Goal: Task Accomplishment & Management: Manage account settings

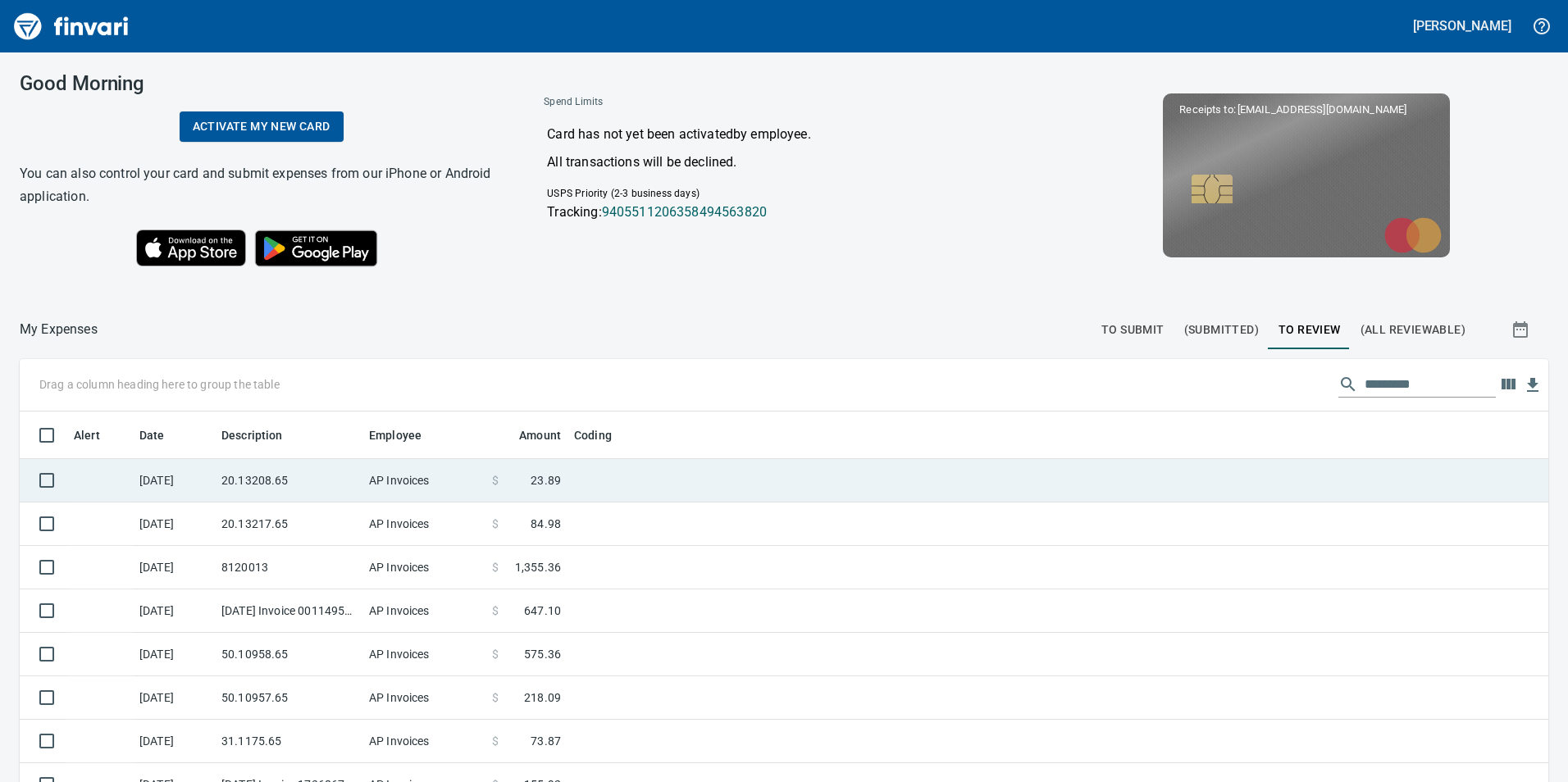
click at [335, 475] on td "20.13208.65" at bounding box center [288, 480] width 148 height 43
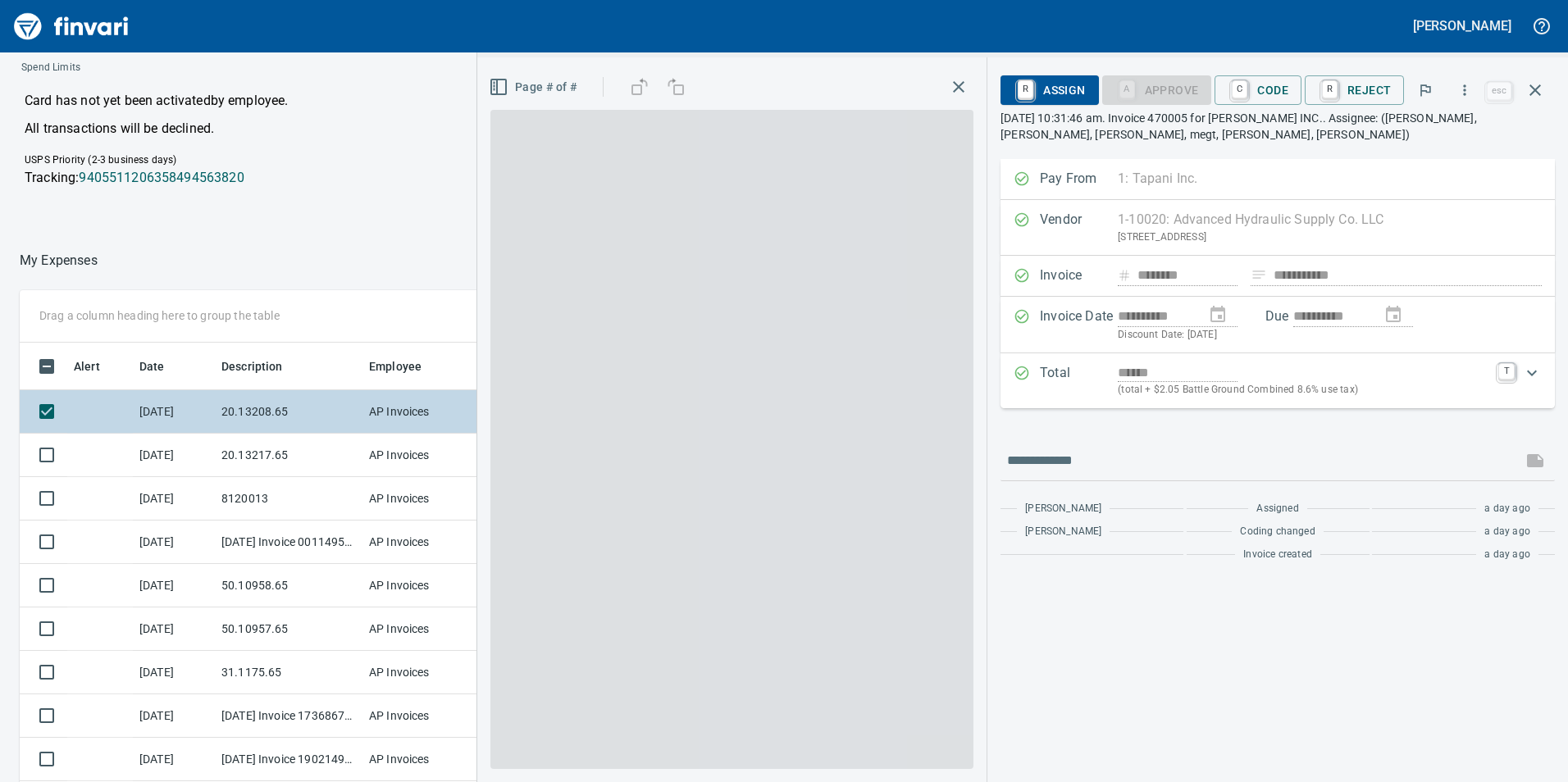
scroll to position [589, 1094]
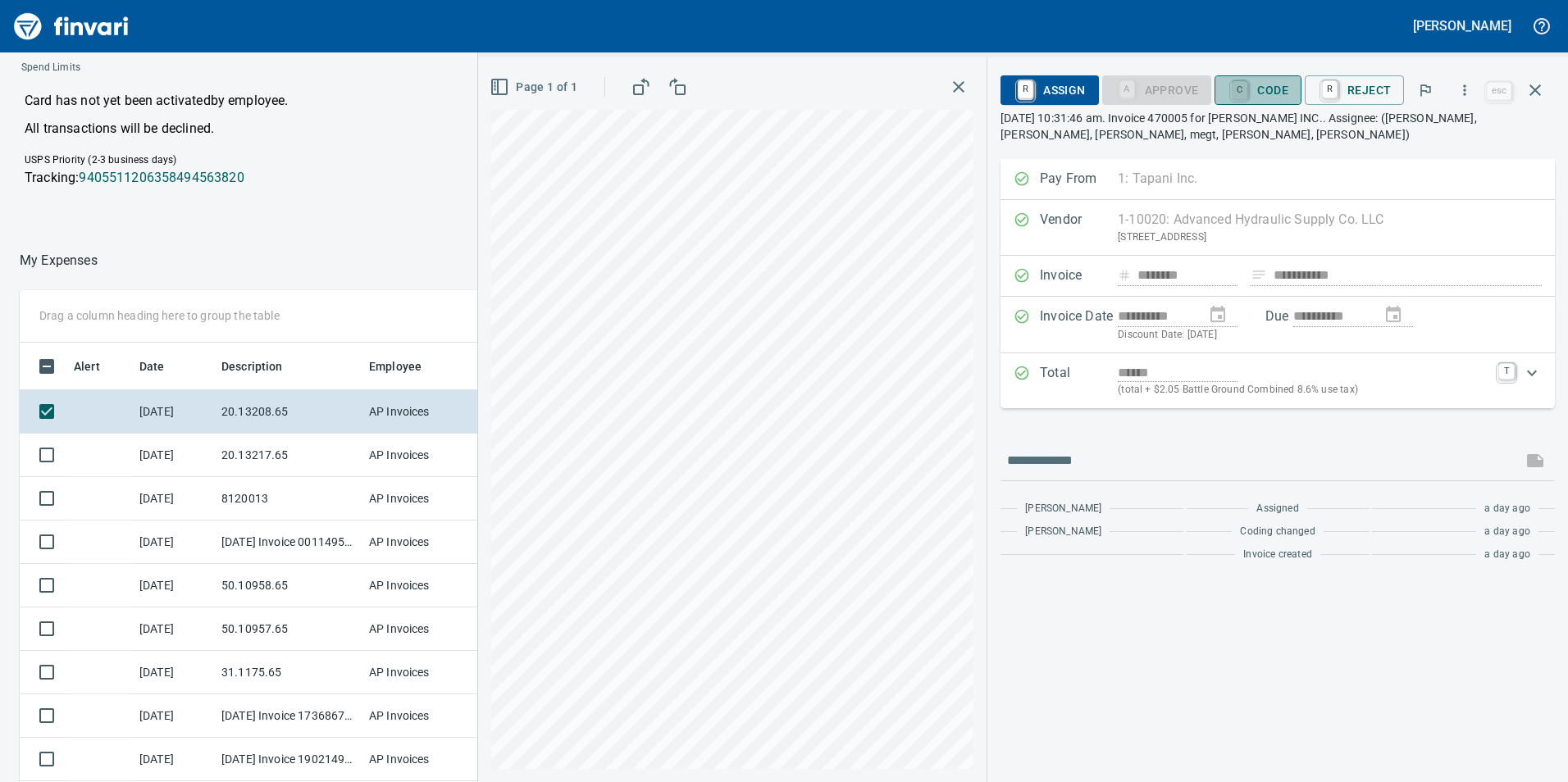
click at [1235, 93] on link "C" at bounding box center [1239, 90] width 15 height 18
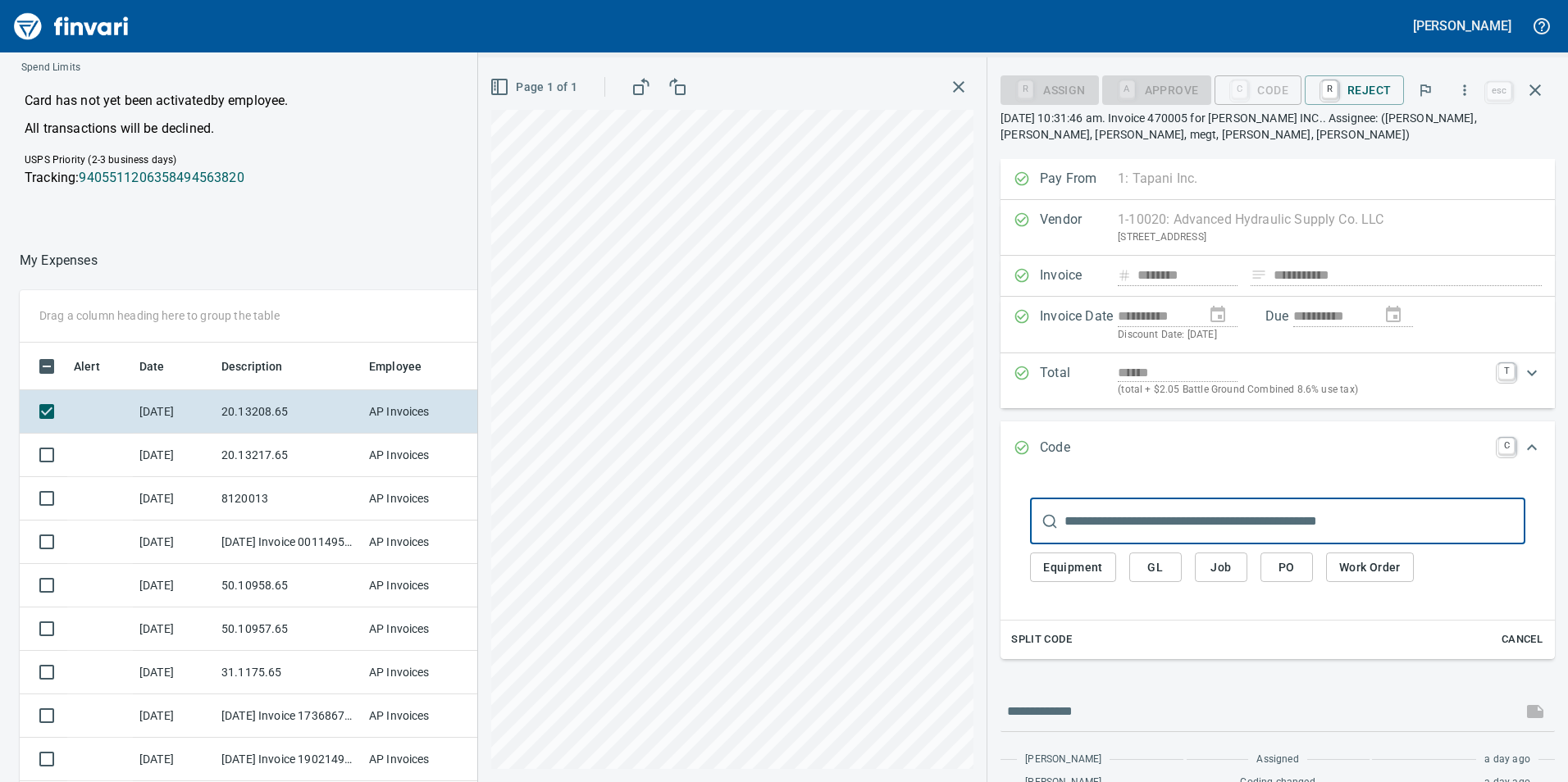
click at [1162, 578] on button "GL" at bounding box center [1155, 567] width 52 height 30
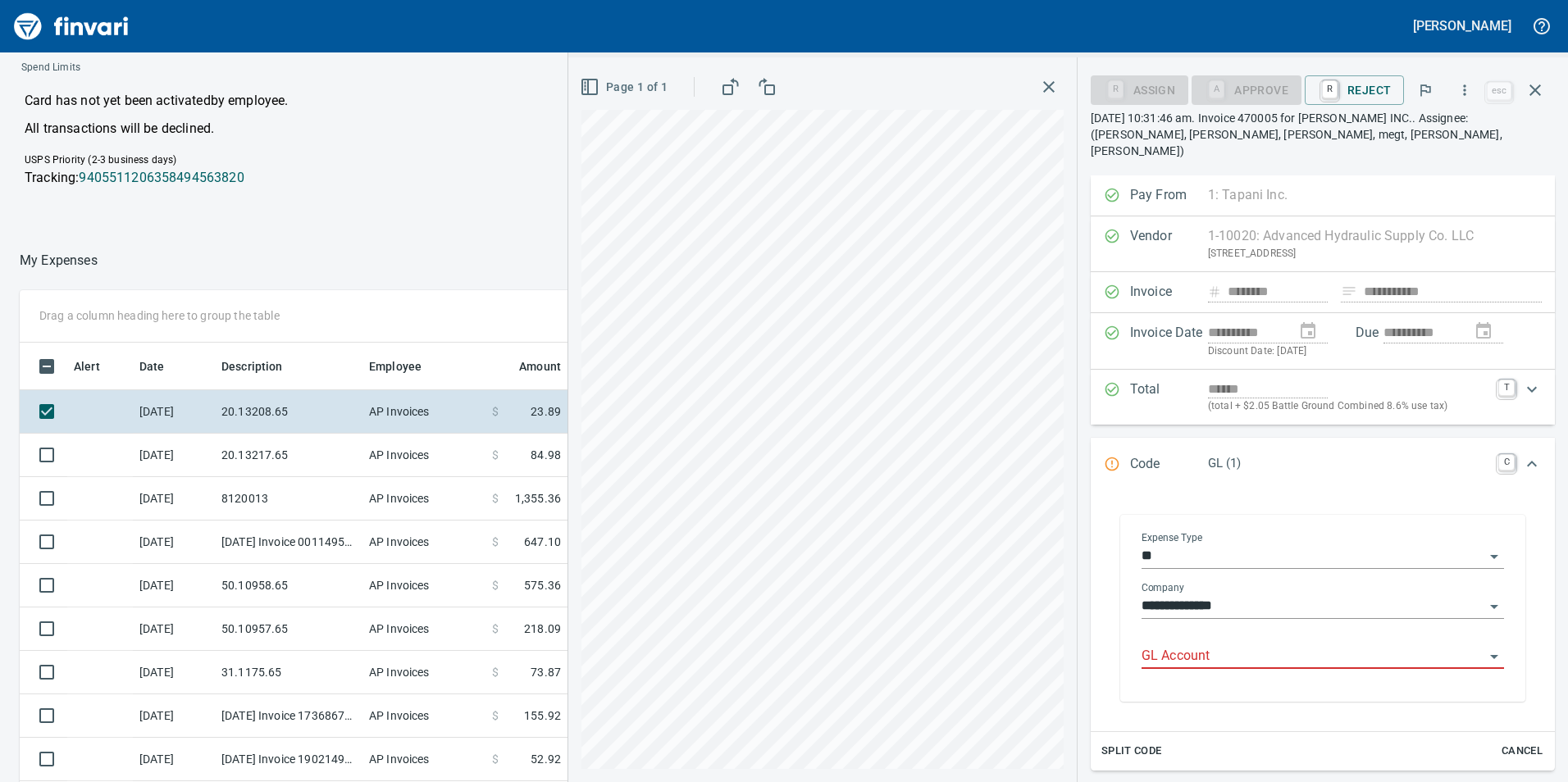
click at [1187, 645] on input "GL Account" at bounding box center [1313, 656] width 343 height 23
click at [1238, 671] on li "6020.65.10: SMTC Consumables" at bounding box center [1317, 682] width 347 height 40
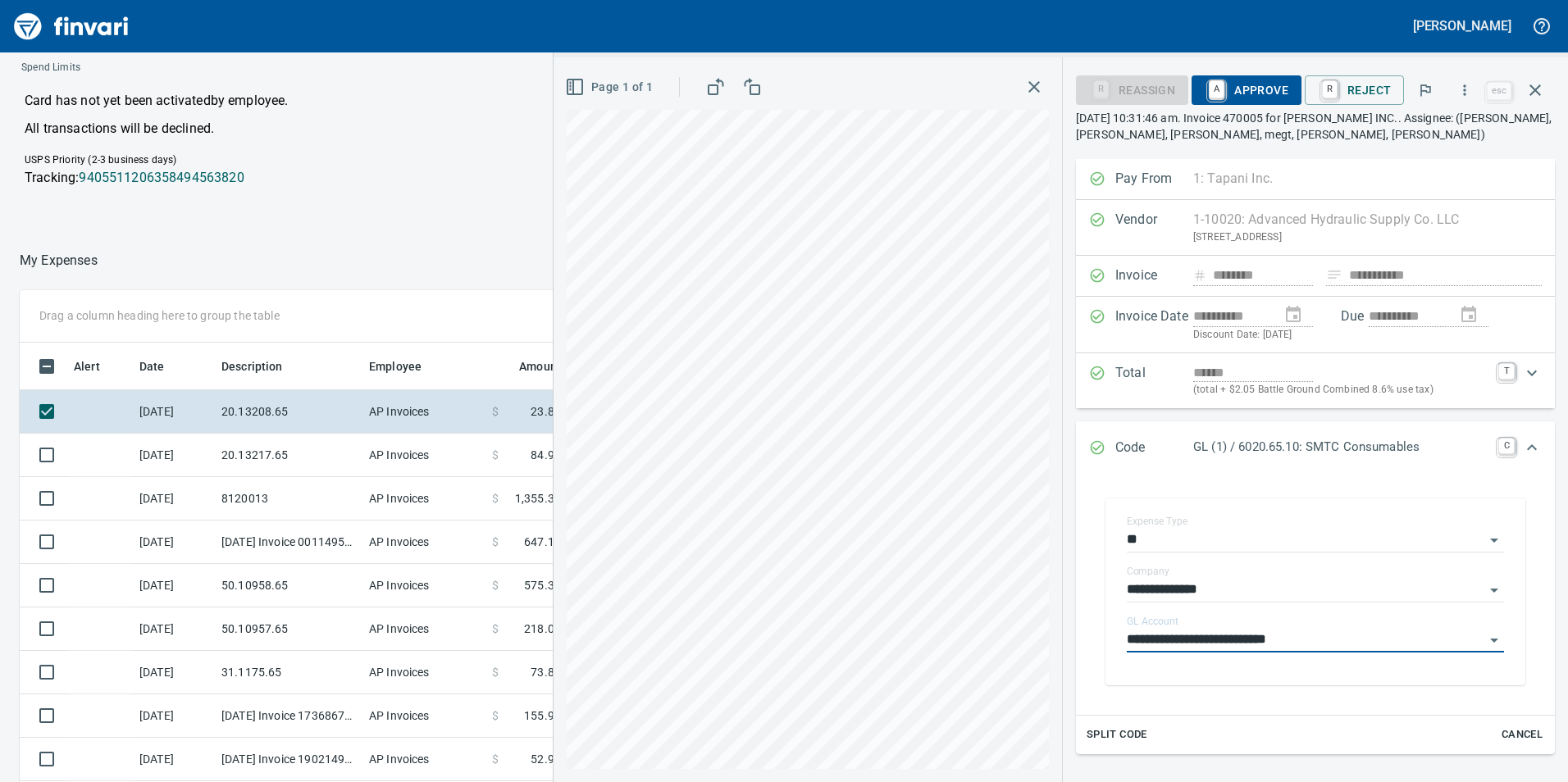
type input "**********"
click at [1249, 81] on span "A Approve" at bounding box center [1246, 90] width 84 height 28
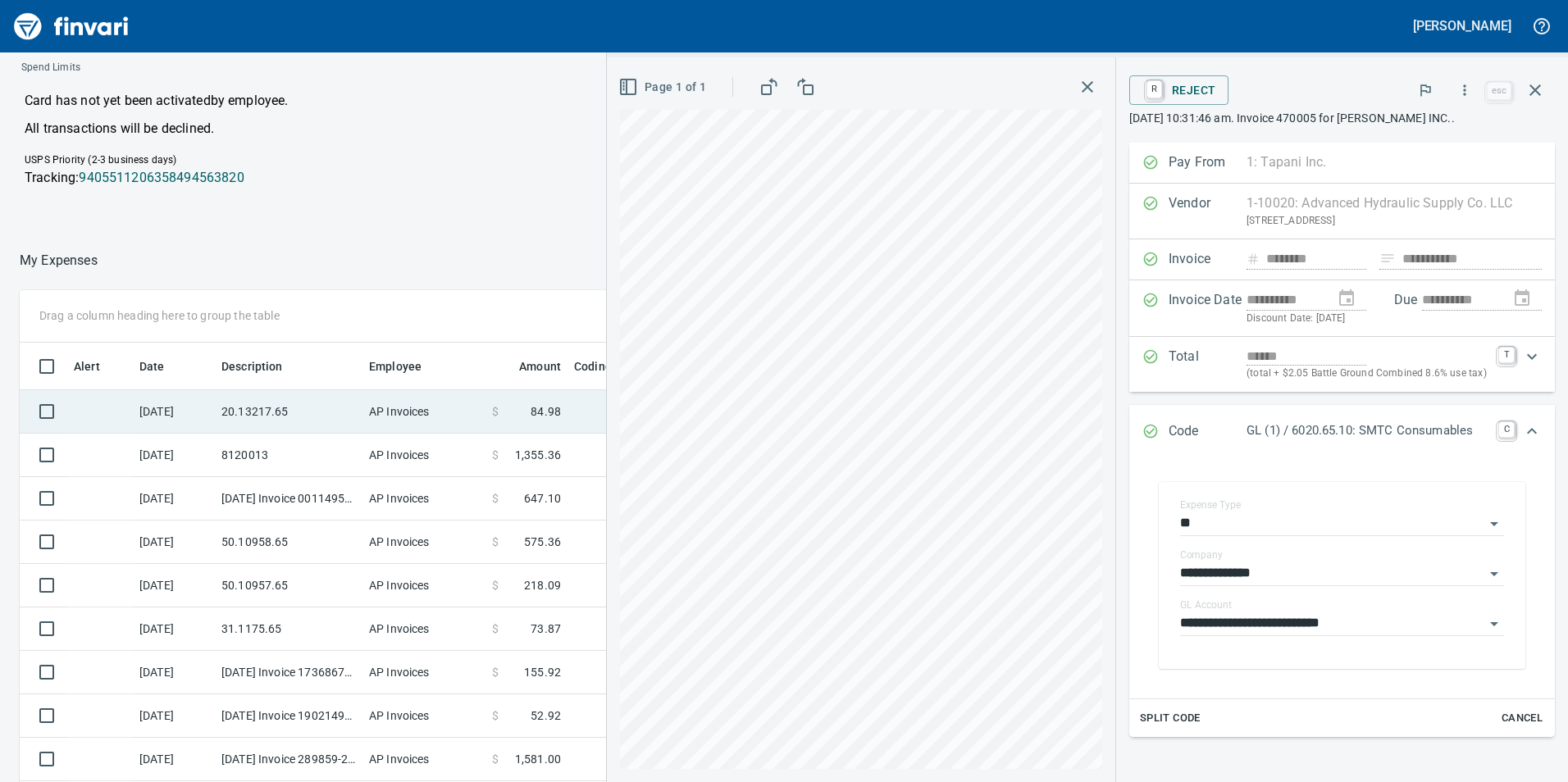
click at [261, 398] on td "20.13217.65" at bounding box center [288, 411] width 148 height 43
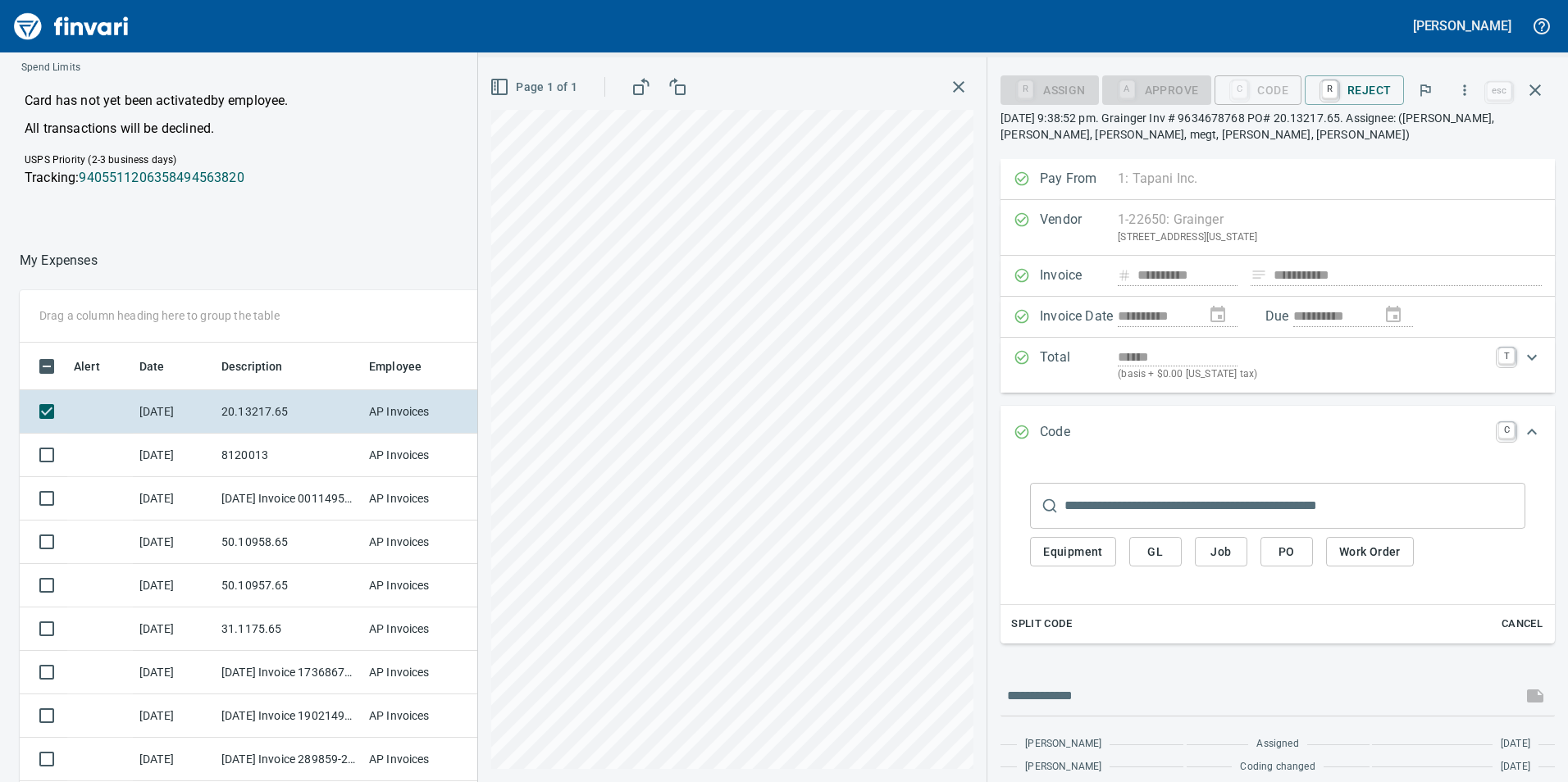
click at [1146, 552] on span "GL" at bounding box center [1155, 551] width 26 height 20
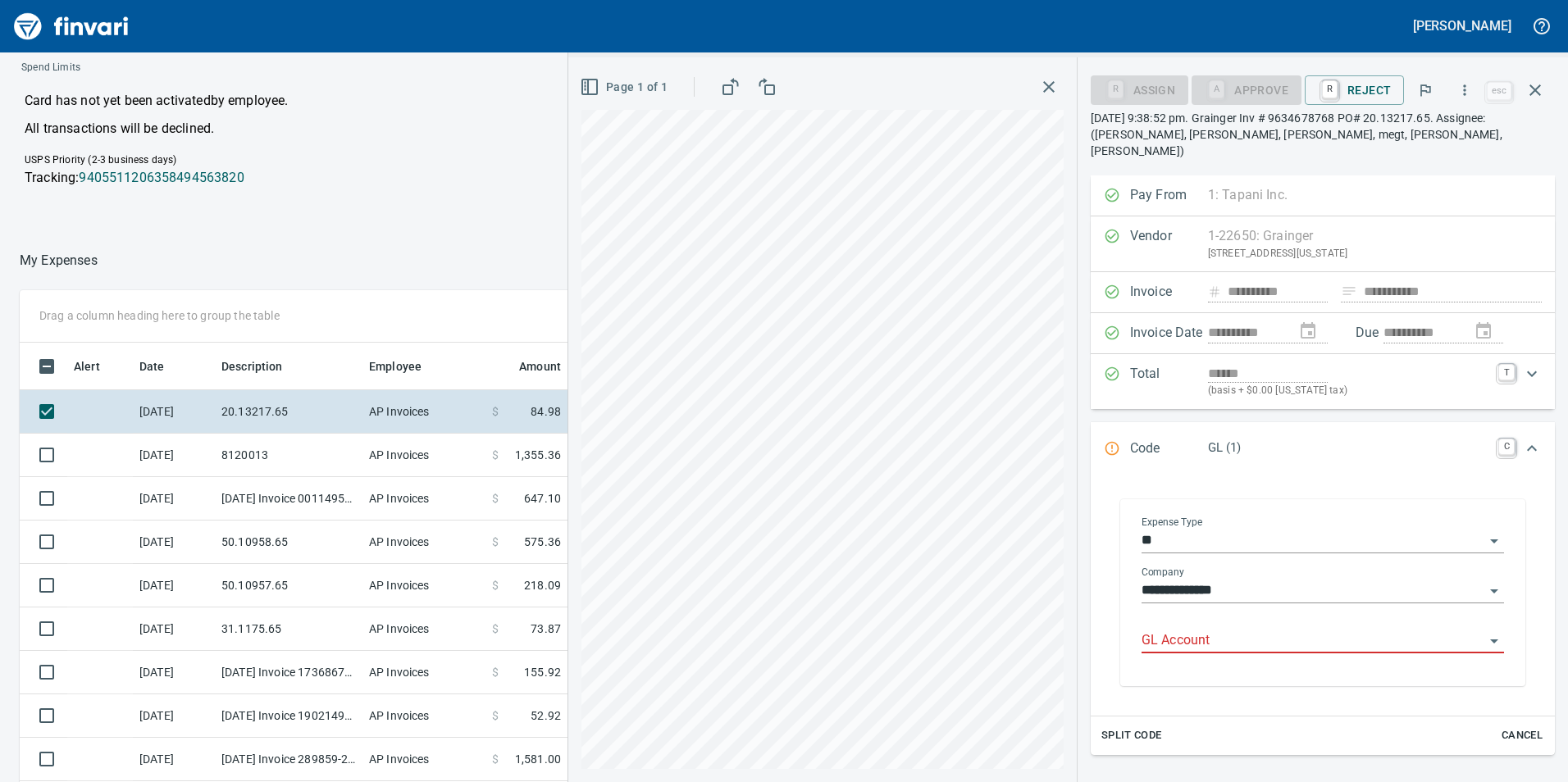
click at [1255, 629] on input "GL Account" at bounding box center [1313, 640] width 343 height 23
drag, startPoint x: 1291, startPoint y: 664, endPoint x: 1290, endPoint y: 621, distance: 43.0
click at [1291, 662] on li "6020.65.10: SMTC Consumables" at bounding box center [1317, 666] width 347 height 40
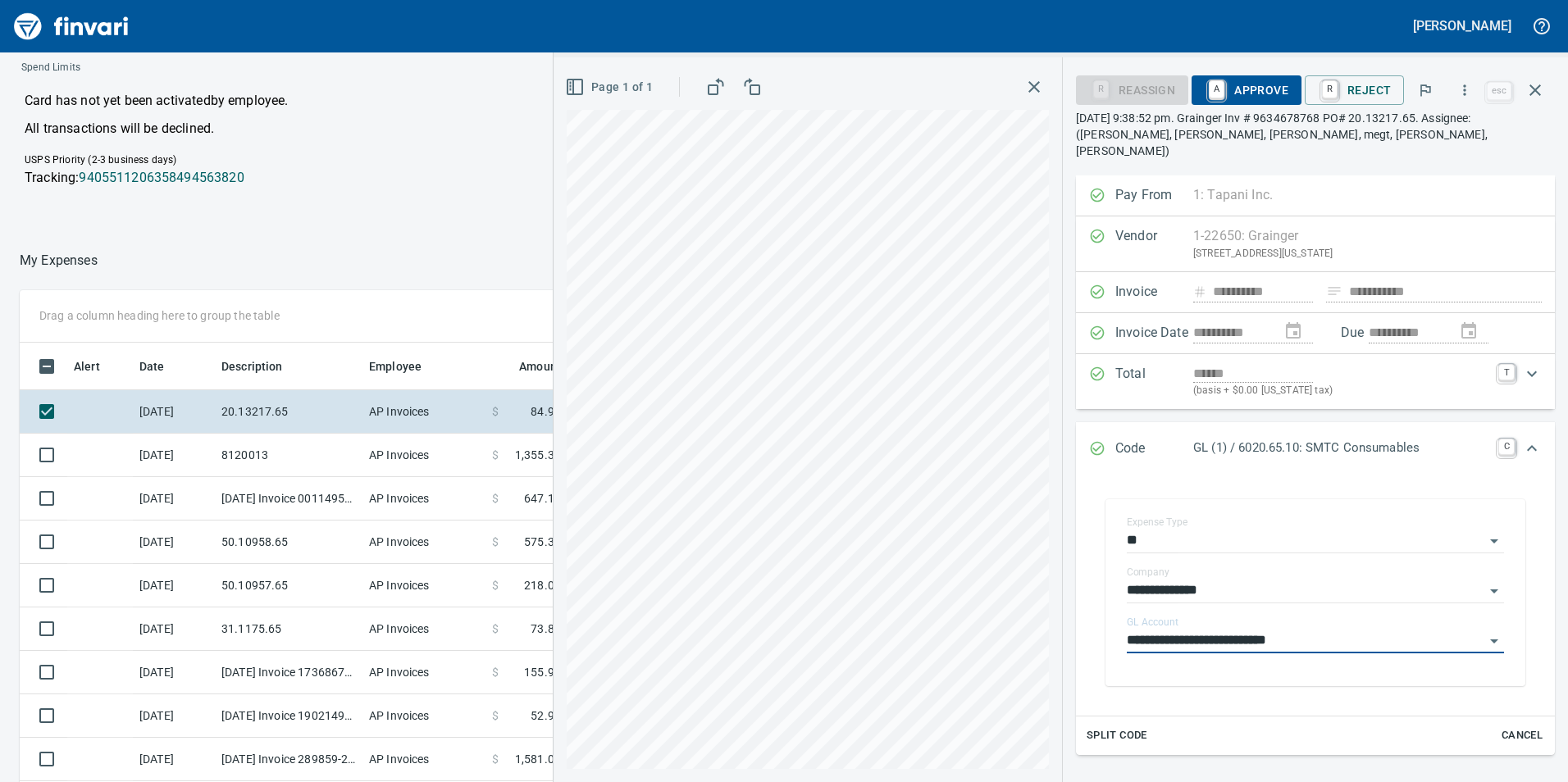
type input "**********"
click at [1275, 81] on span "A Approve" at bounding box center [1246, 90] width 84 height 28
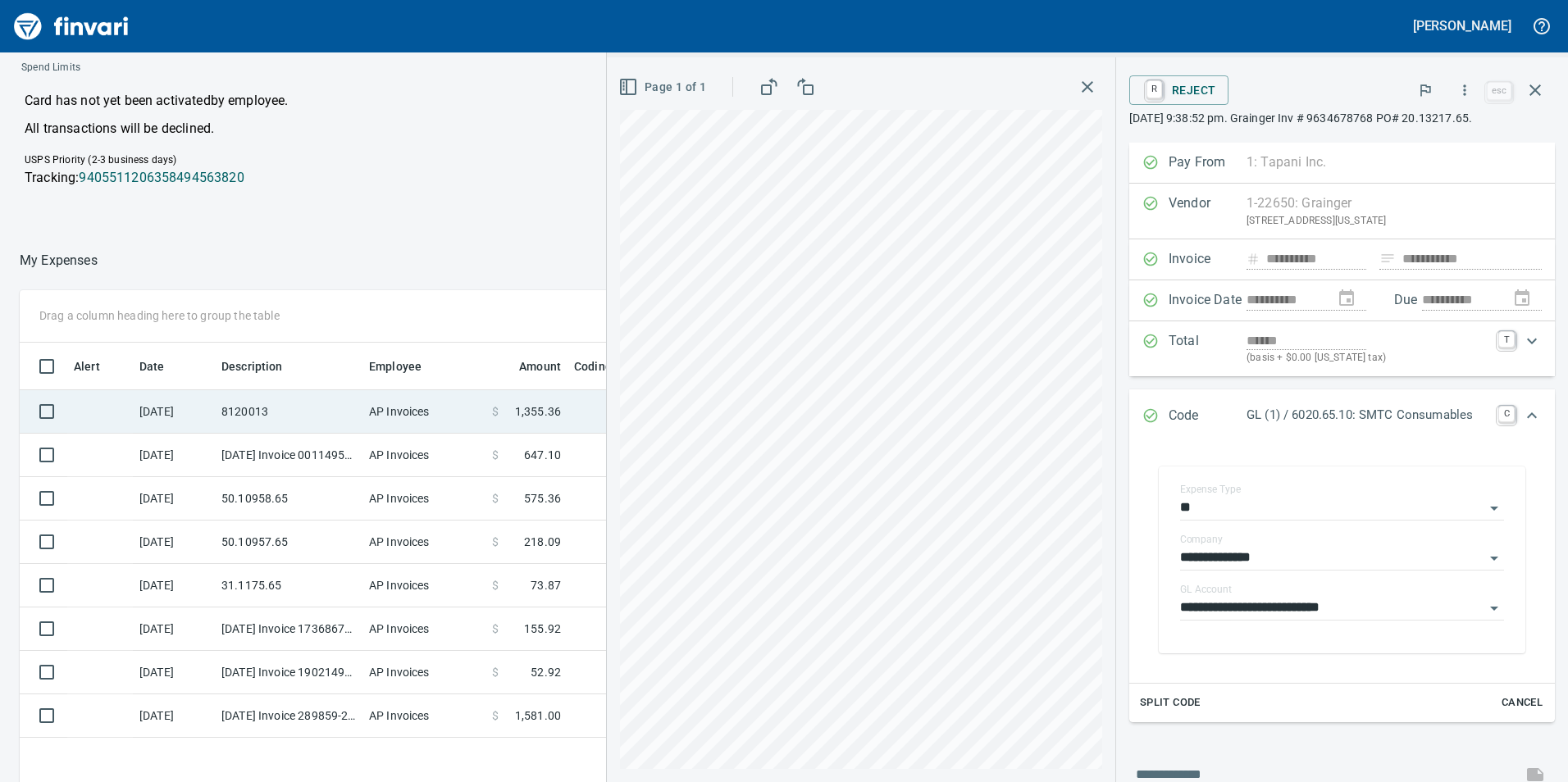
click at [325, 405] on td "8120013" at bounding box center [288, 411] width 148 height 43
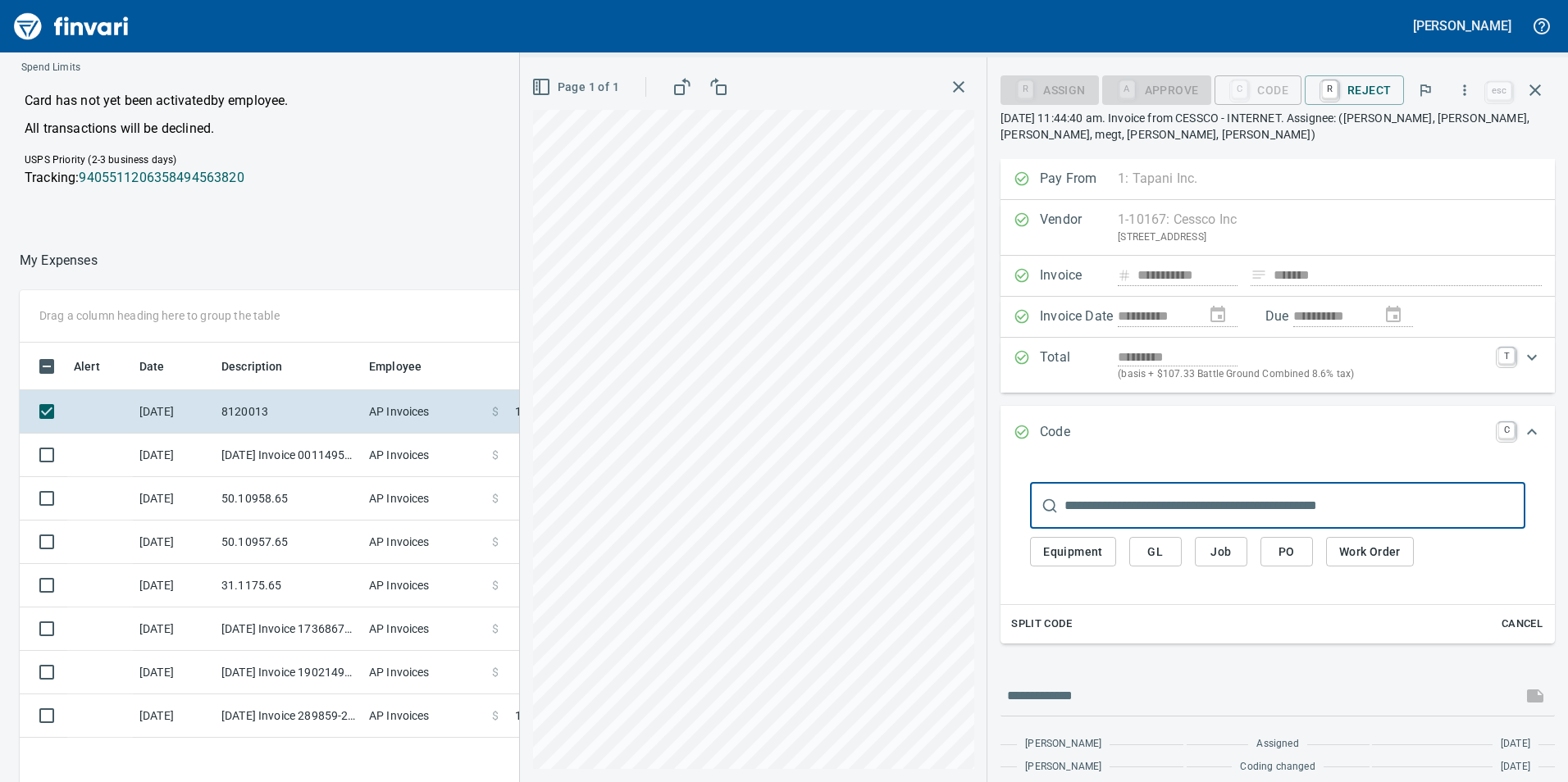
click at [1166, 546] on span "GL" at bounding box center [1155, 551] width 26 height 20
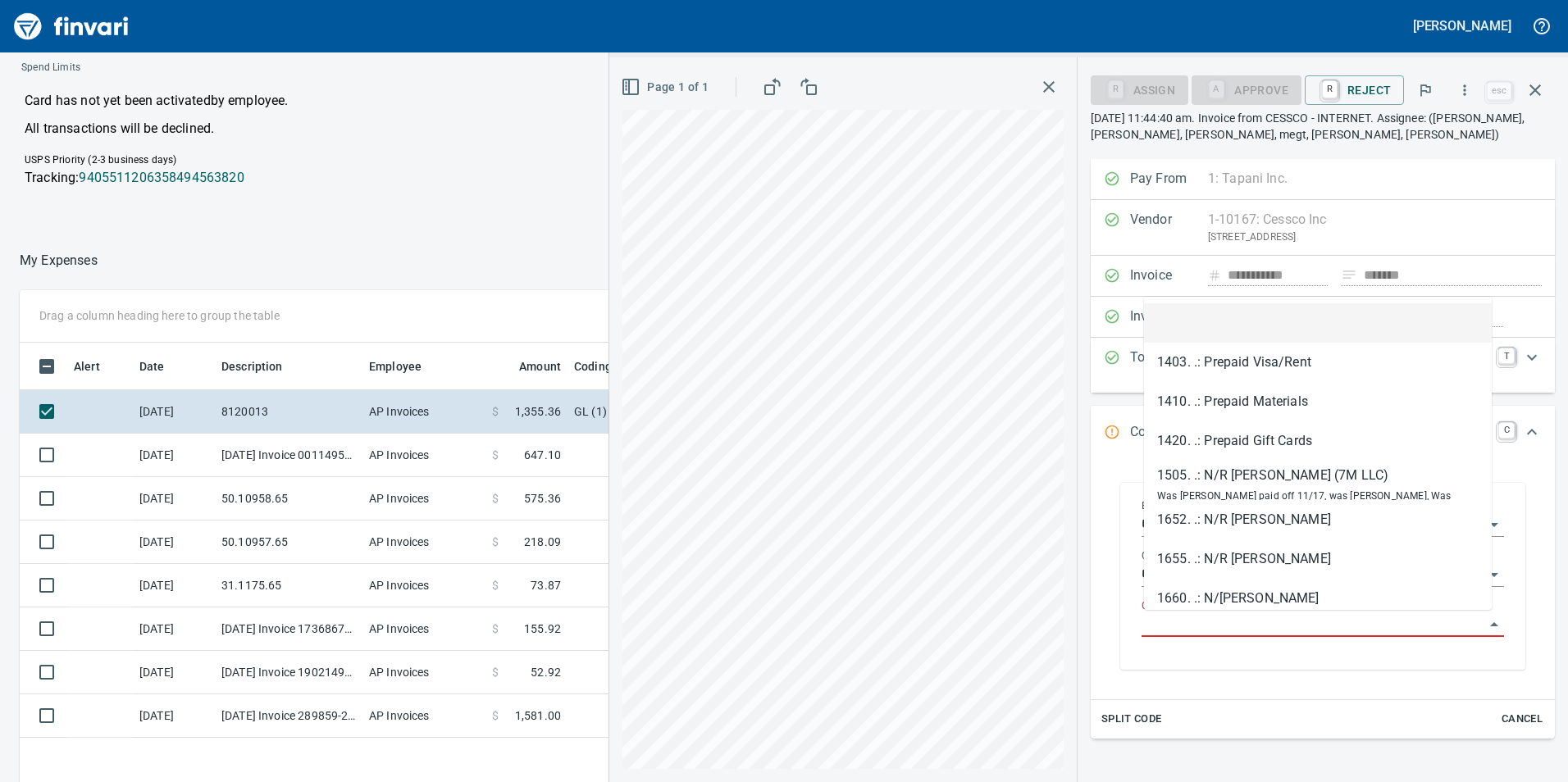
click at [1318, 622] on input "GL Account" at bounding box center [1313, 624] width 343 height 23
click at [1527, 466] on div "**********" at bounding box center [1322, 576] width 438 height 220
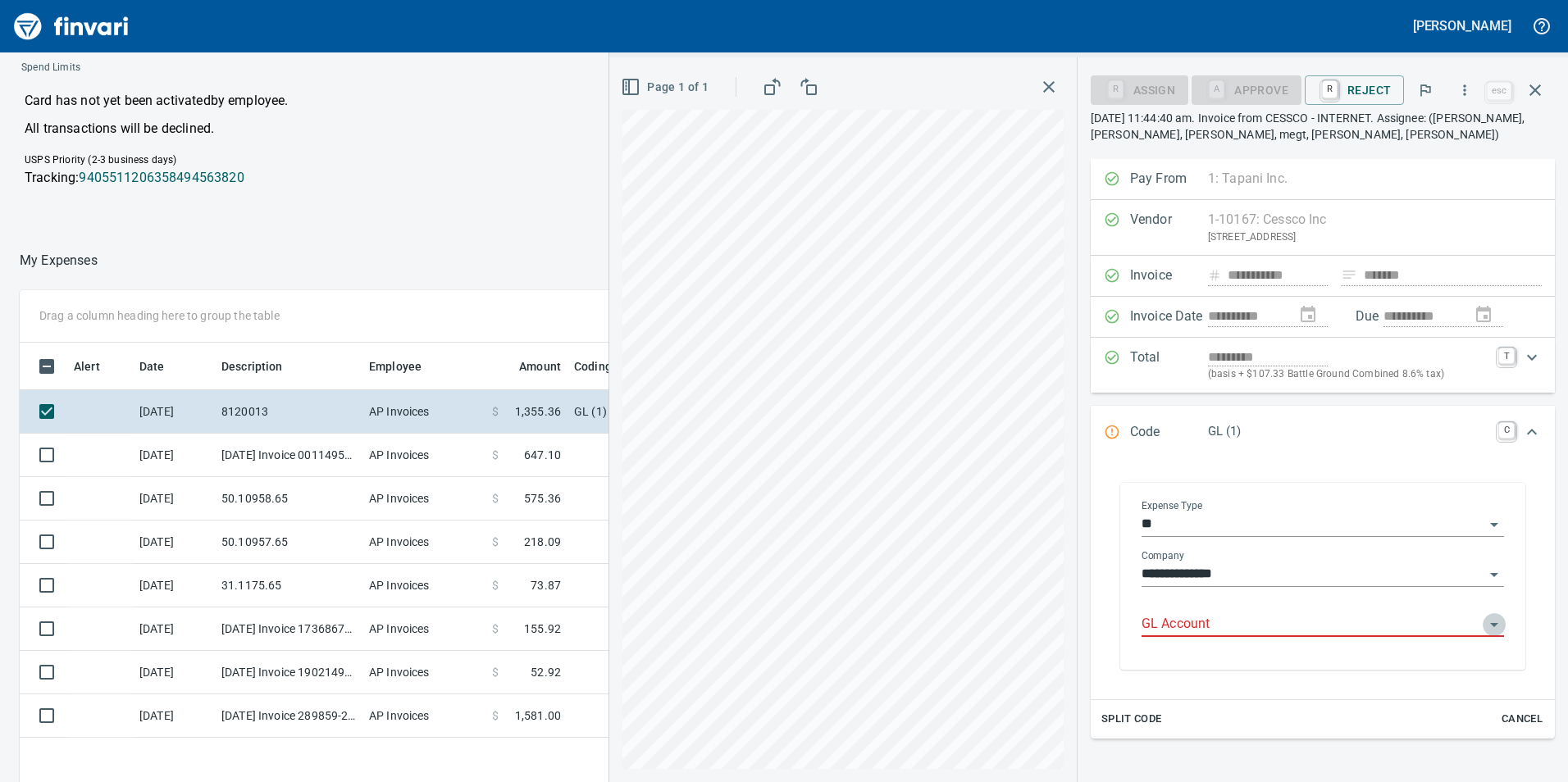
click at [1484, 624] on icon "Open" at bounding box center [1494, 624] width 19 height 19
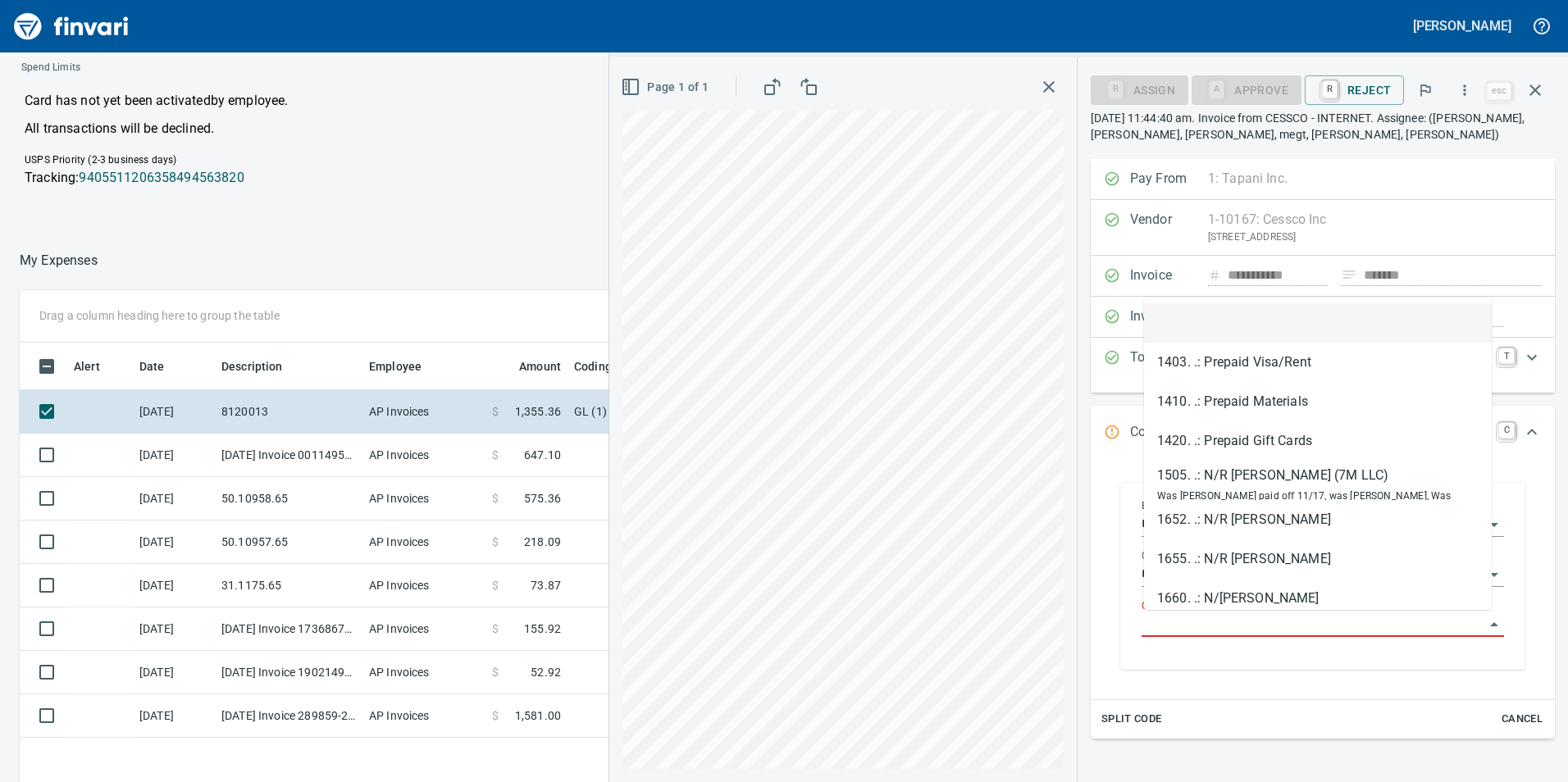
click at [1484, 624] on icon "Close" at bounding box center [1494, 624] width 19 height 19
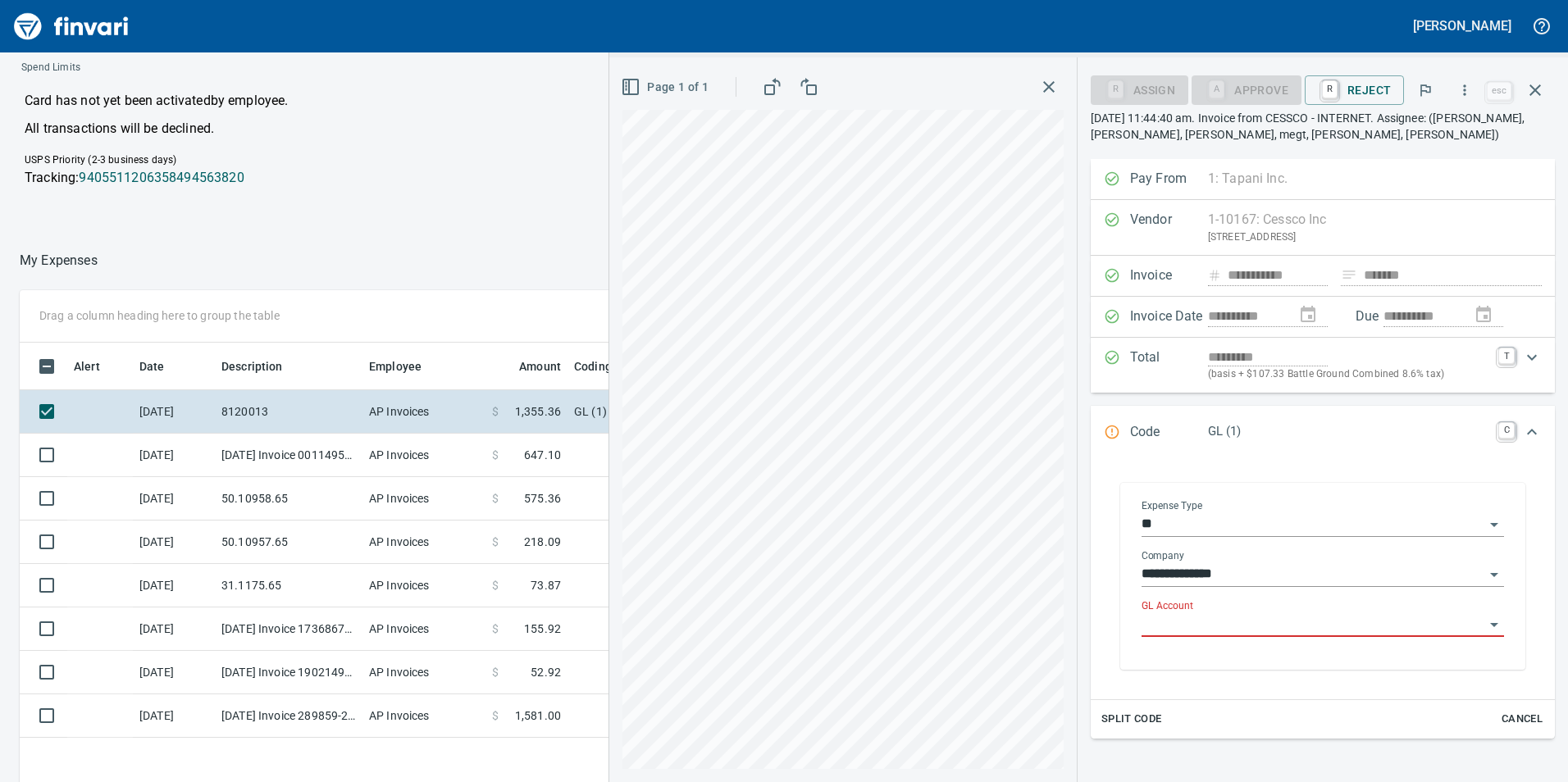
click at [1484, 527] on icon "Open" at bounding box center [1494, 524] width 19 height 19
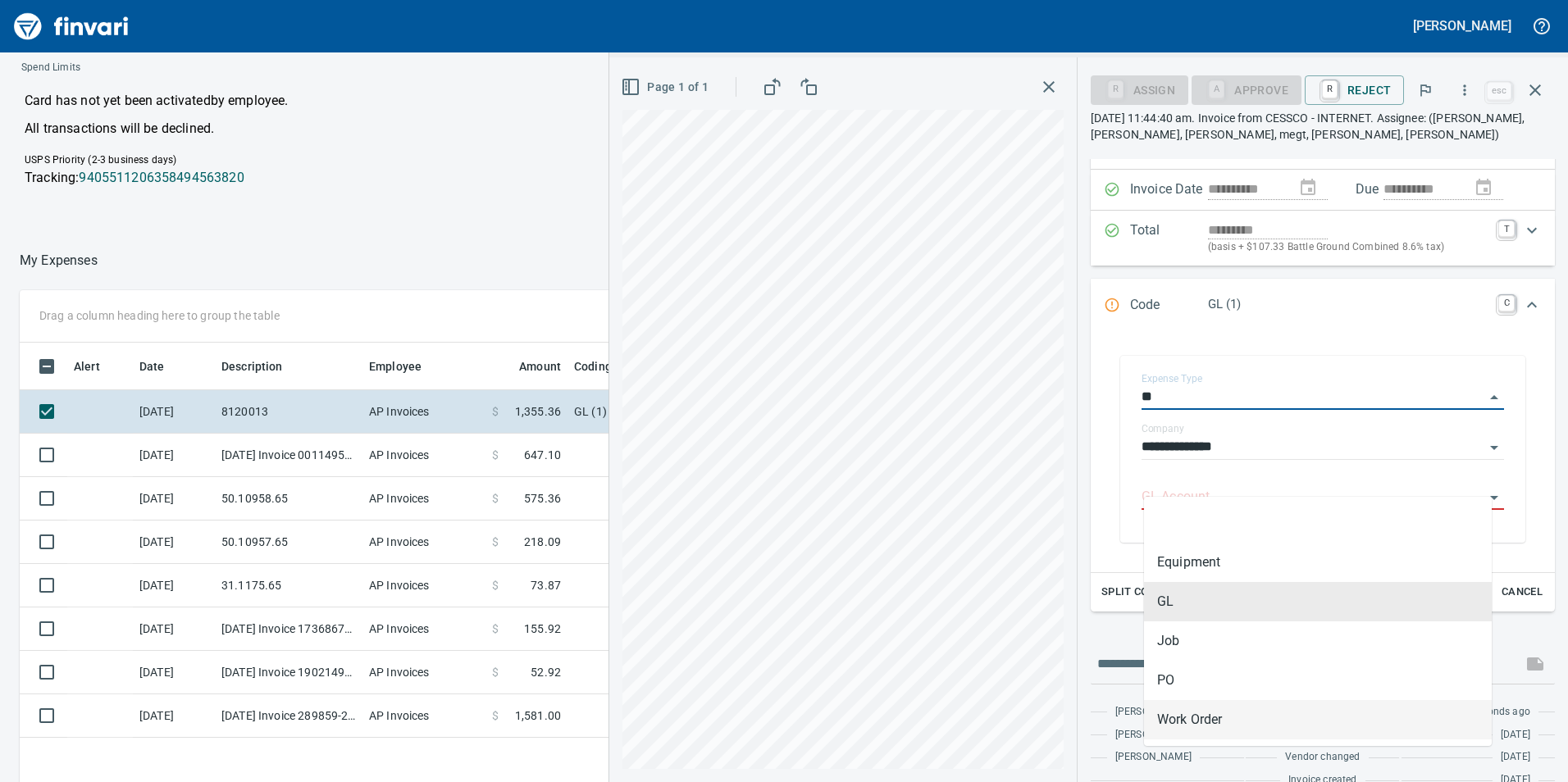
scroll to position [153, 0]
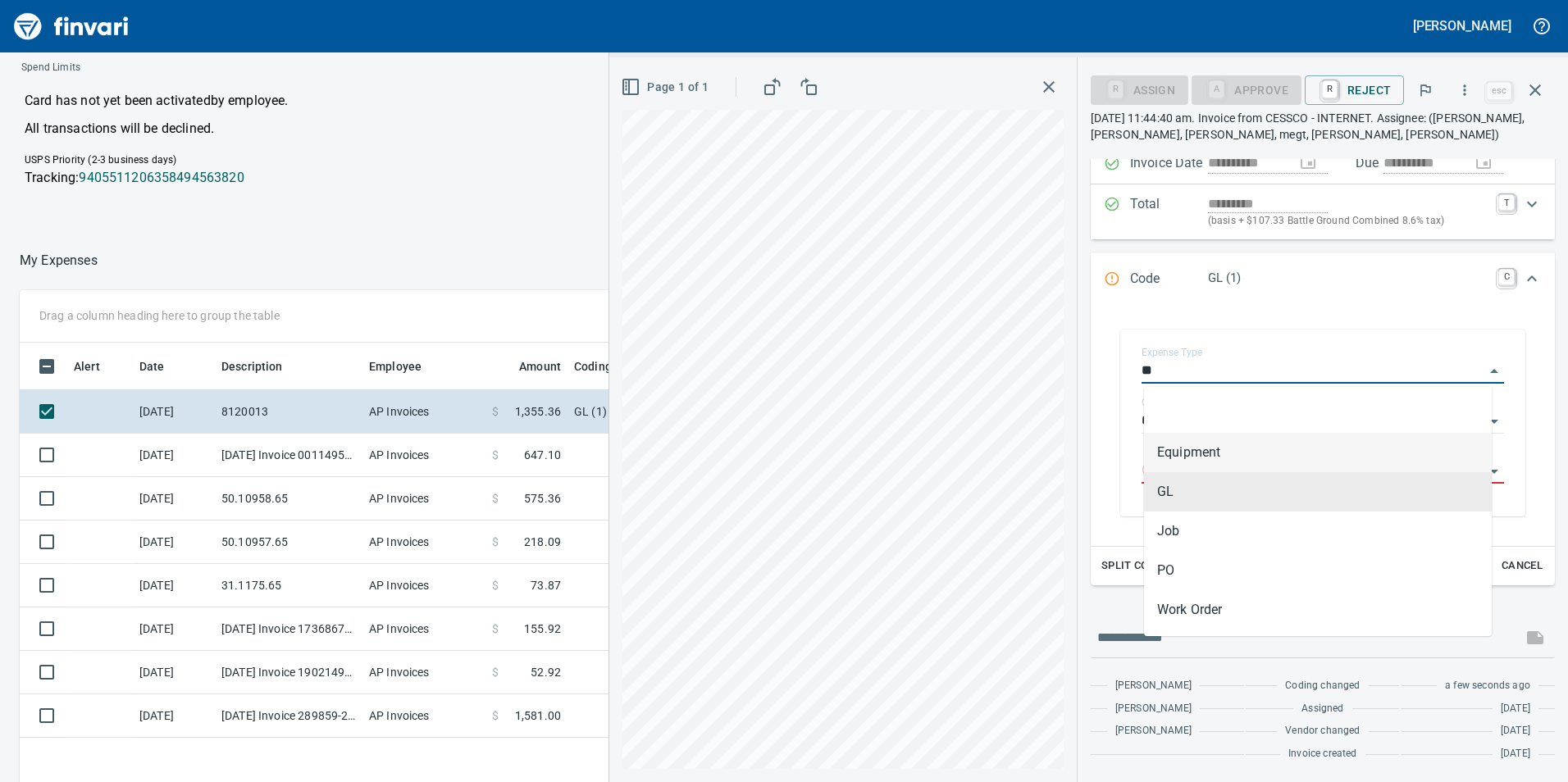
click at [1279, 456] on li "Equipment" at bounding box center [1317, 452] width 347 height 40
type input "*********"
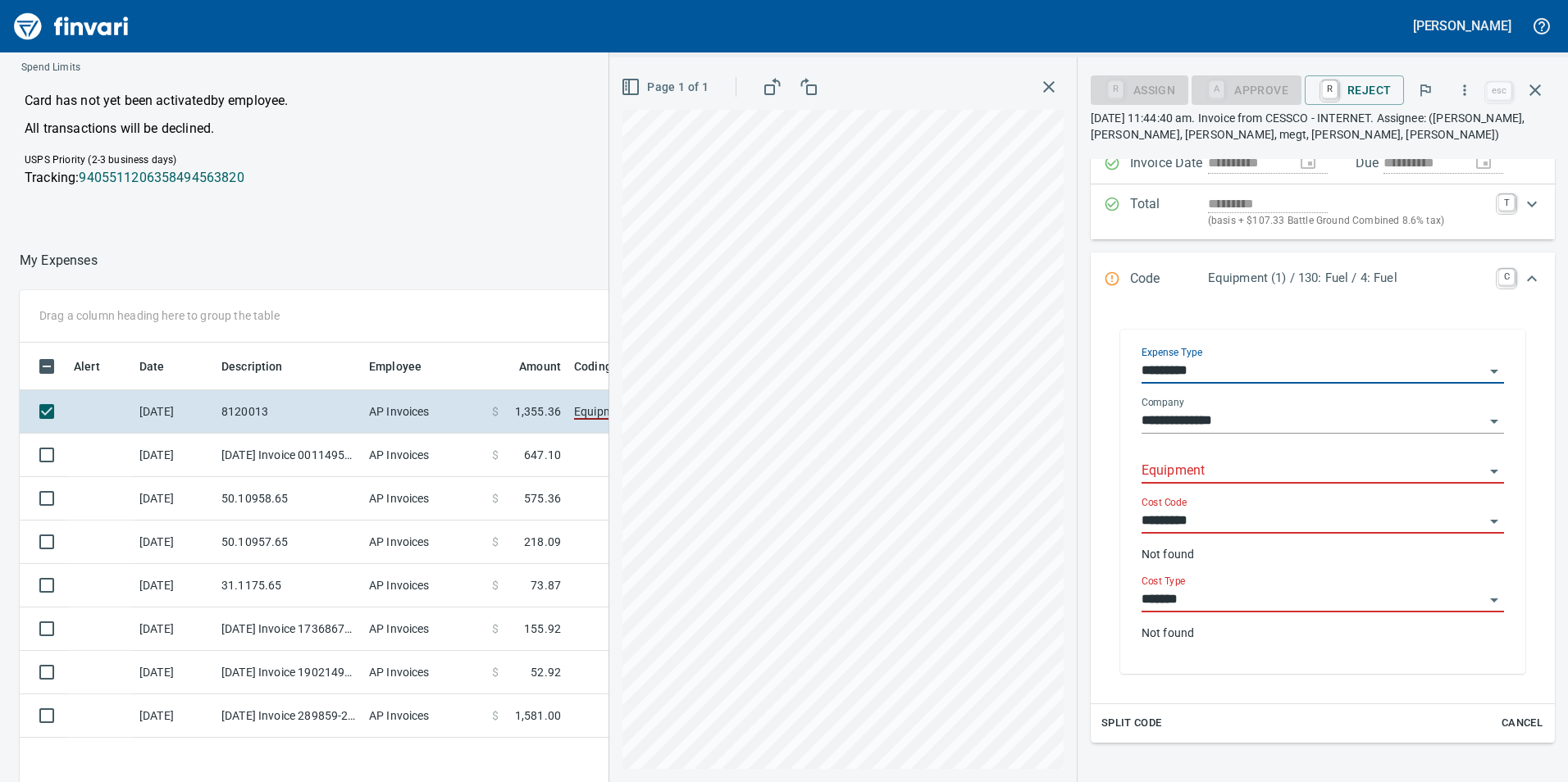
click at [1241, 466] on input "Equipment" at bounding box center [1313, 470] width 343 height 23
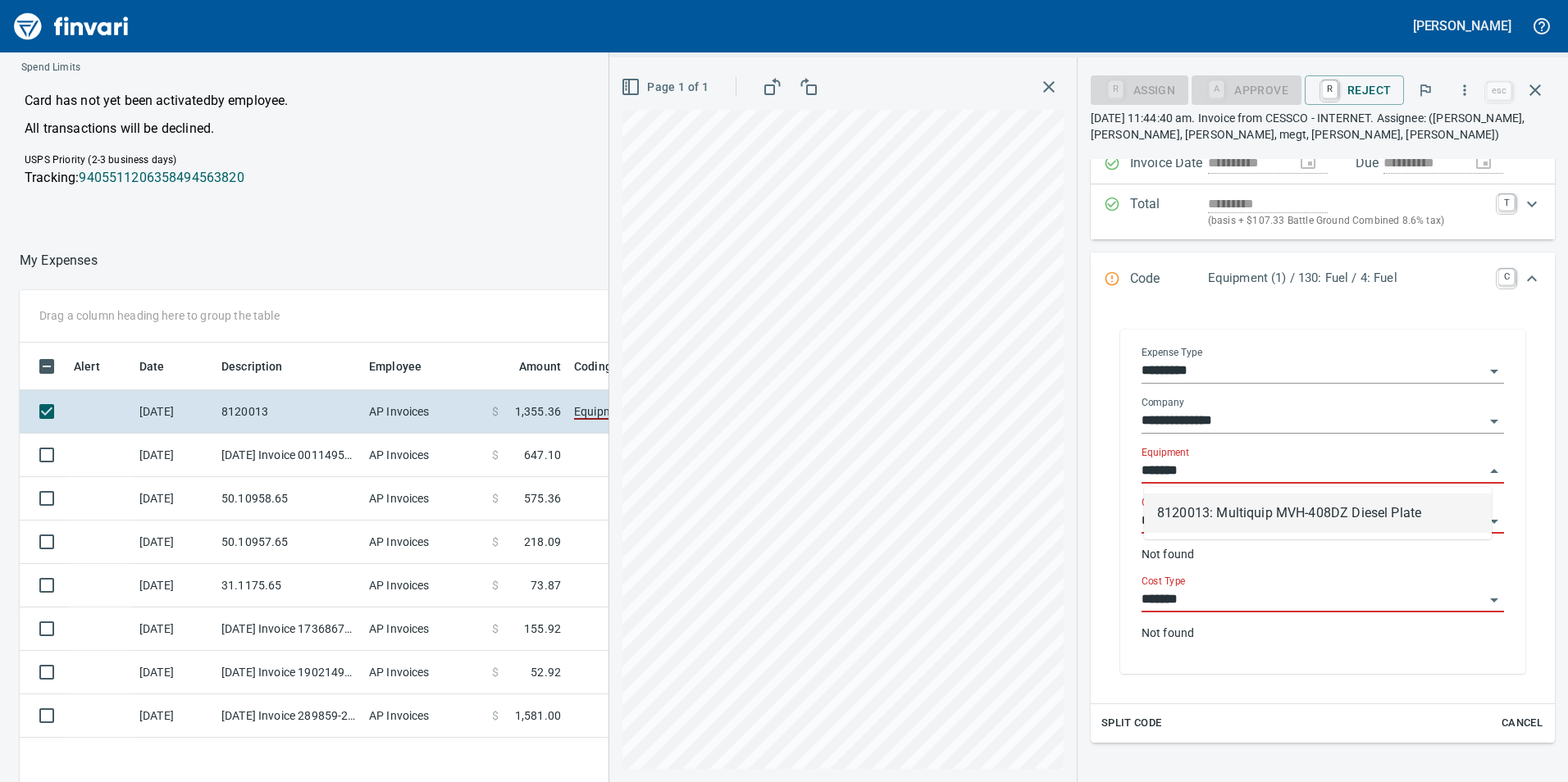
scroll to position [589, 1094]
click at [1288, 513] on li "8120013: Multiquip MVH-408DZ Diesel Plate" at bounding box center [1317, 513] width 347 height 40
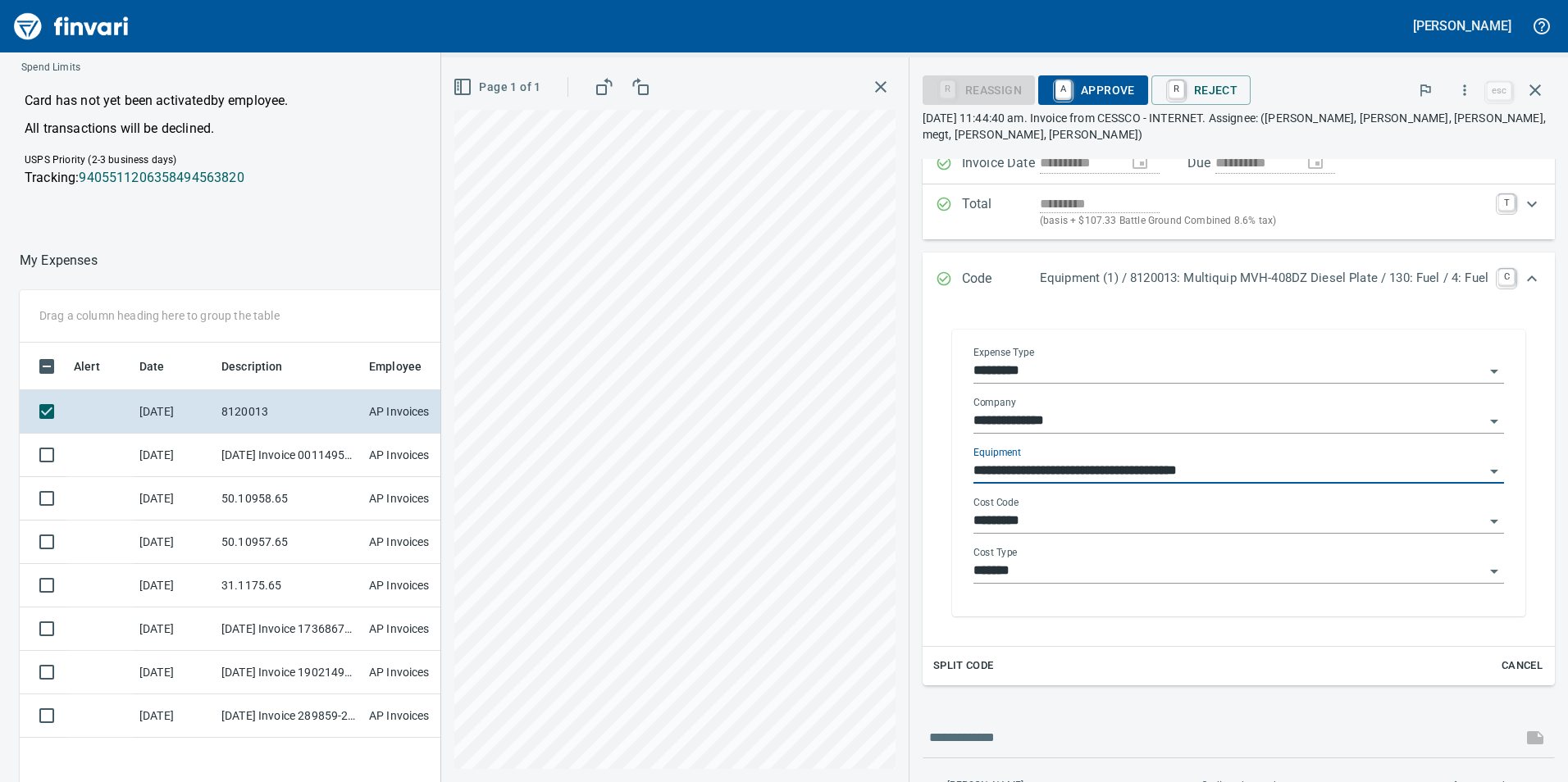
type input "**********"
click at [1090, 519] on input "*********" at bounding box center [1228, 521] width 511 height 23
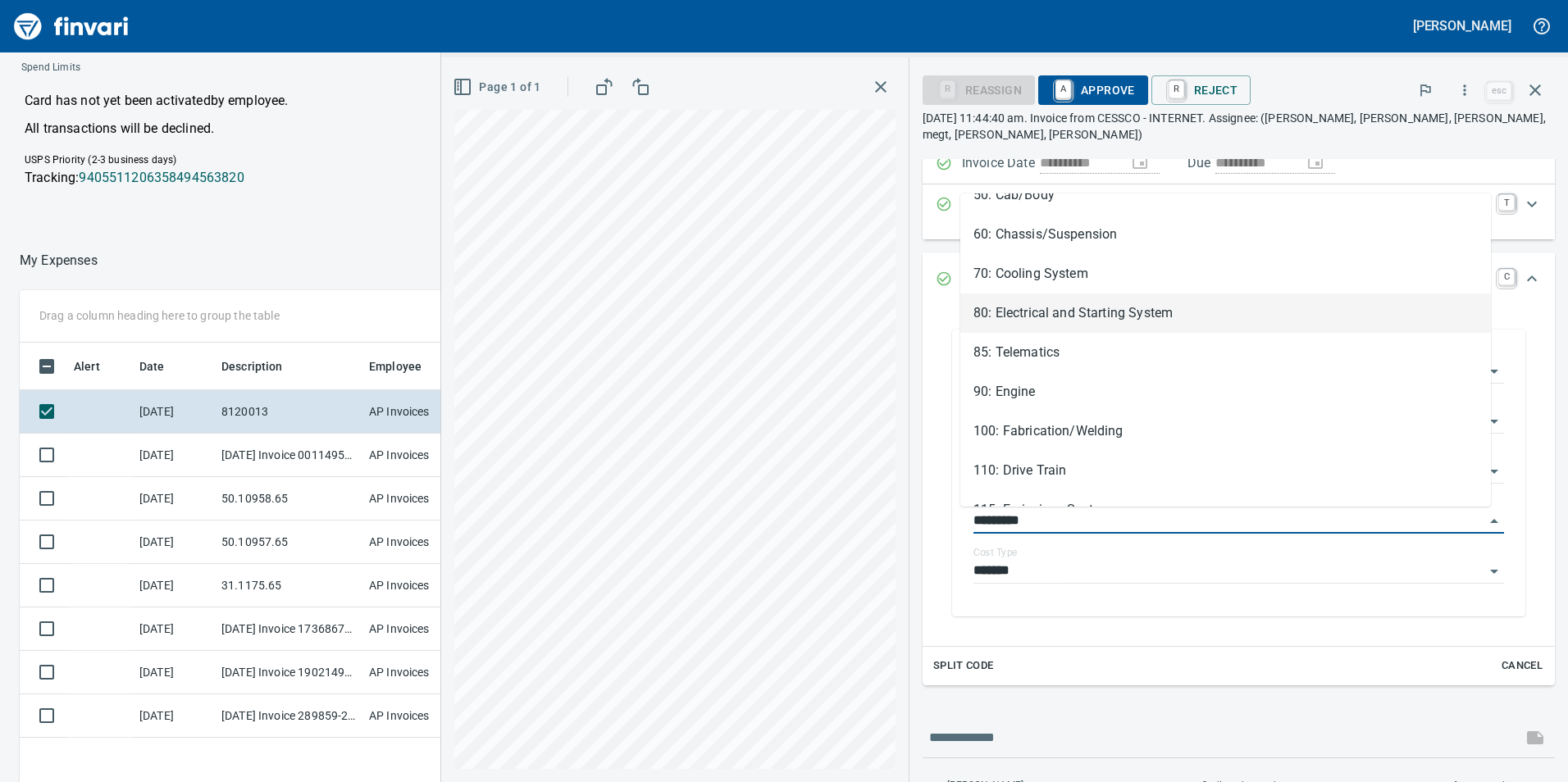
scroll to position [405, 0]
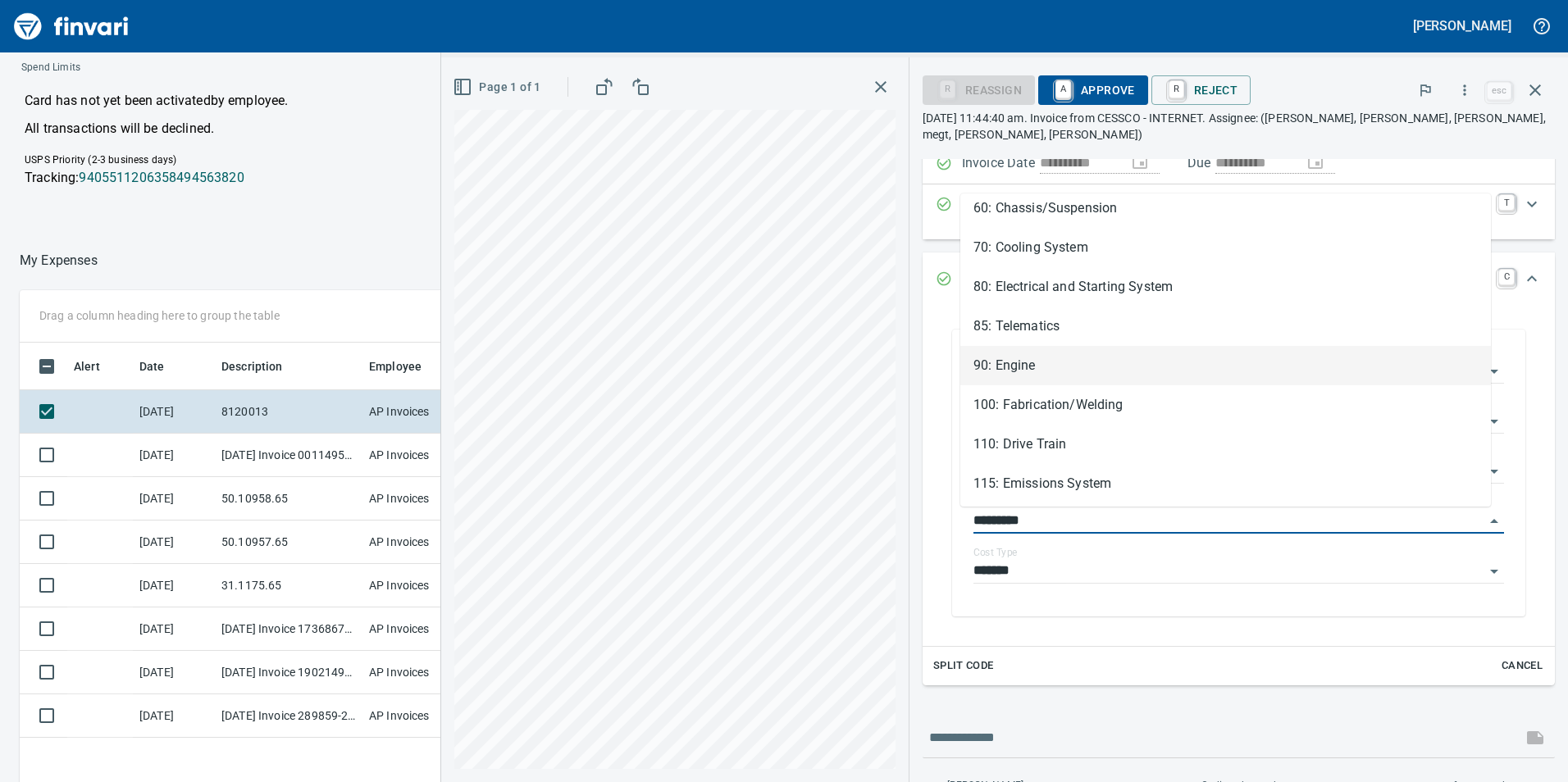
click at [1164, 367] on li "90: Engine" at bounding box center [1225, 366] width 531 height 40
type input "**********"
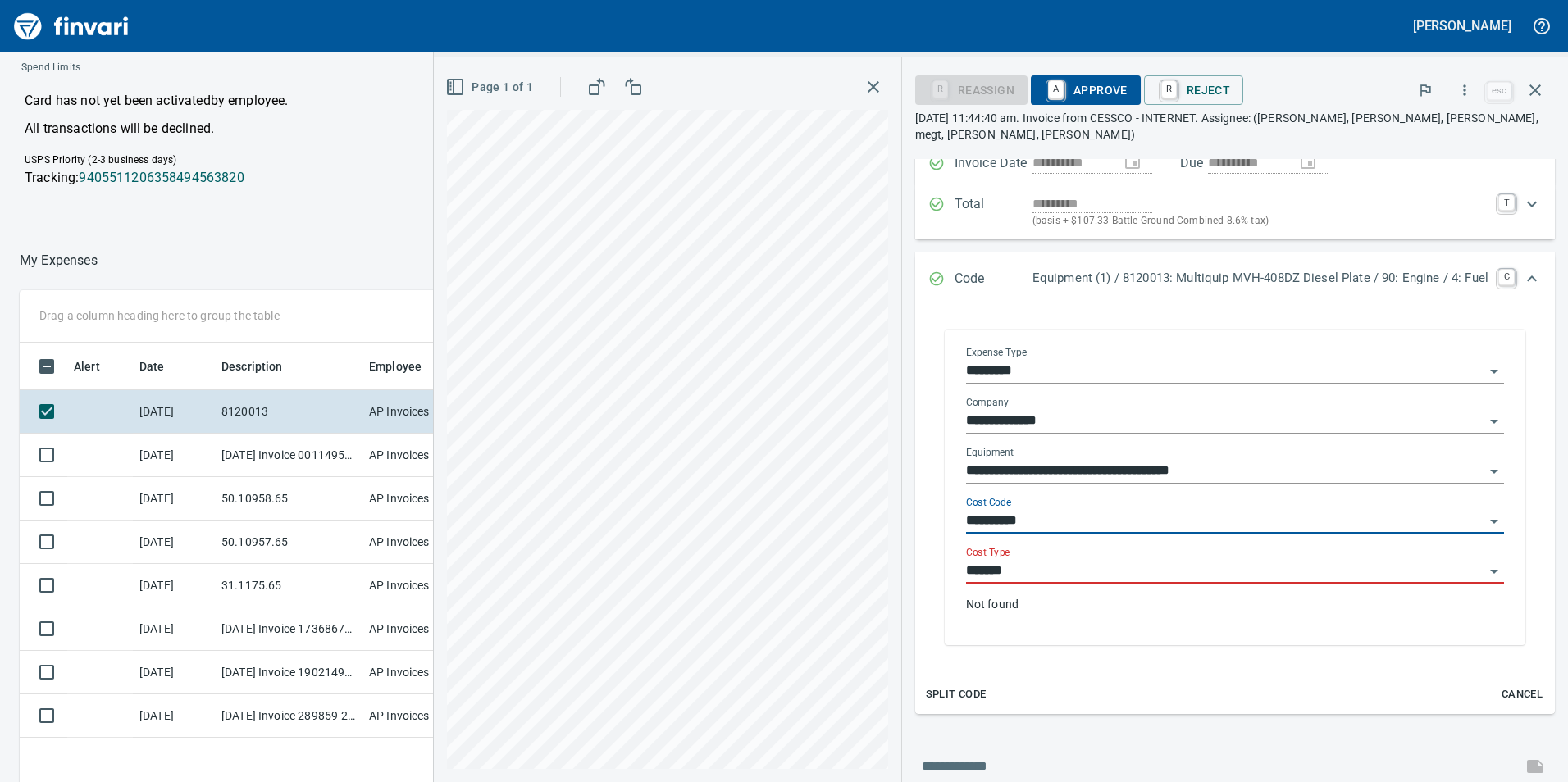
click at [1172, 546] on div "Cost Type *******" at bounding box center [1234, 565] width 538 height 37
click at [1180, 560] on input "*******" at bounding box center [1224, 571] width 518 height 23
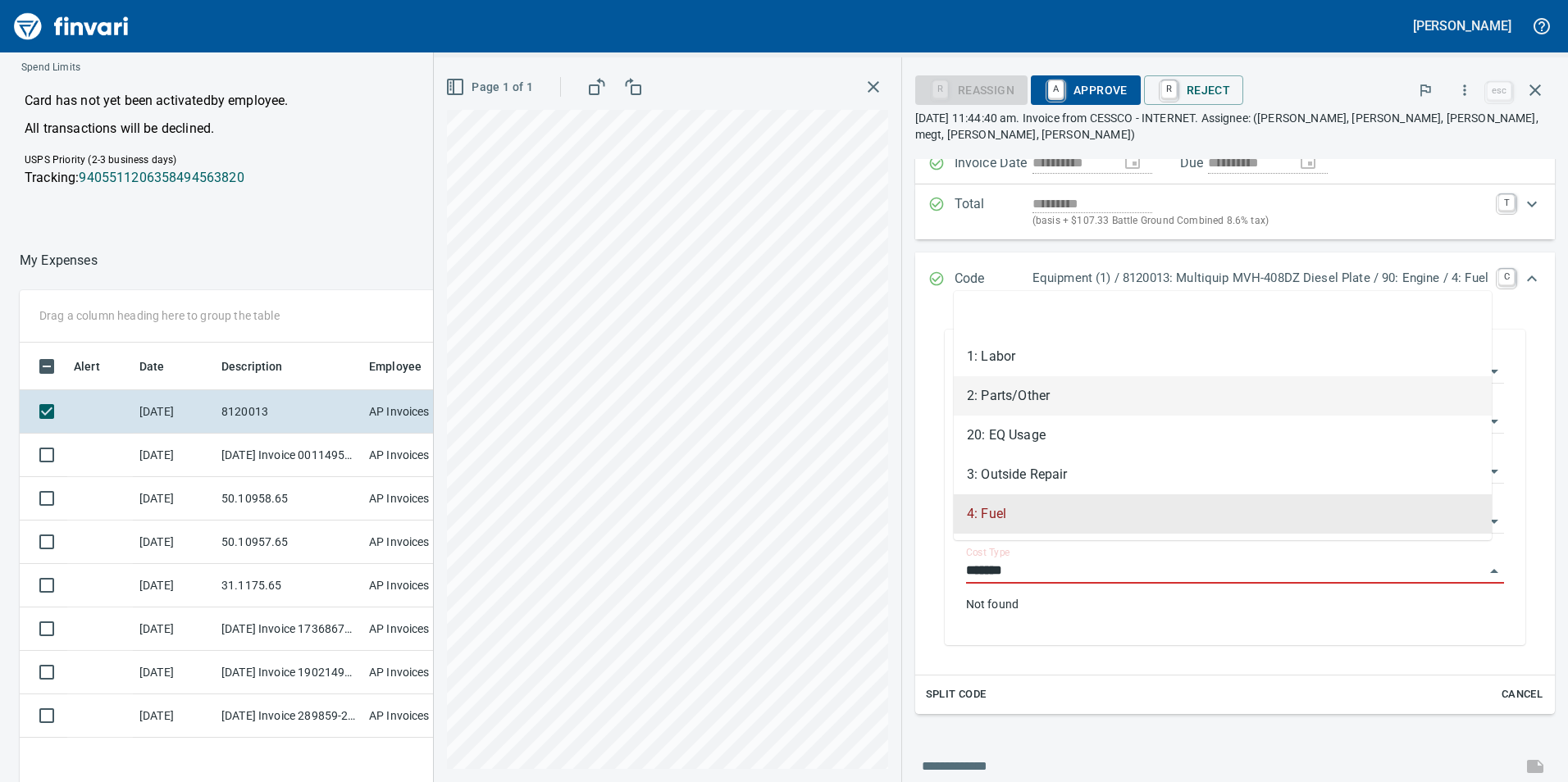
click at [1085, 405] on li "2: Parts/Other" at bounding box center [1222, 395] width 538 height 40
type input "**********"
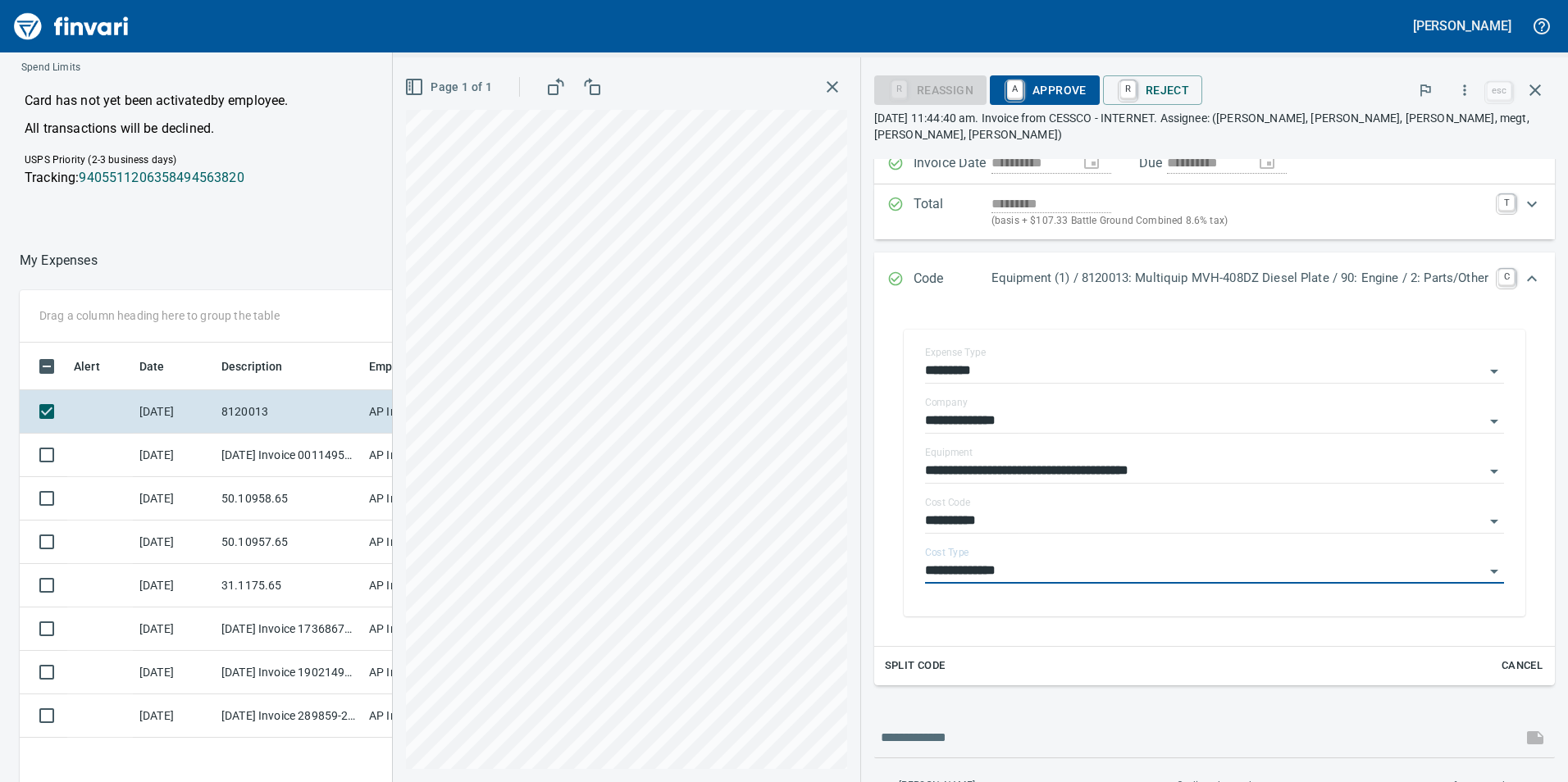
click at [1059, 88] on span "A Approve" at bounding box center [1044, 90] width 84 height 28
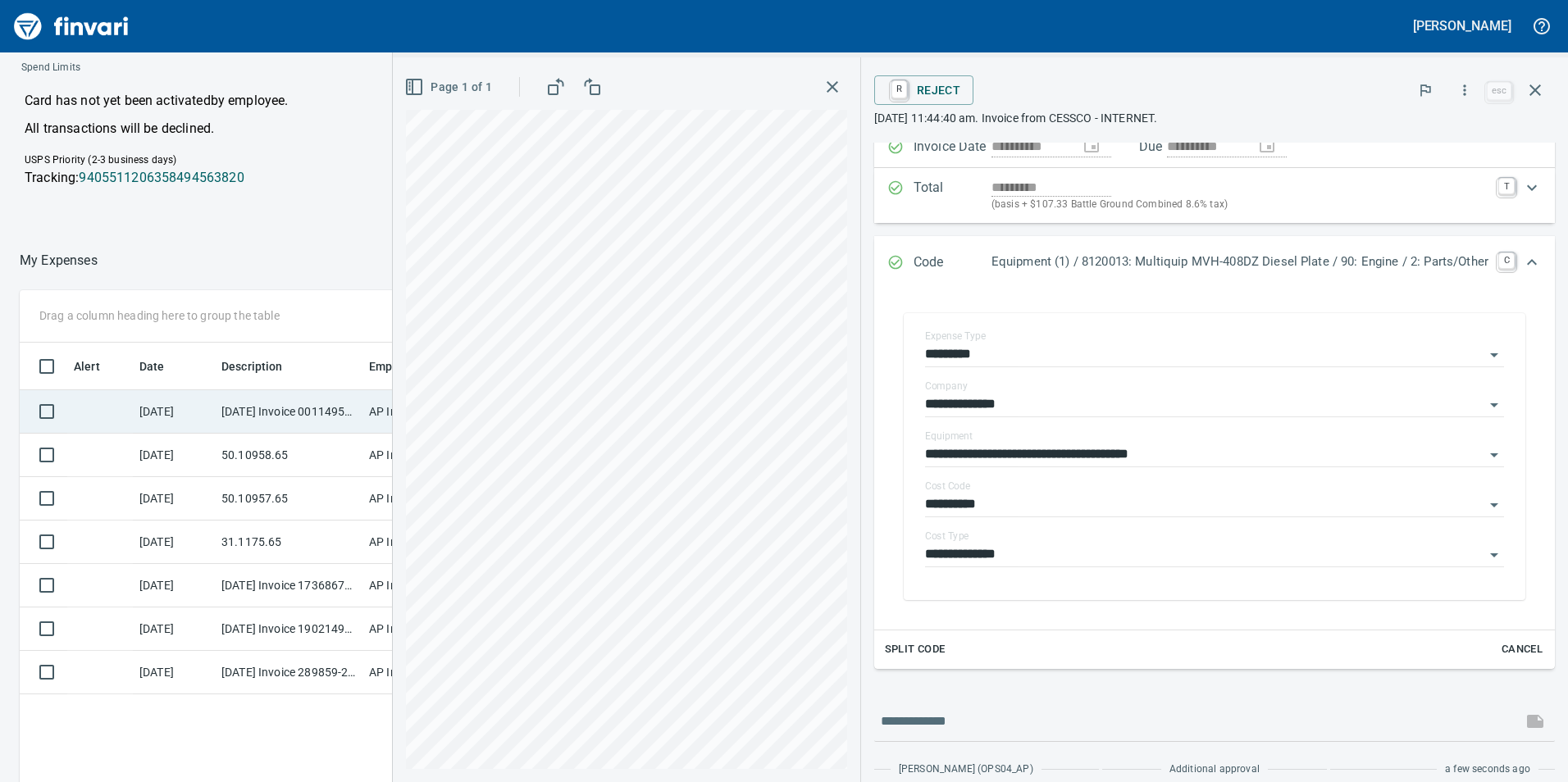
click at [208, 405] on td "[DATE]" at bounding box center [173, 411] width 82 height 43
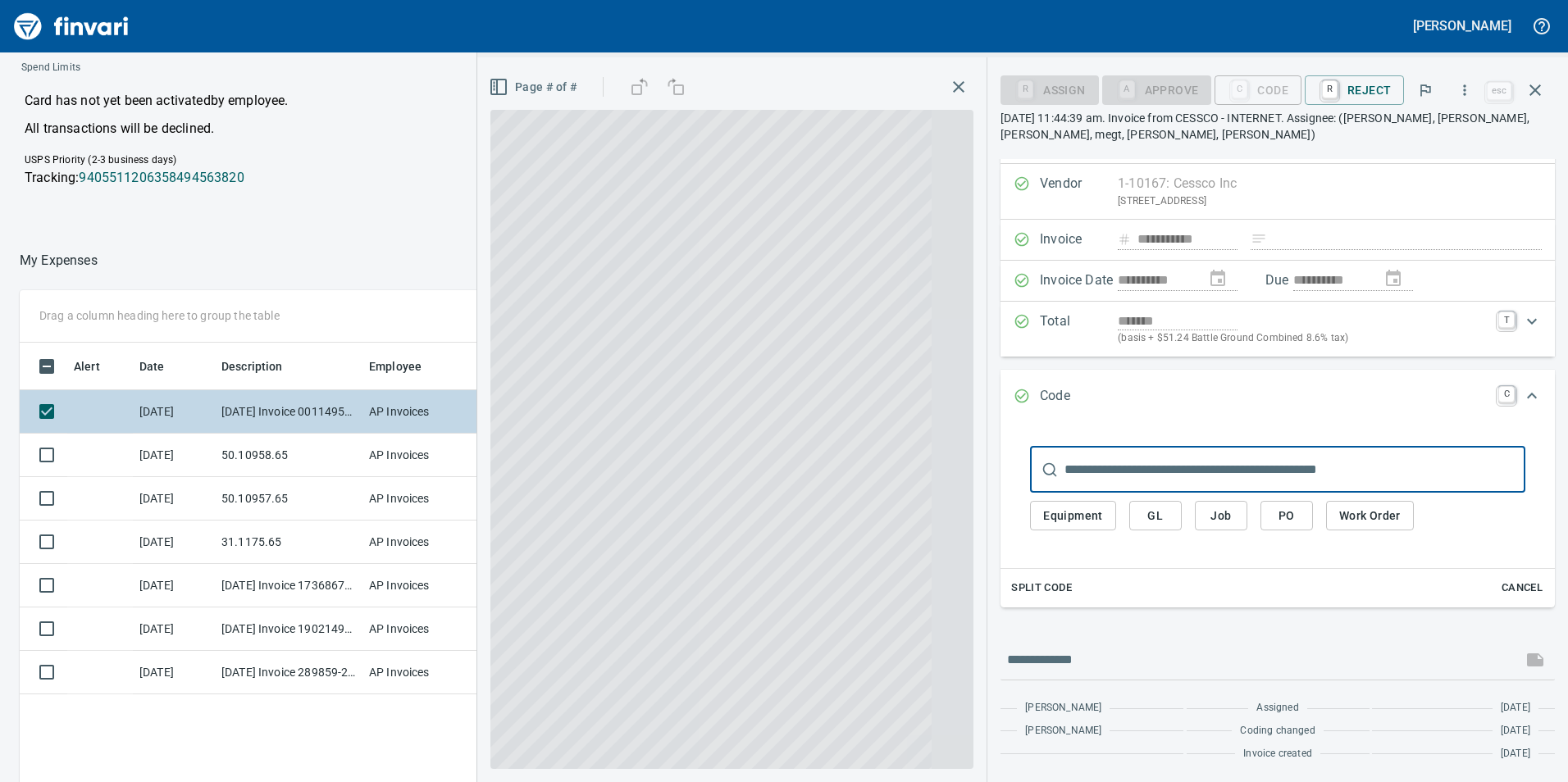
scroll to position [19, 0]
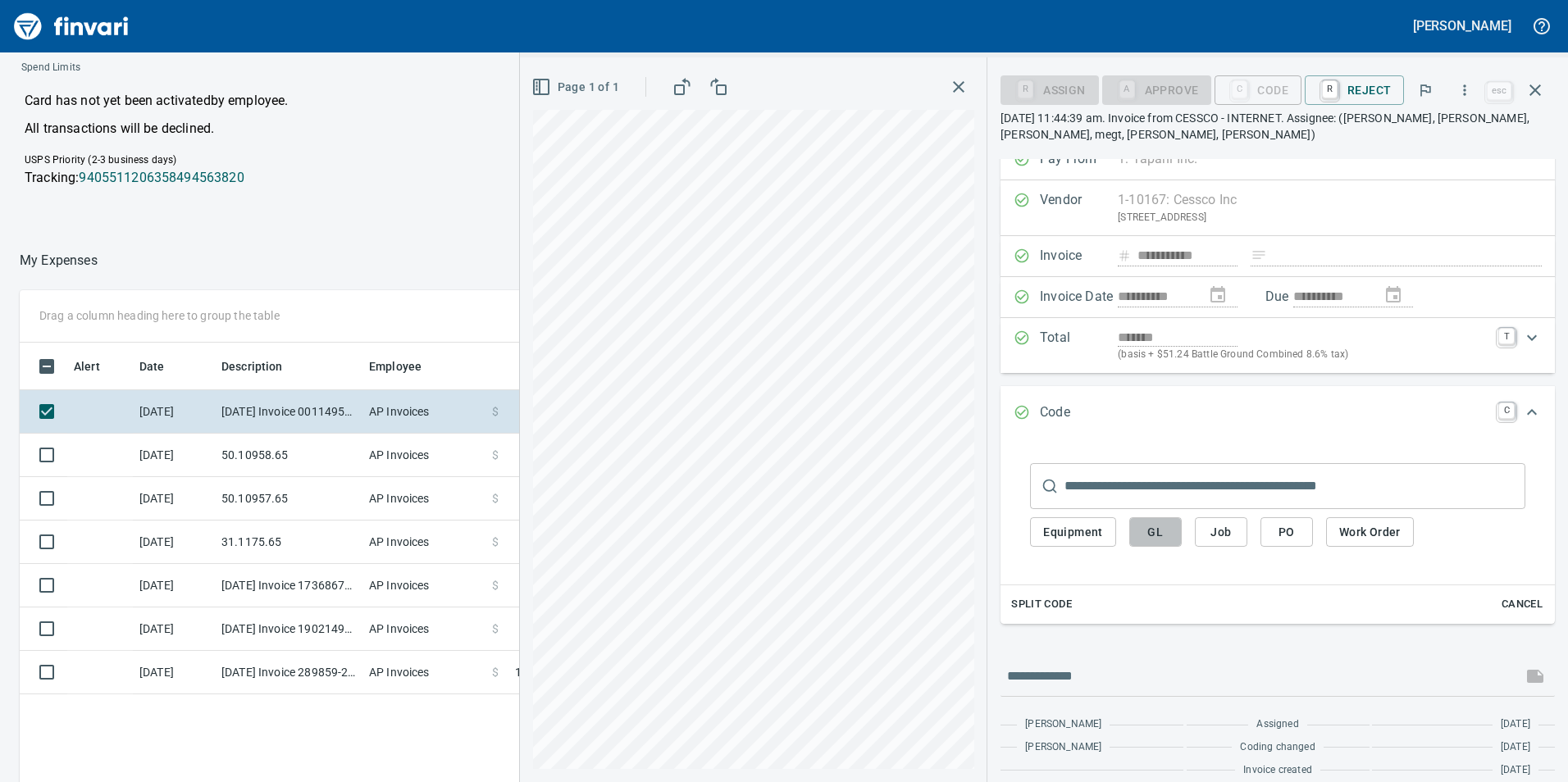
click at [1149, 534] on span "GL" at bounding box center [1155, 532] width 26 height 20
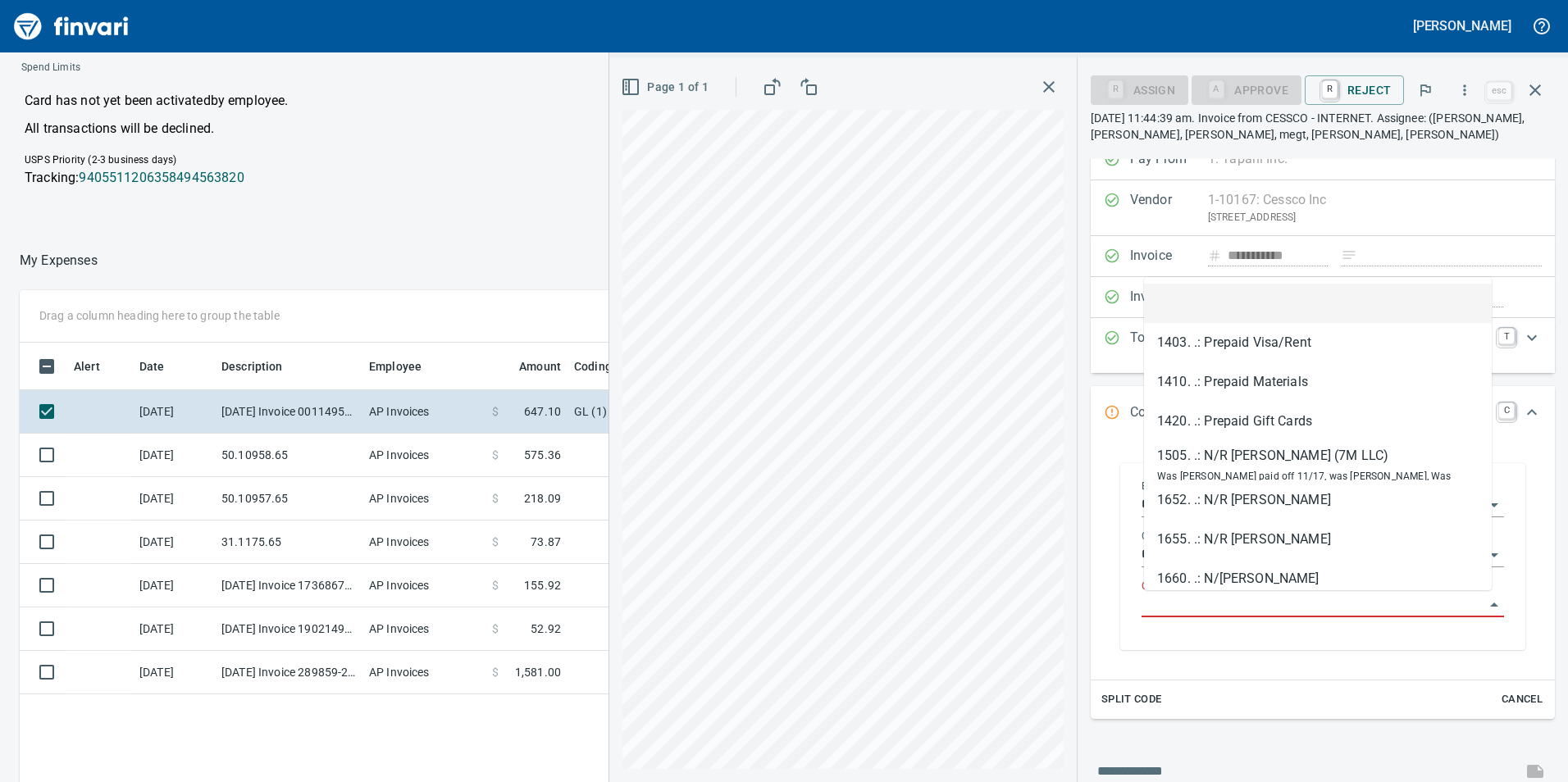
click at [1184, 609] on input "GL Account" at bounding box center [1313, 605] width 343 height 23
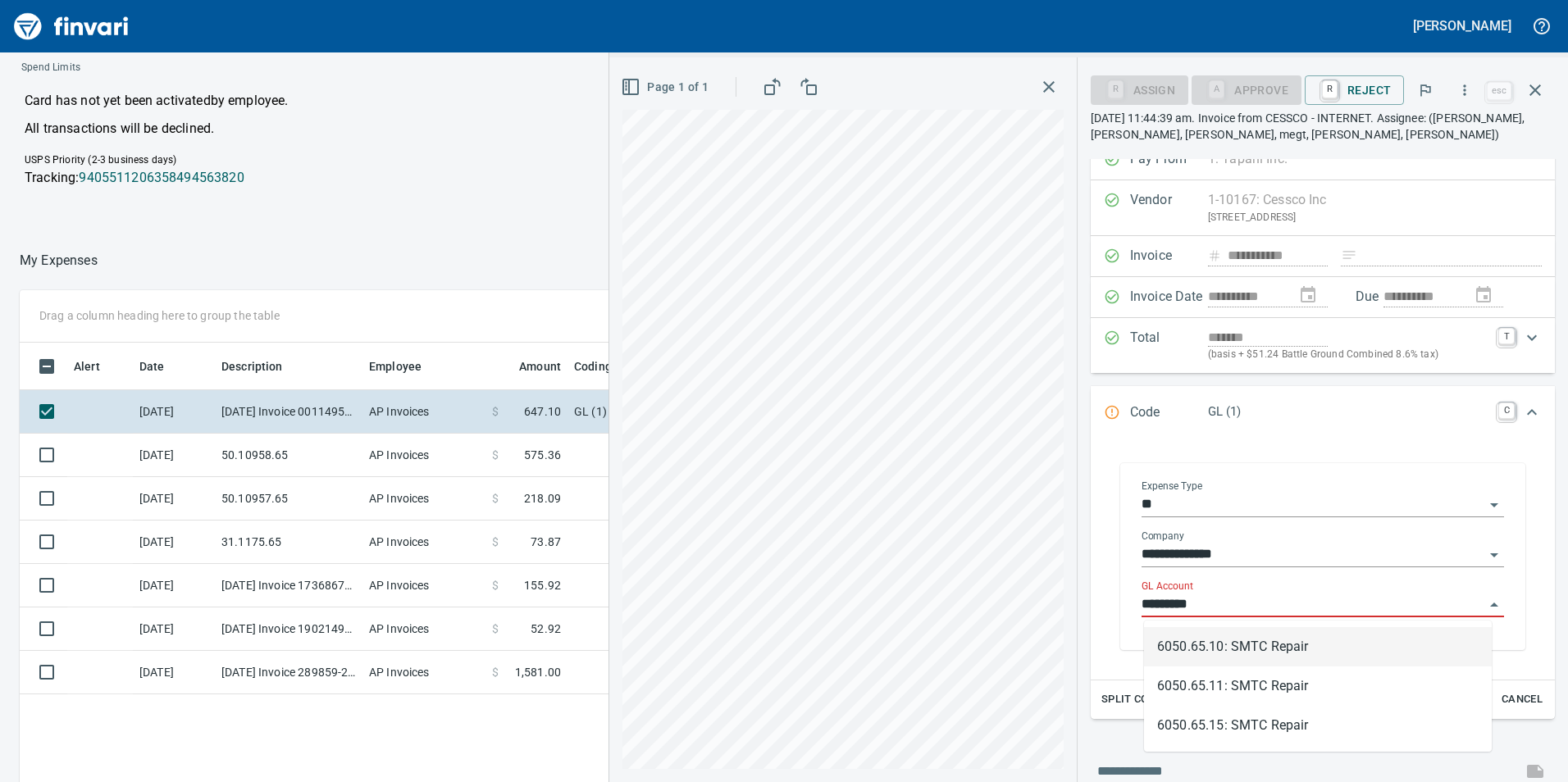
scroll to position [589, 1094]
click at [1192, 643] on li "6050.65.10: SMTC Repair" at bounding box center [1317, 646] width 347 height 40
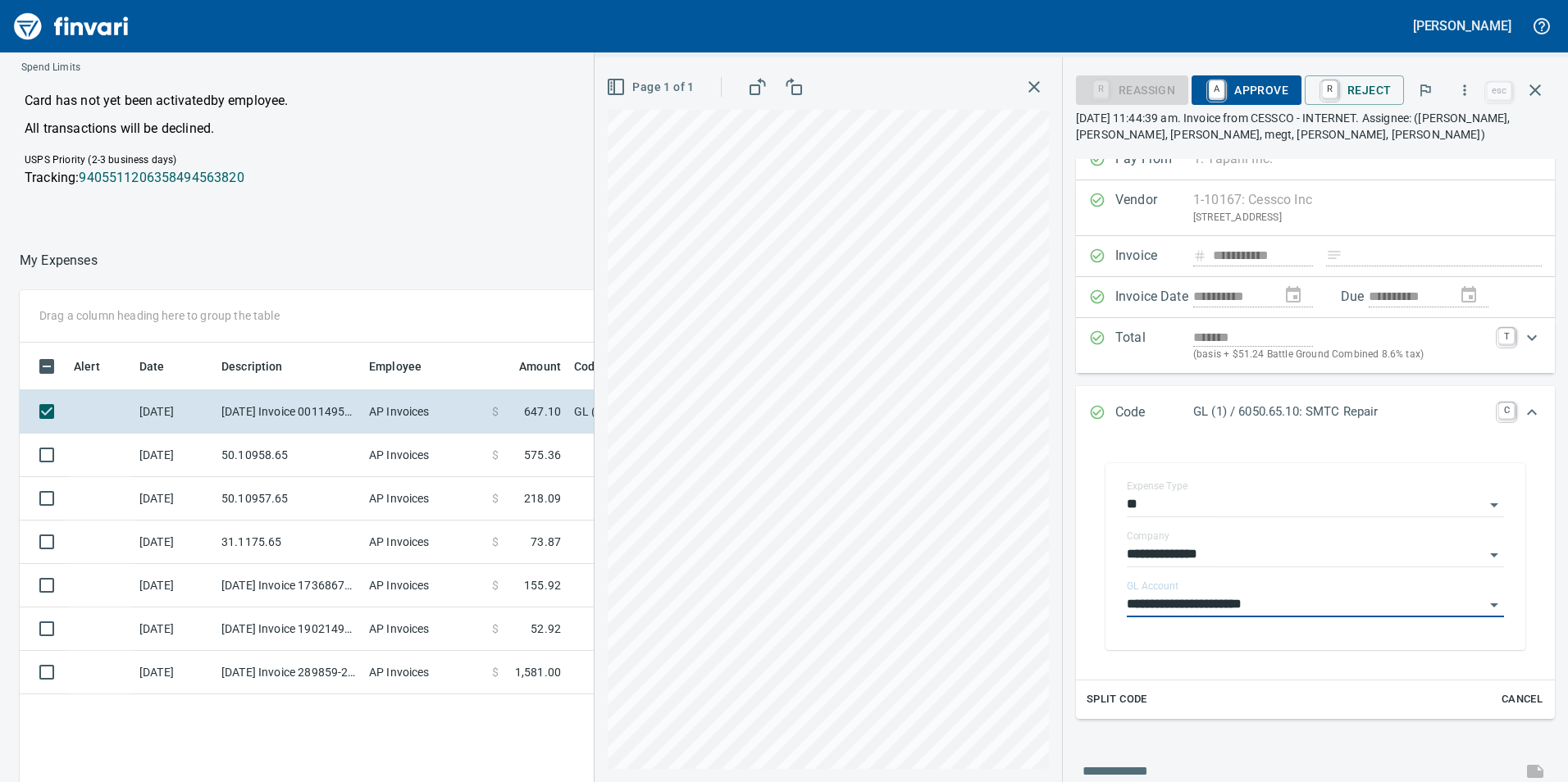
type input "**********"
click at [1250, 81] on span "A Approve" at bounding box center [1246, 90] width 84 height 28
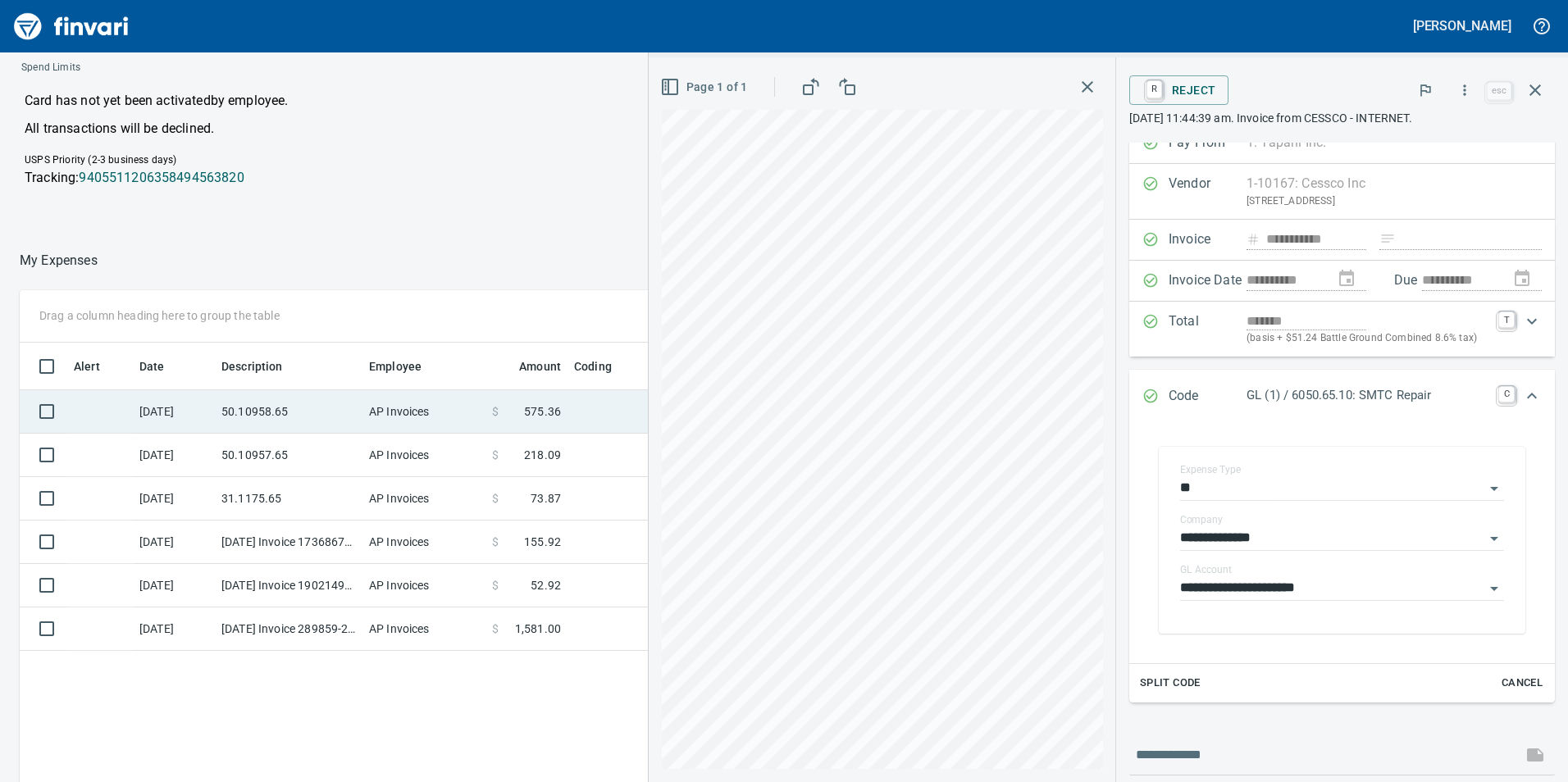
click at [302, 407] on td "50.10958.65" at bounding box center [288, 411] width 148 height 43
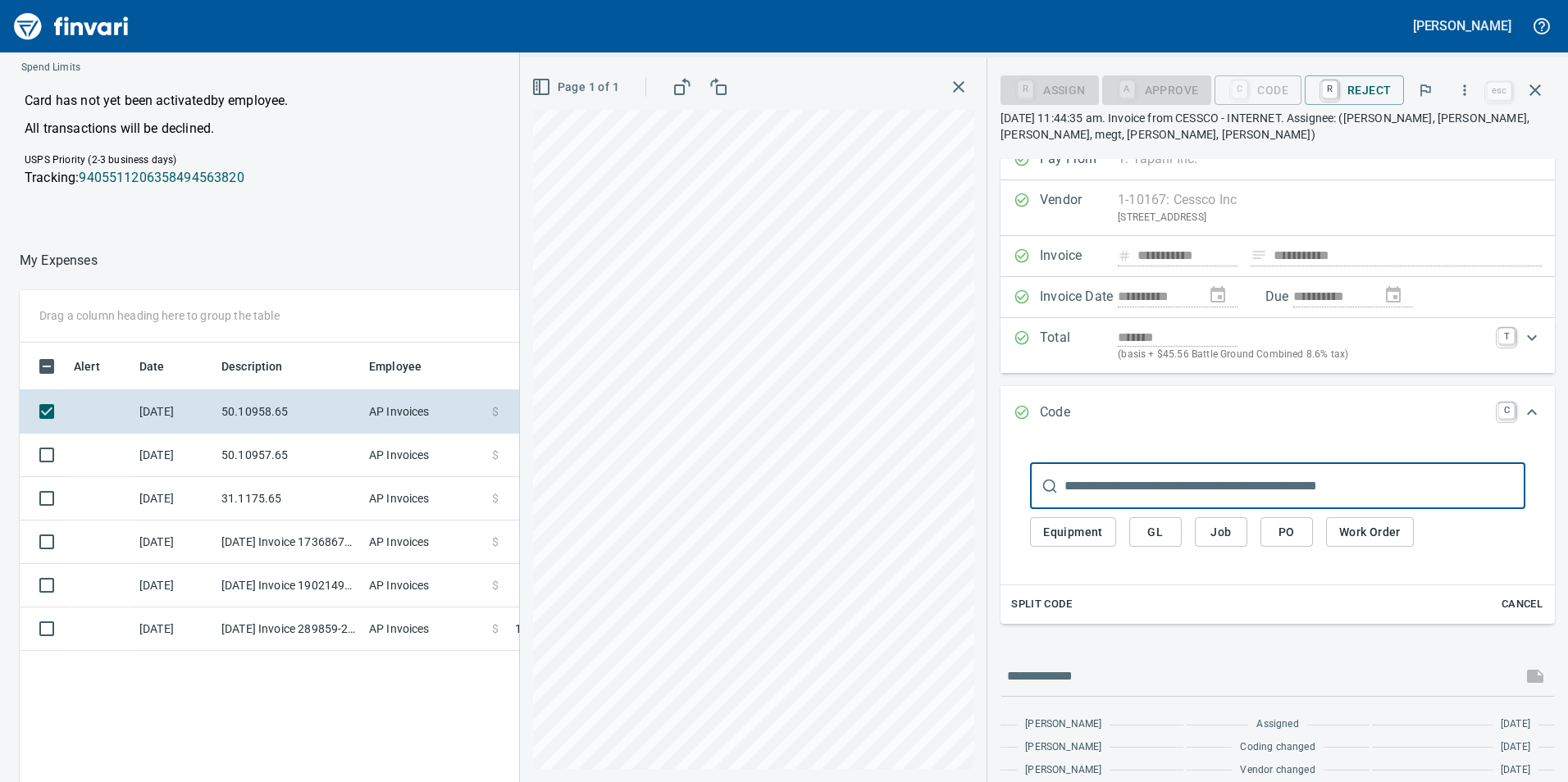
click at [1155, 525] on span "GL" at bounding box center [1155, 532] width 26 height 20
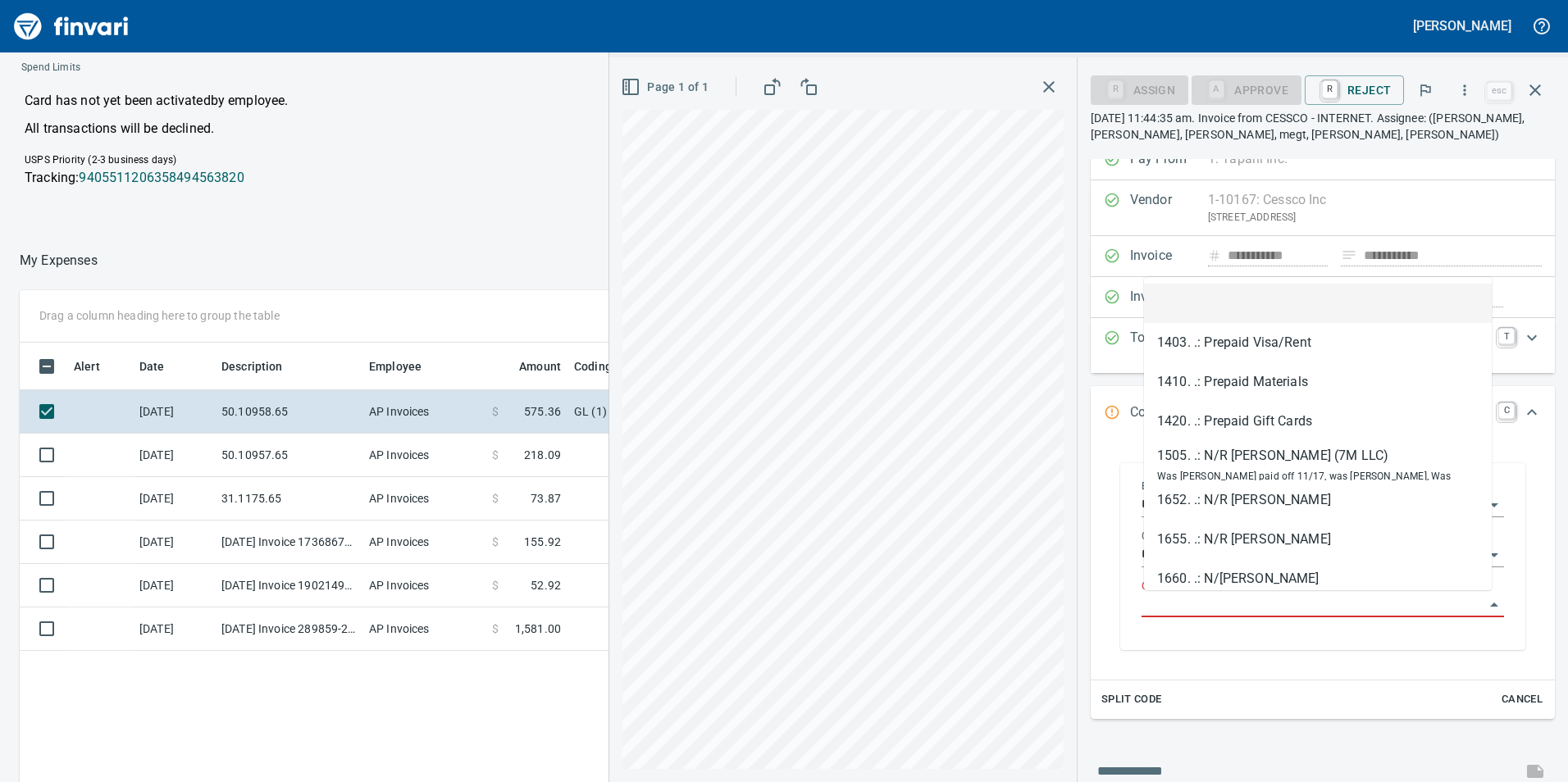
click at [1216, 608] on input "GL Account" at bounding box center [1313, 605] width 343 height 23
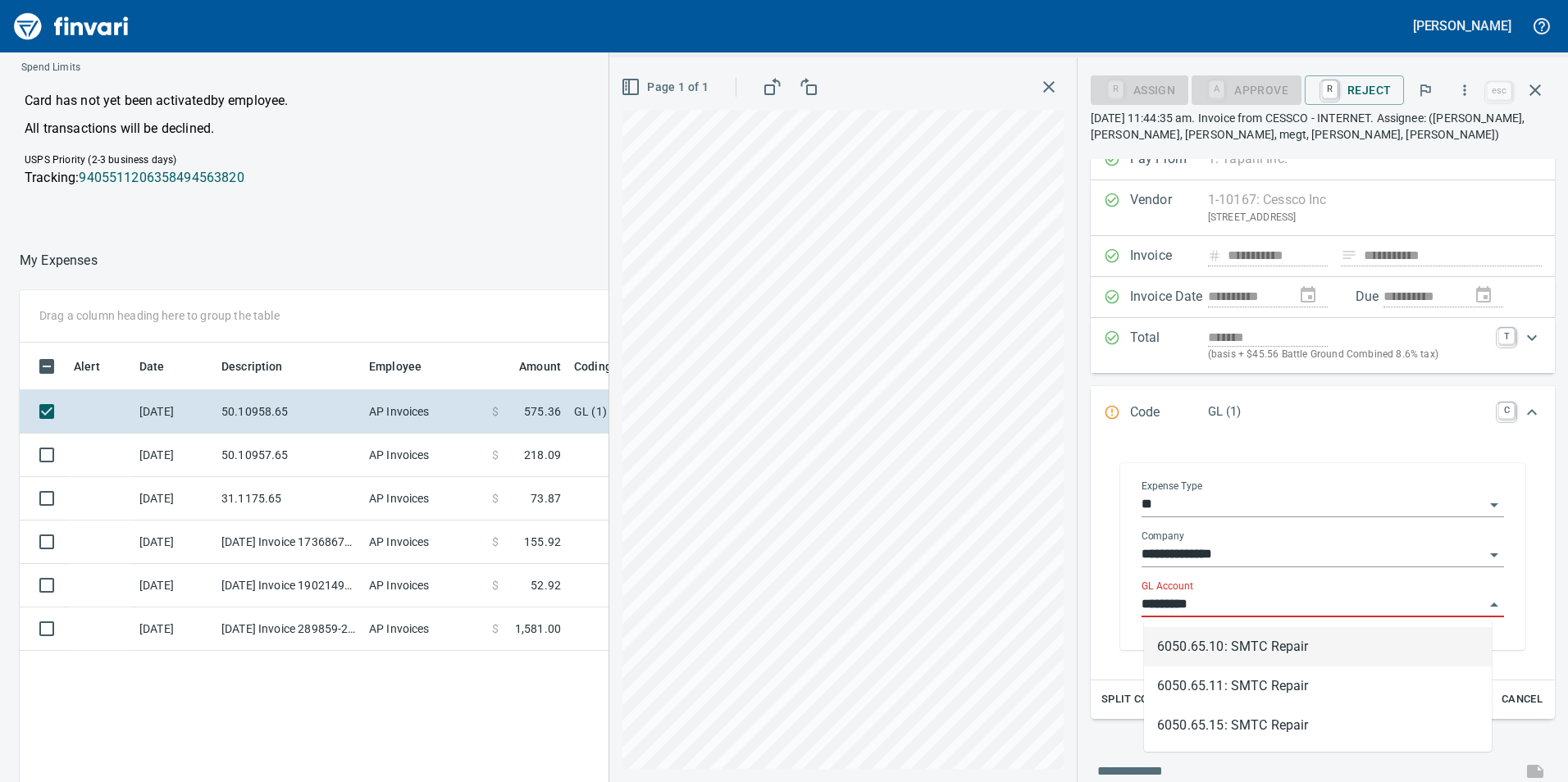
scroll to position [589, 1094]
click at [1263, 643] on li "6050.65.10: SMTC Repair" at bounding box center [1317, 646] width 347 height 40
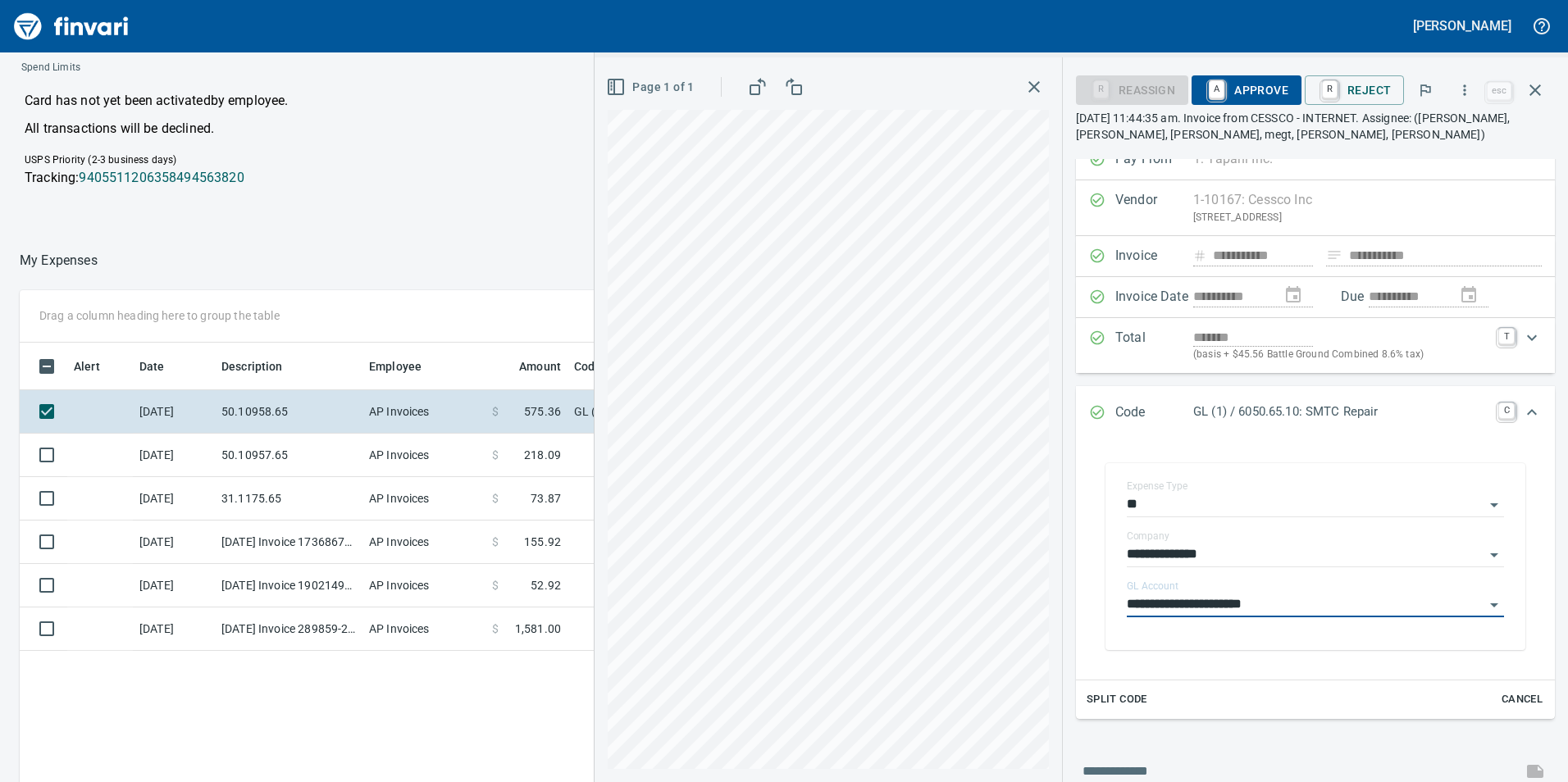
type input "**********"
click at [1254, 88] on span "A Approve" at bounding box center [1246, 90] width 84 height 28
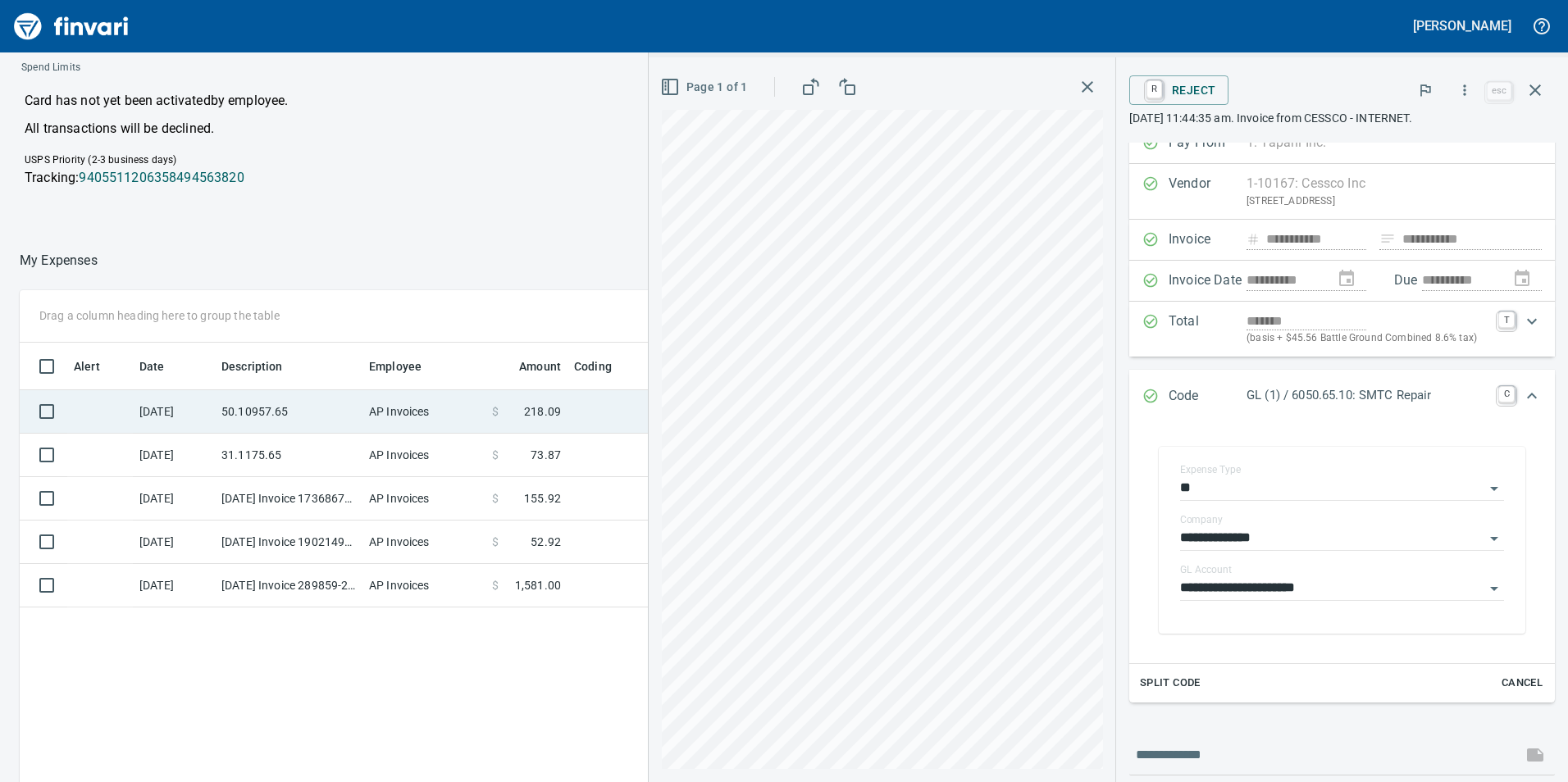
click at [290, 398] on td "50.10957.65" at bounding box center [288, 411] width 148 height 43
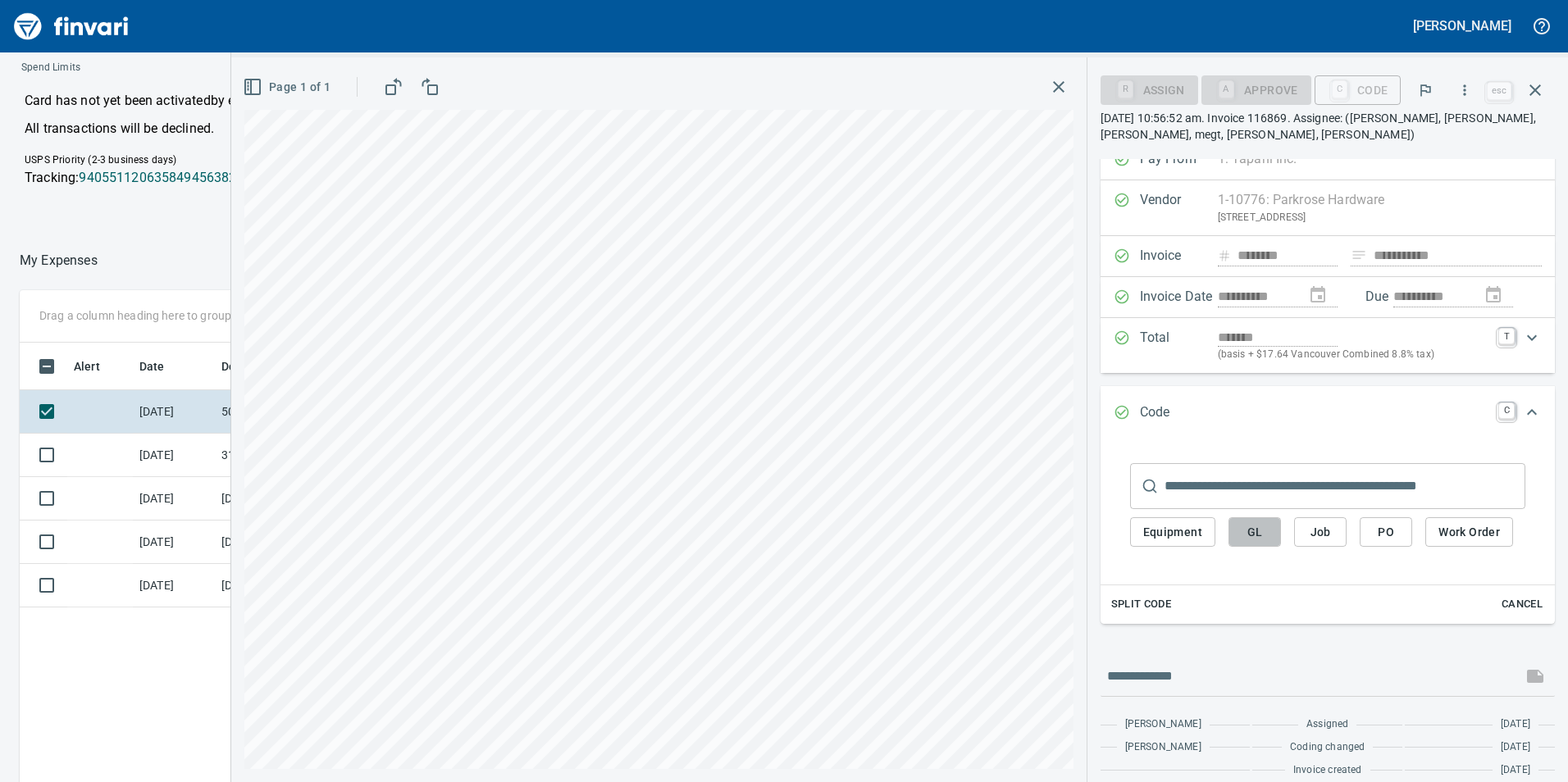
click at [1241, 522] on span "GL" at bounding box center [1254, 532] width 26 height 20
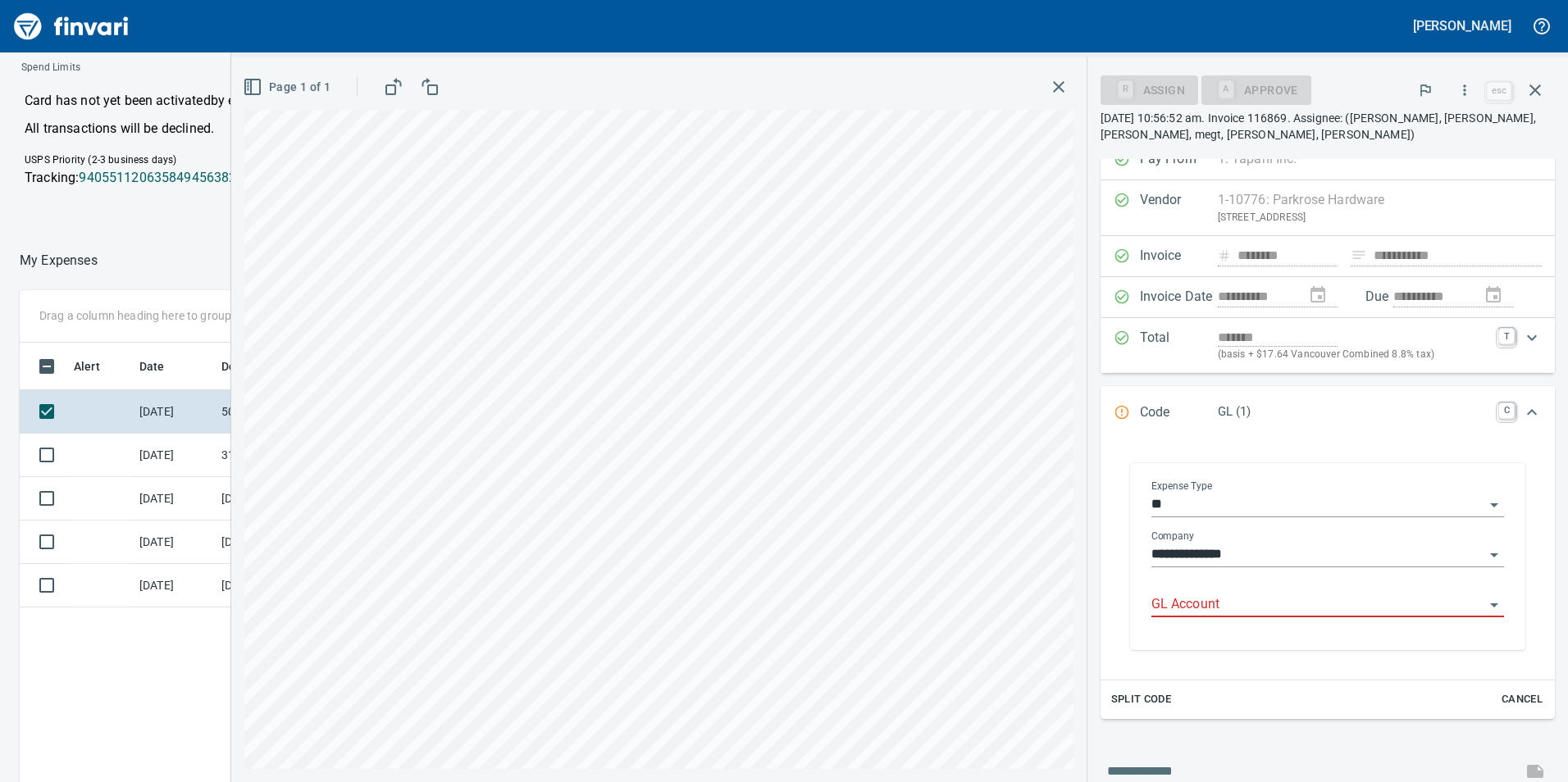
click at [1256, 595] on input "GL Account" at bounding box center [1318, 605] width 333 height 23
click at [1264, 630] on li "6050.65.10: SMTC Repair" at bounding box center [1320, 646] width 340 height 40
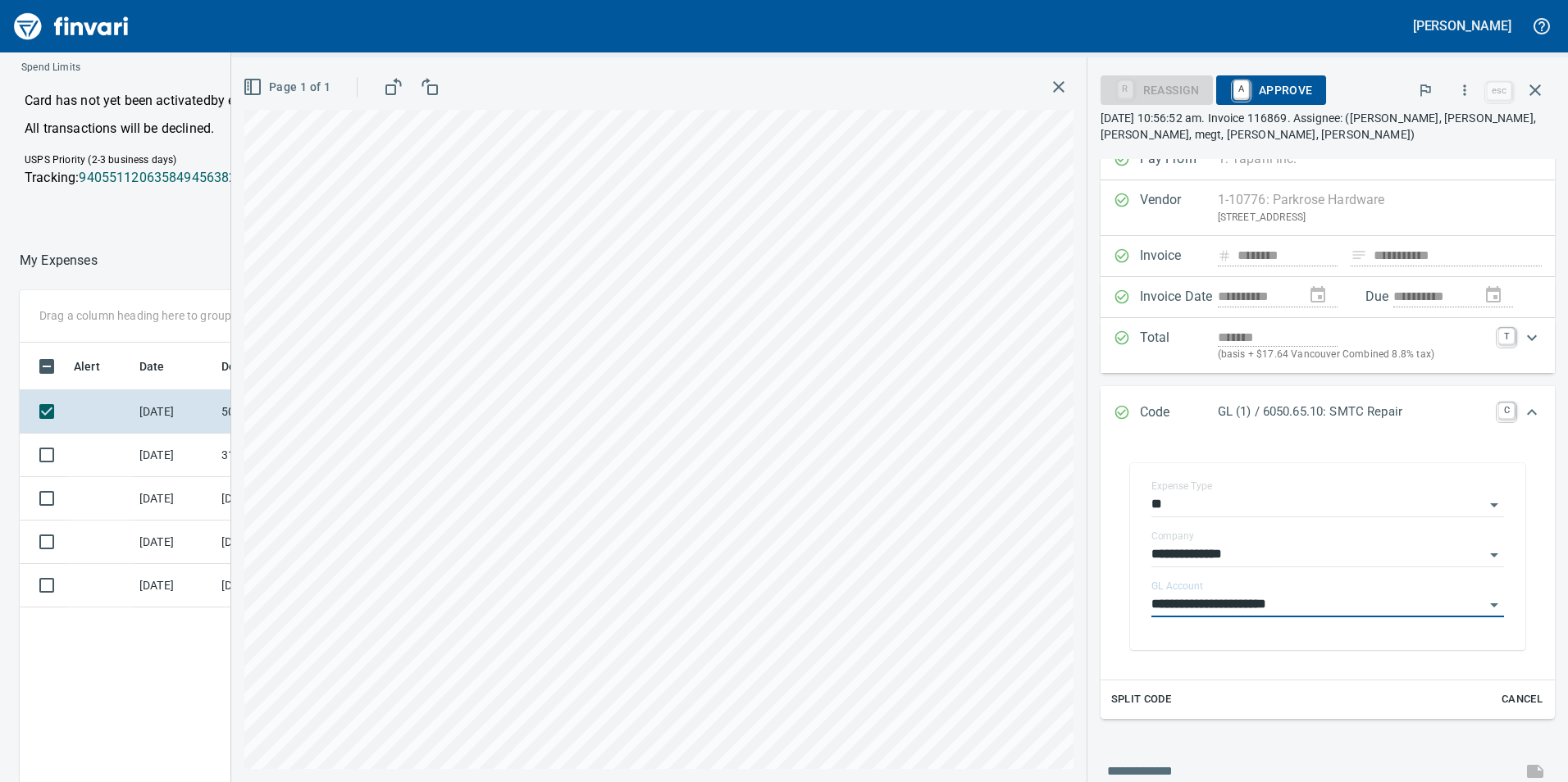
type input "**********"
click at [1255, 76] on span "A Approve" at bounding box center [1271, 90] width 84 height 28
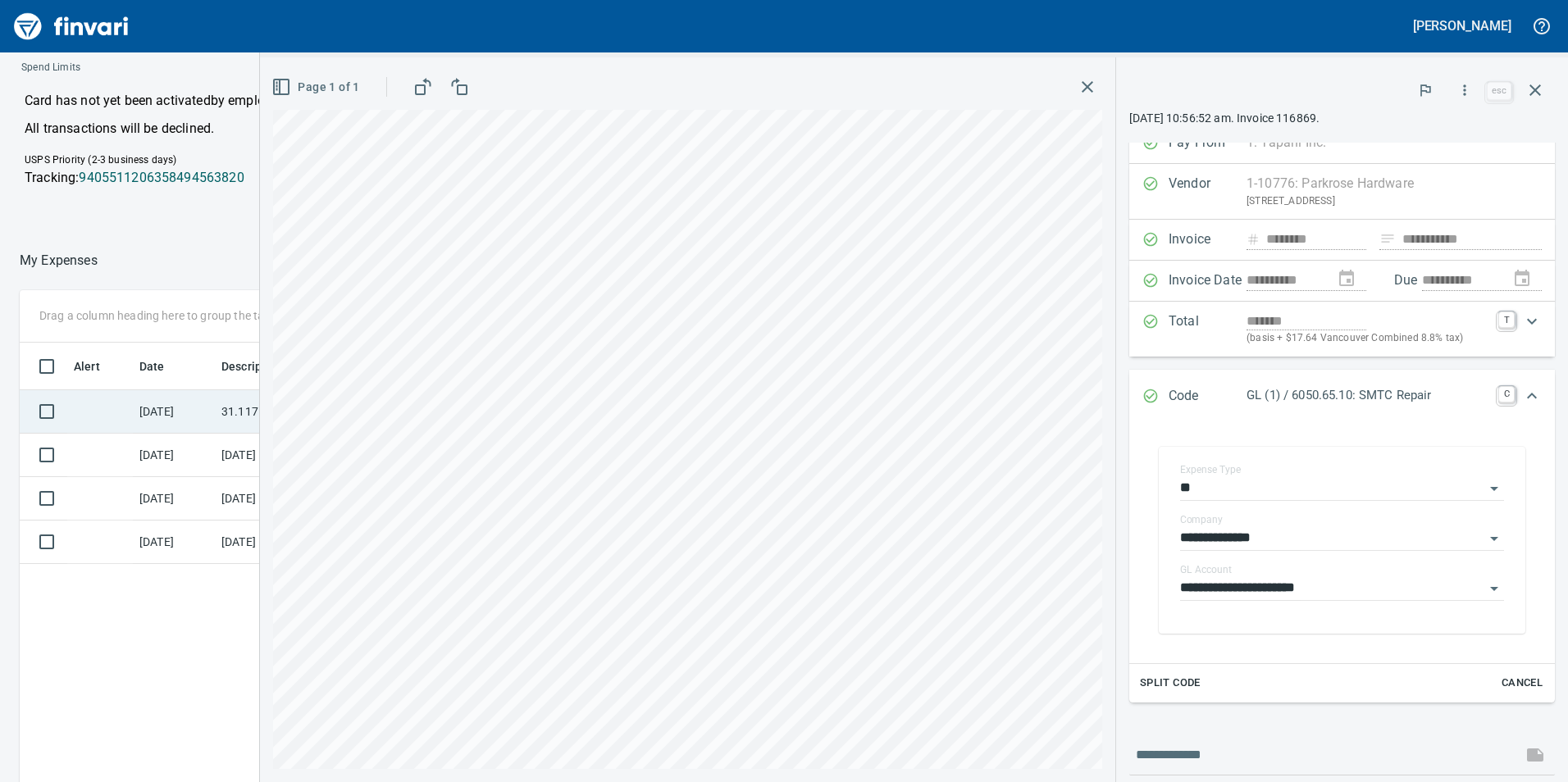
click at [173, 418] on td "[DATE]" at bounding box center [173, 411] width 82 height 43
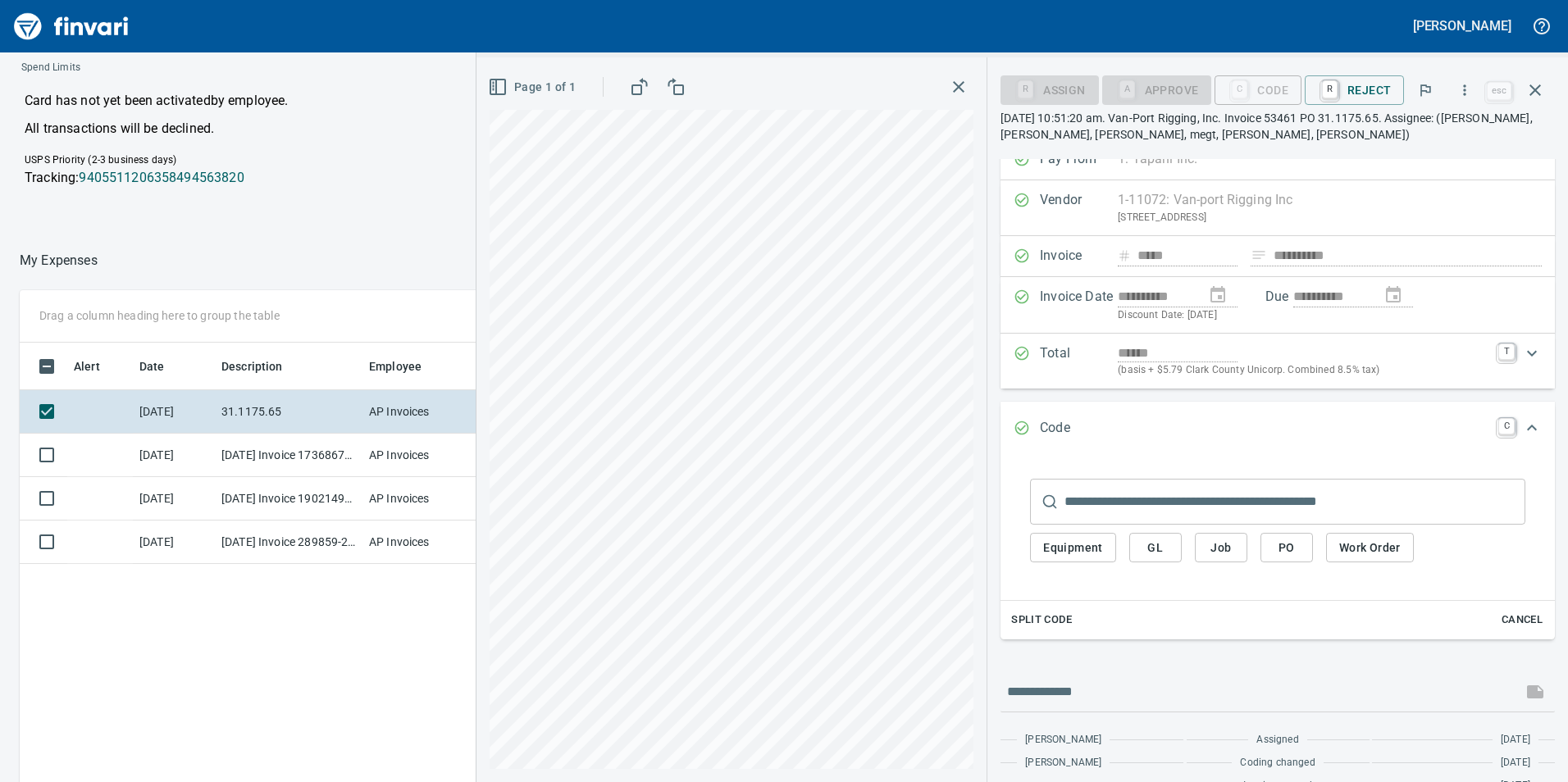
click at [1165, 542] on span "GL" at bounding box center [1155, 548] width 26 height 20
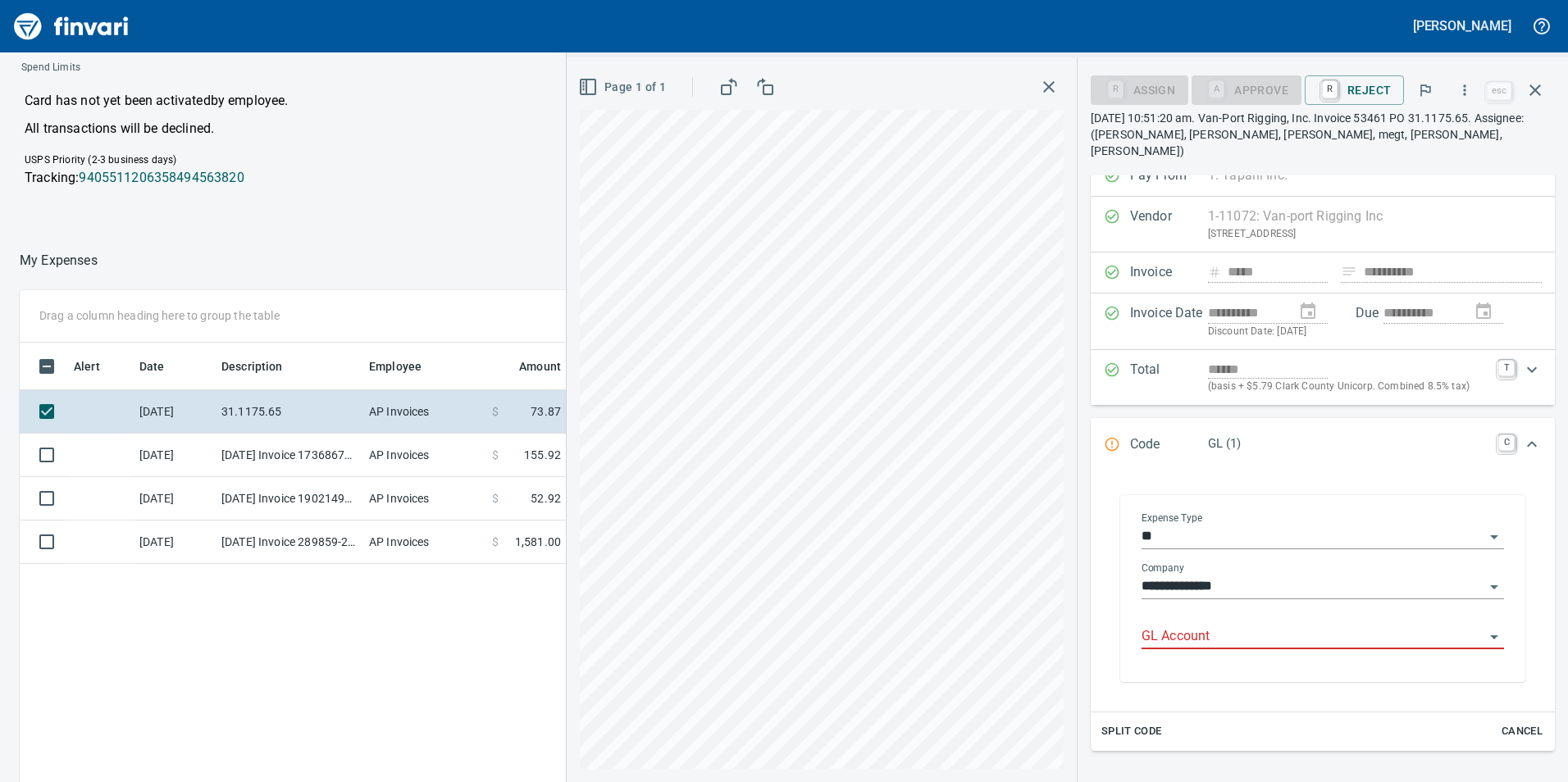
click at [1211, 612] on div "GL Account" at bounding box center [1322, 631] width 362 height 37
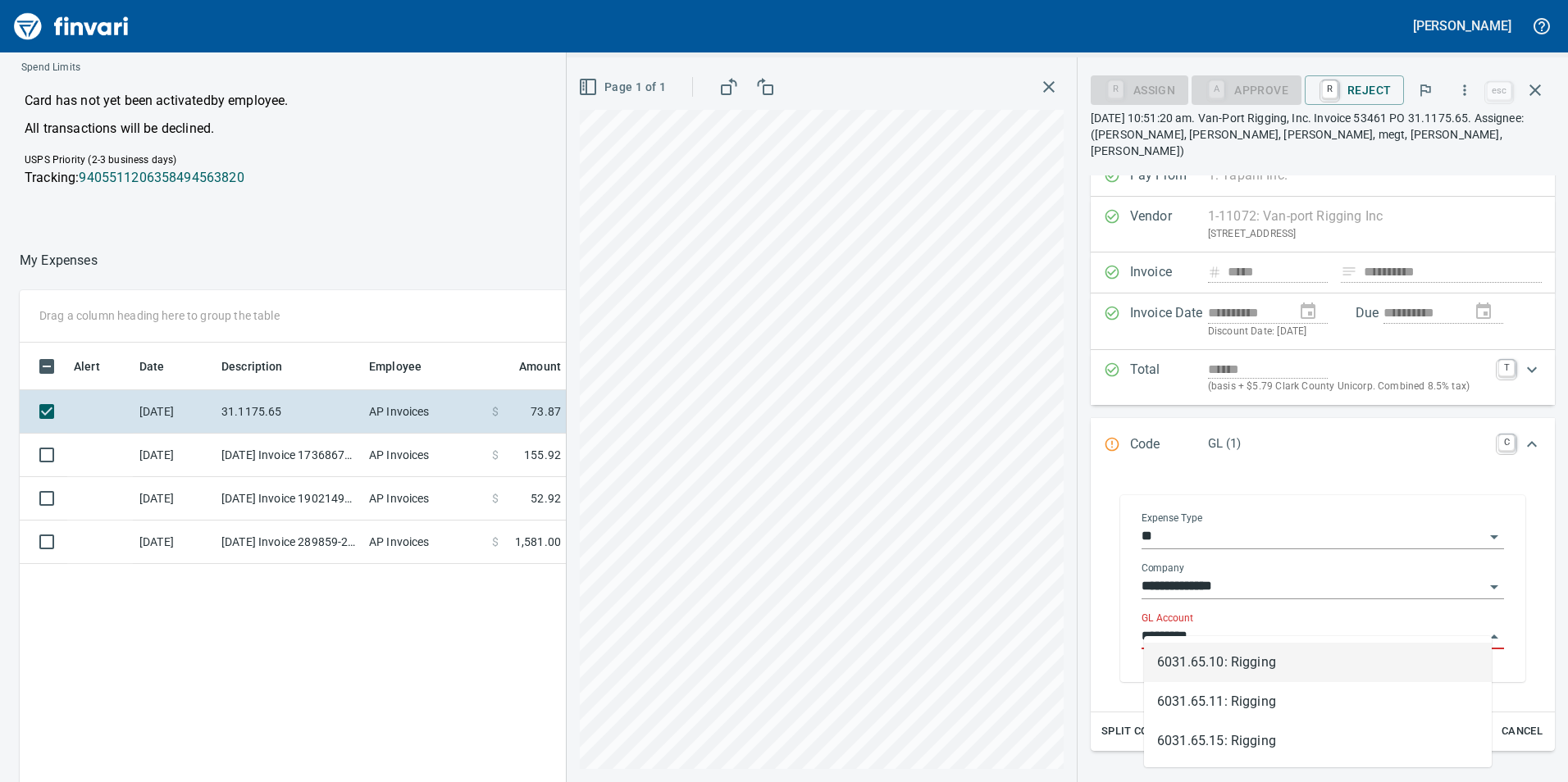
scroll to position [589, 1094]
click at [1259, 655] on li "6031.65.10: Rigging" at bounding box center [1317, 662] width 347 height 40
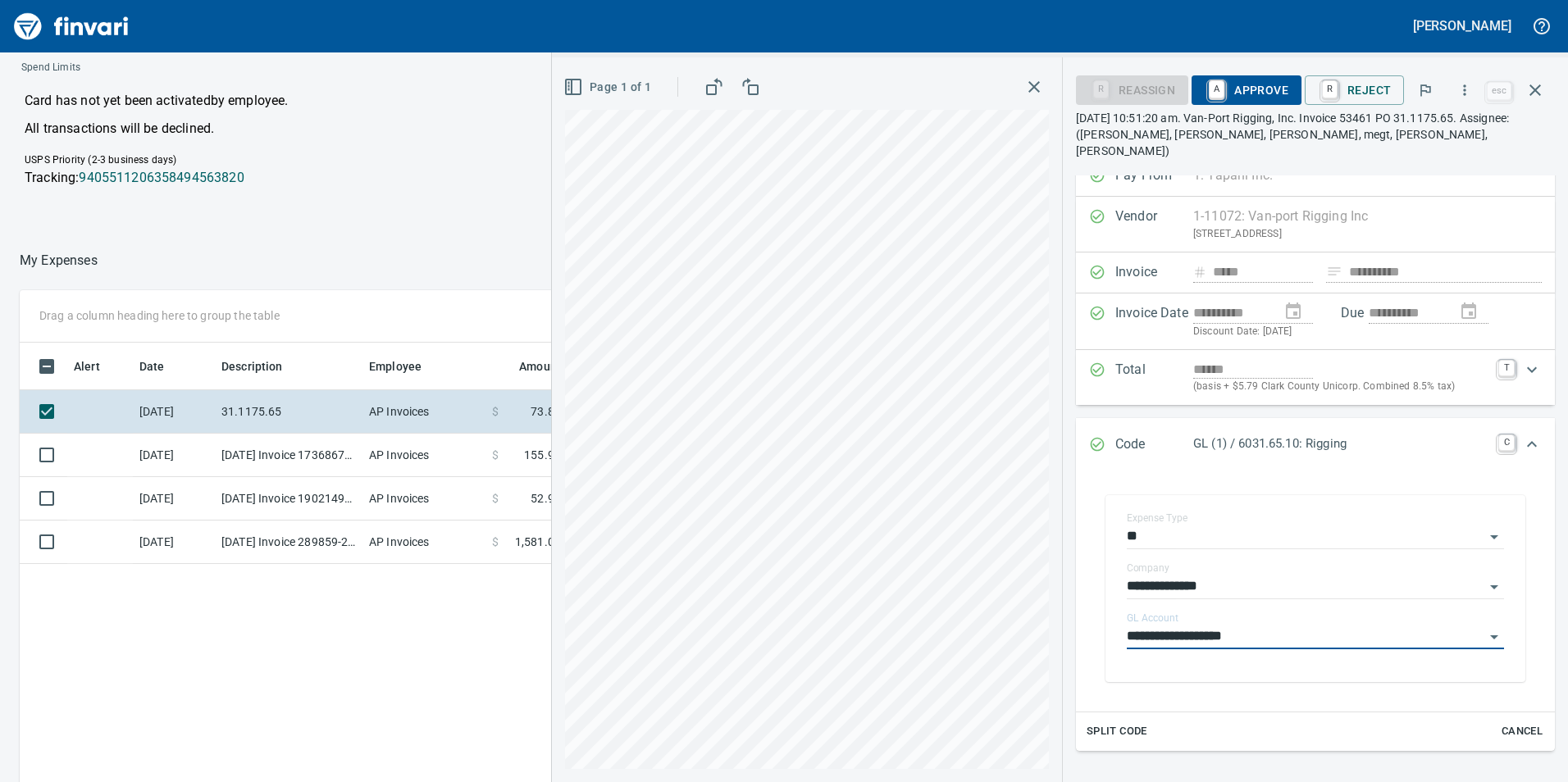
type input "**********"
click at [1256, 95] on span "A Approve" at bounding box center [1246, 90] width 84 height 28
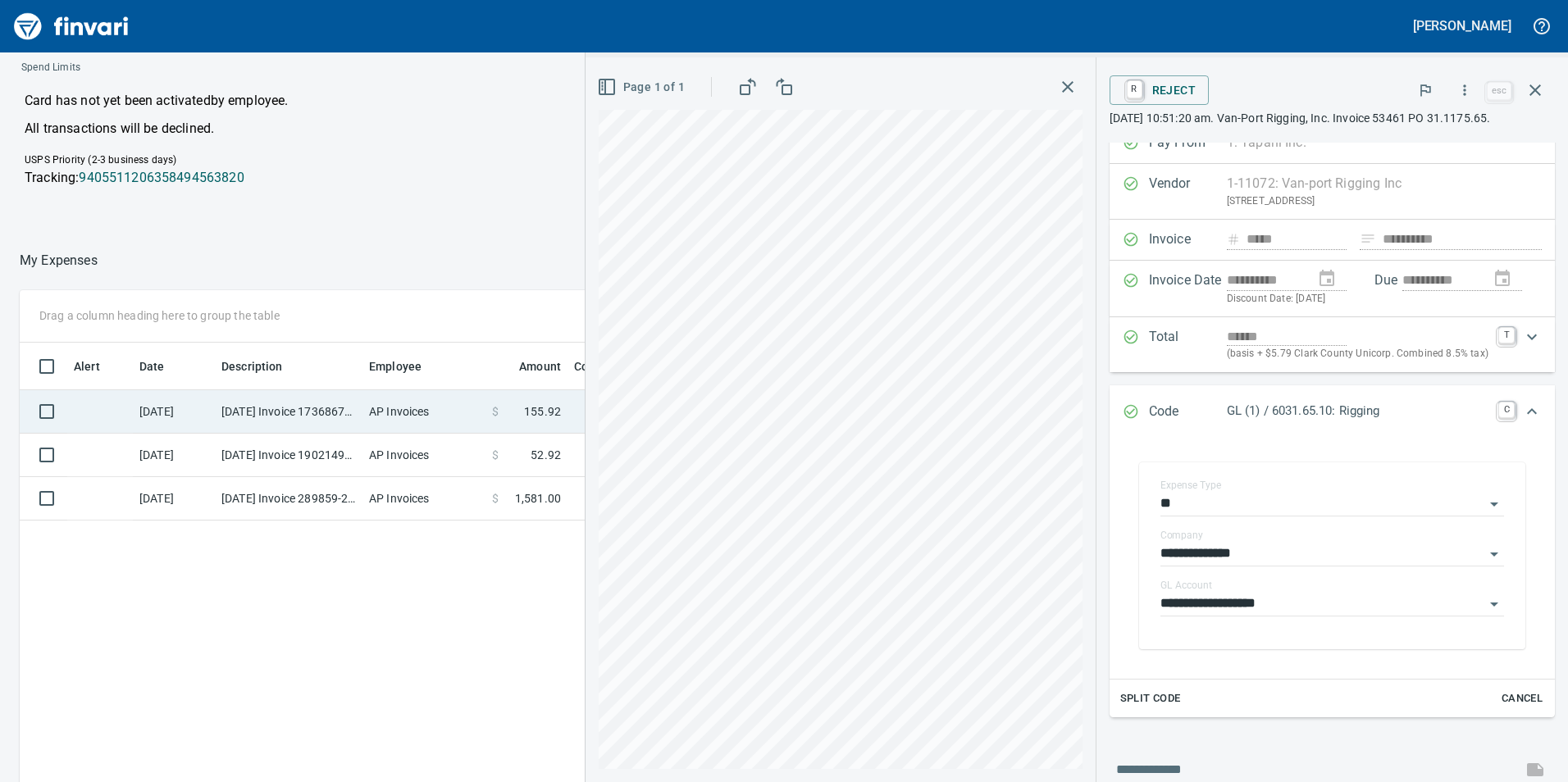
click at [324, 405] on td "[DATE] Invoice 173686718-0001 from Sunbelt Rentals, Inc (1-10986)" at bounding box center [288, 411] width 148 height 43
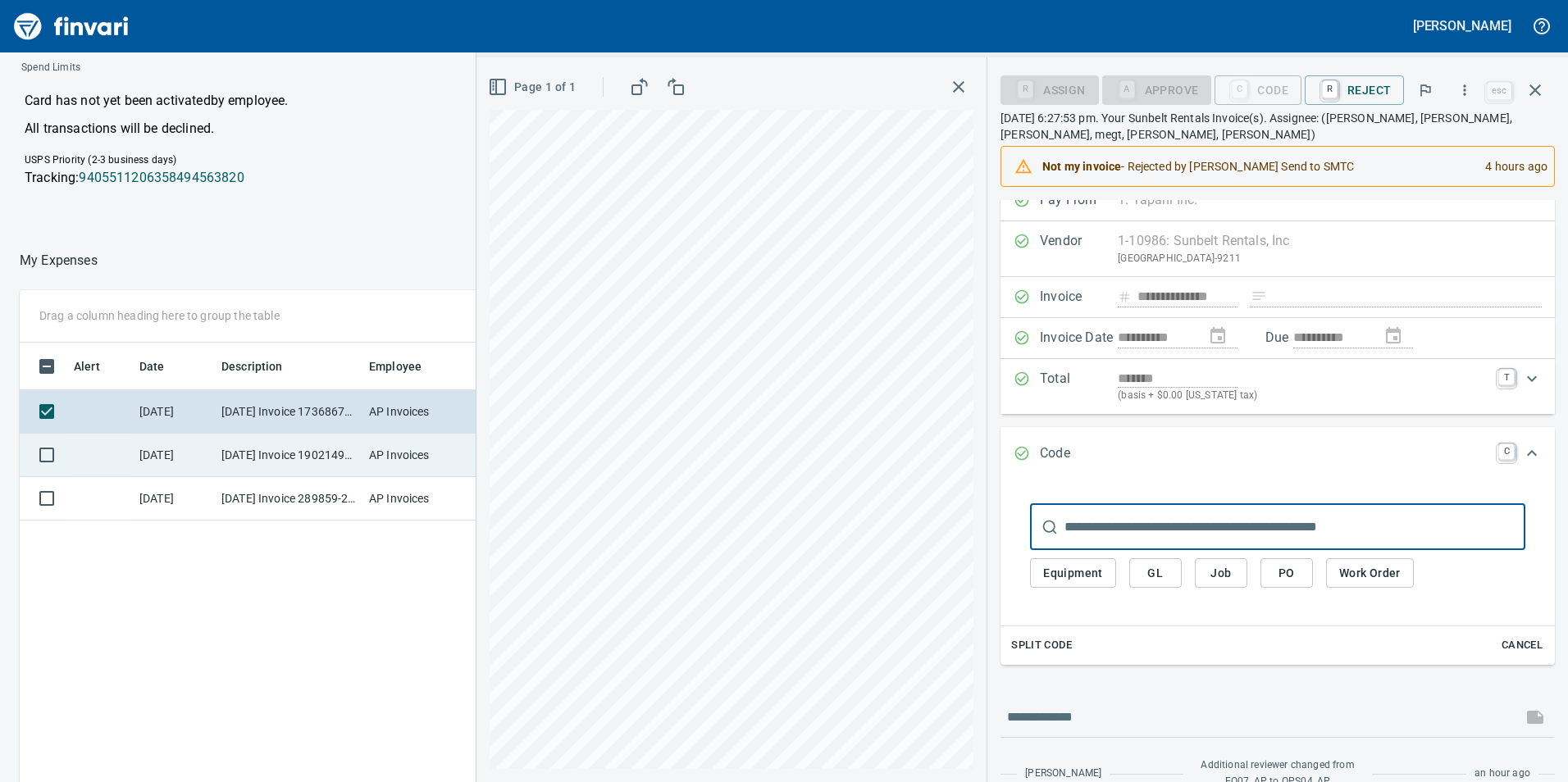
click at [380, 441] on td "AP Invoices" at bounding box center [424, 454] width 123 height 43
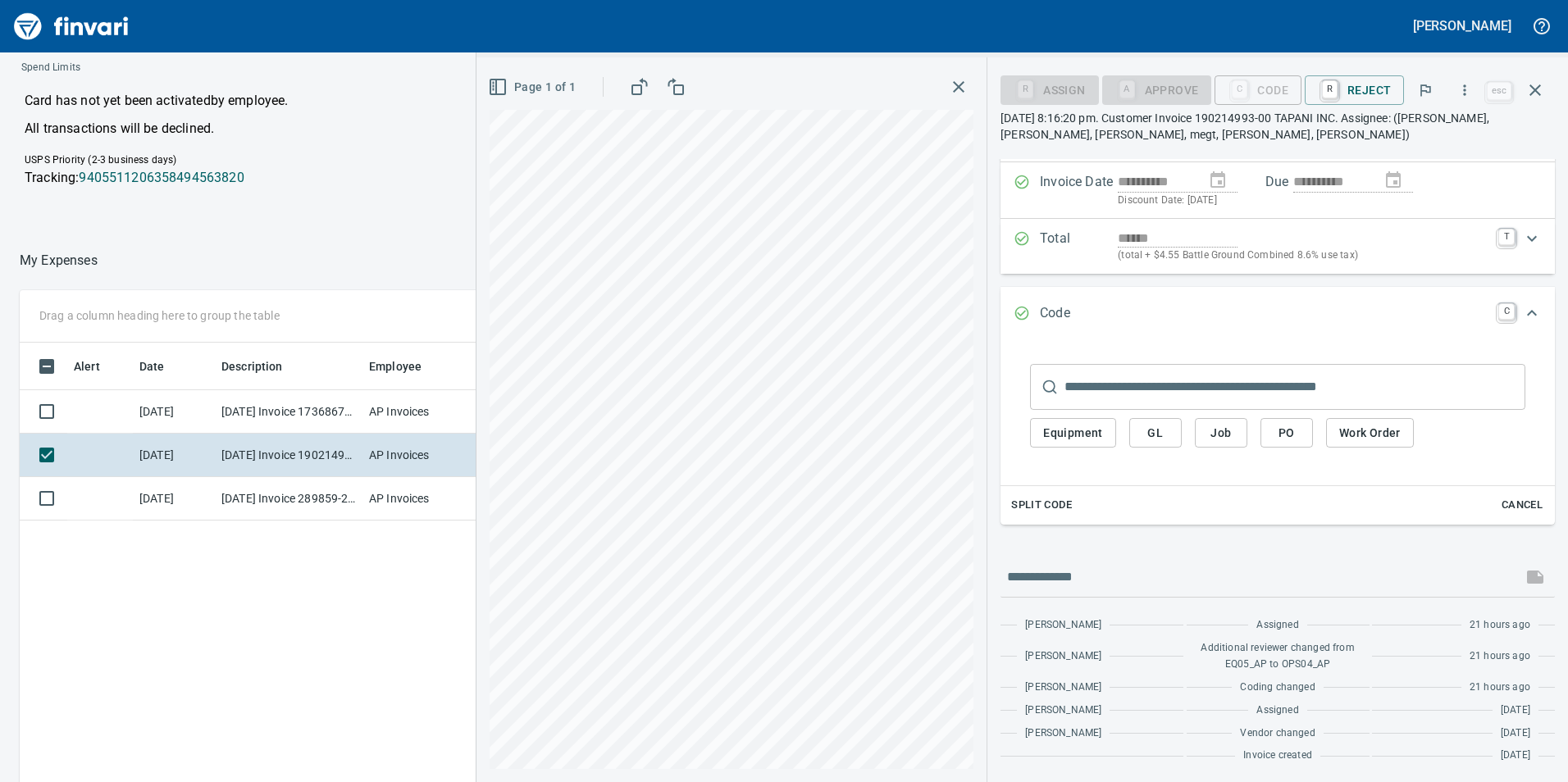
scroll to position [136, 0]
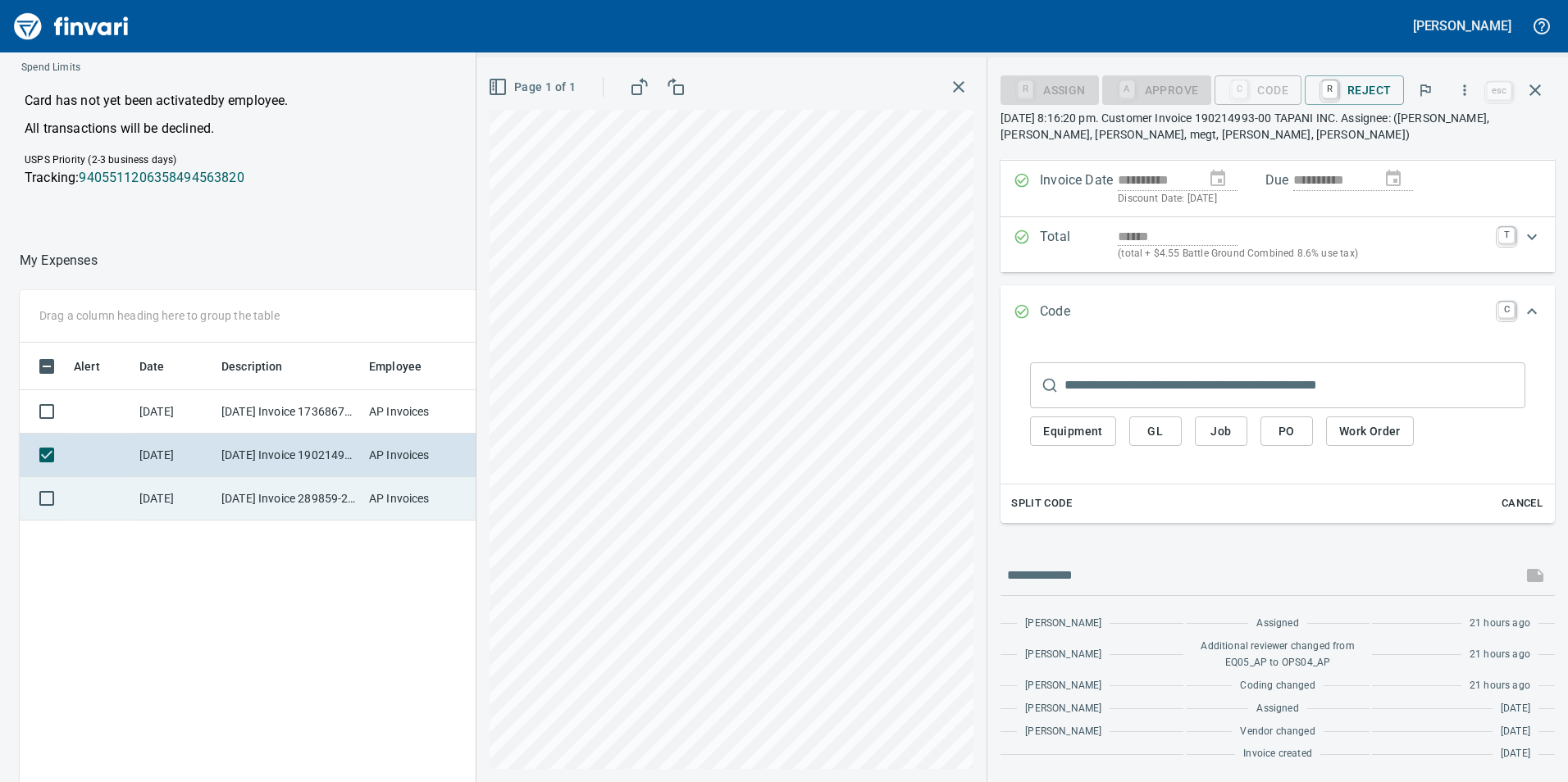
click at [297, 495] on td "[DATE] Invoice 289859-2 from C&E Rentals (1-38058)" at bounding box center [288, 498] width 148 height 43
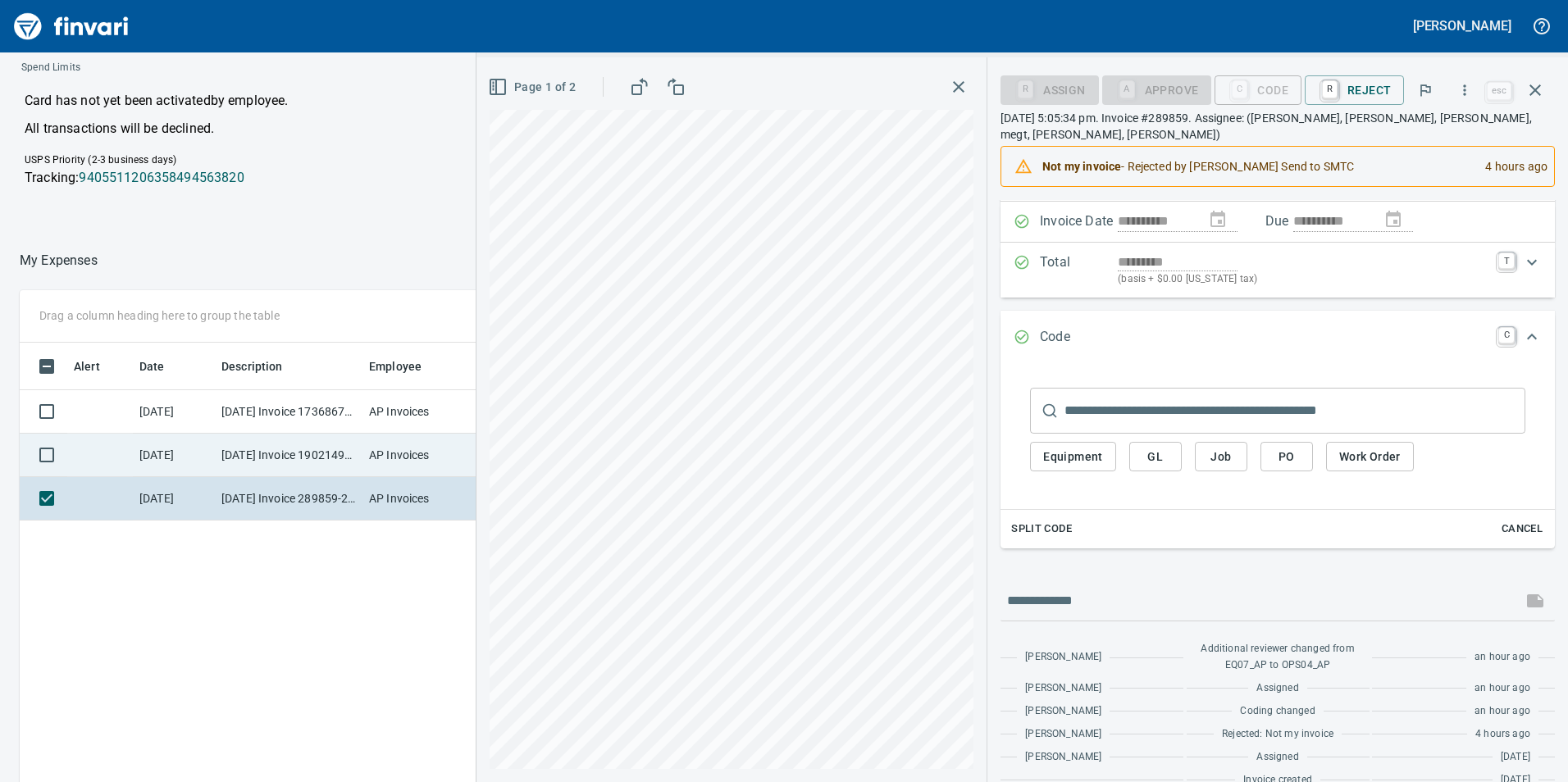
click at [302, 463] on td "[DATE] Invoice 190214993-00 from Tacoma Screw Products Inc (1-10999)" at bounding box center [288, 454] width 148 height 43
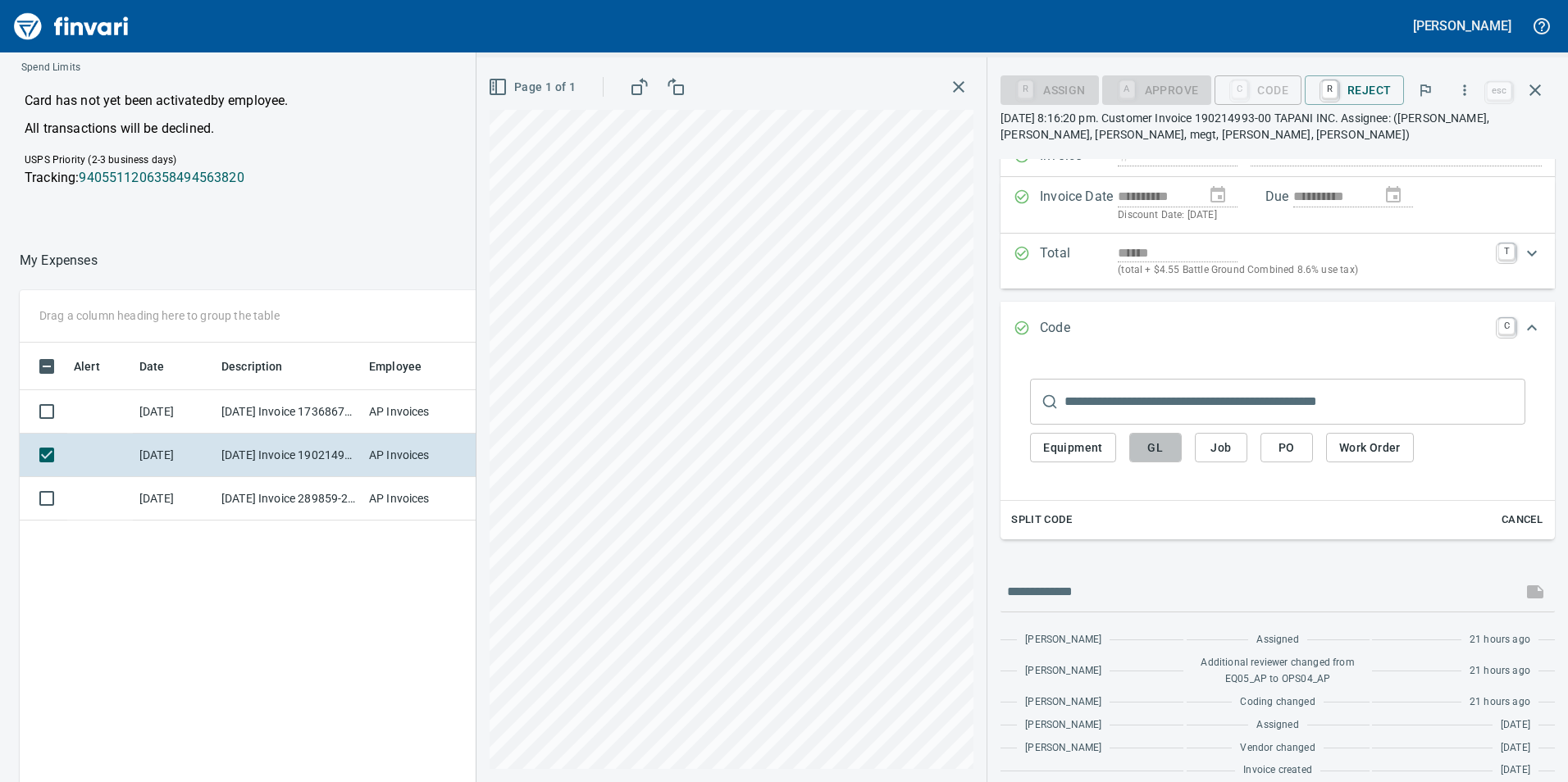
click at [1168, 447] on span "GL" at bounding box center [1155, 448] width 26 height 20
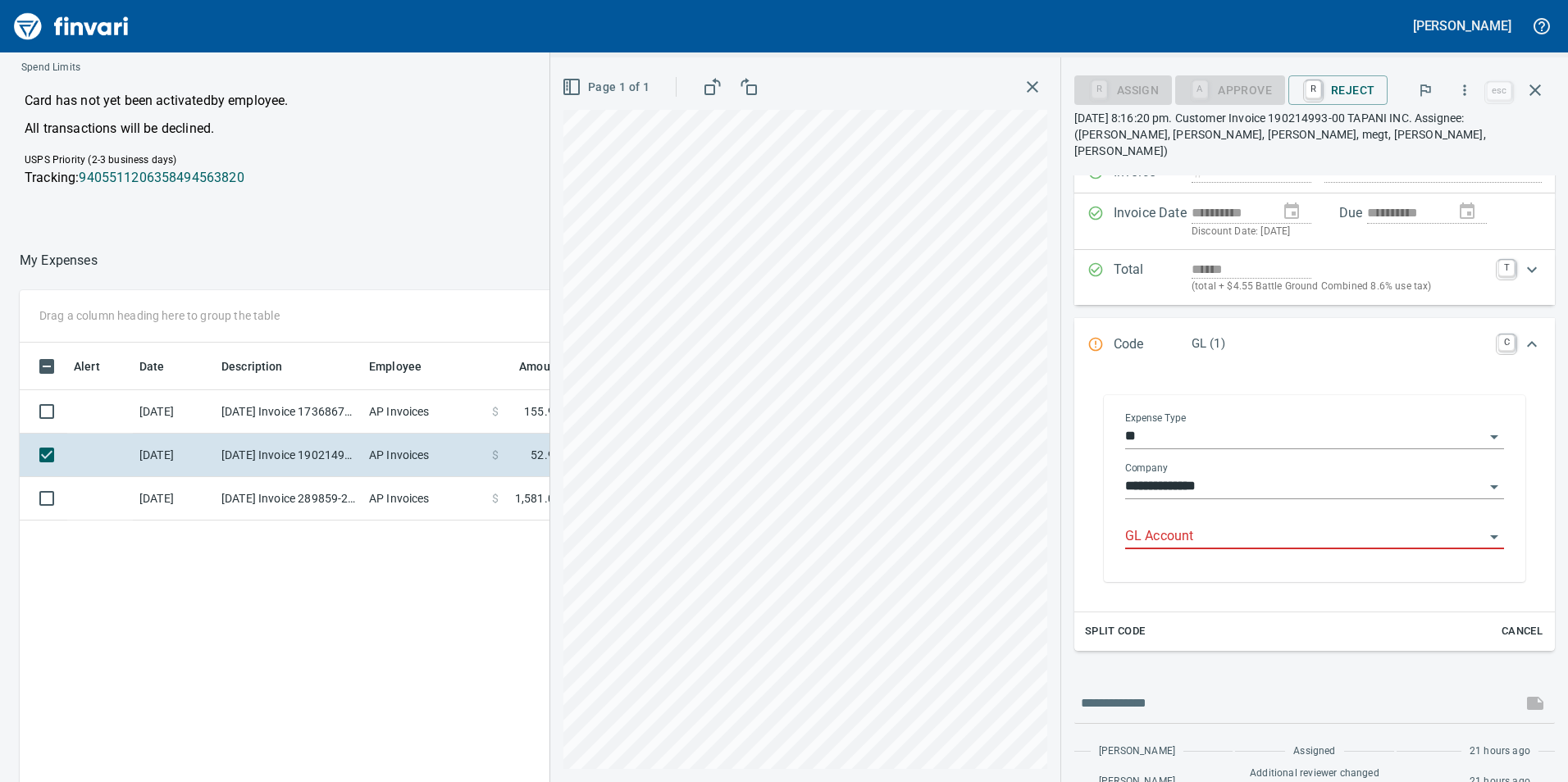
click at [1180, 525] on input "GL Account" at bounding box center [1304, 536] width 359 height 23
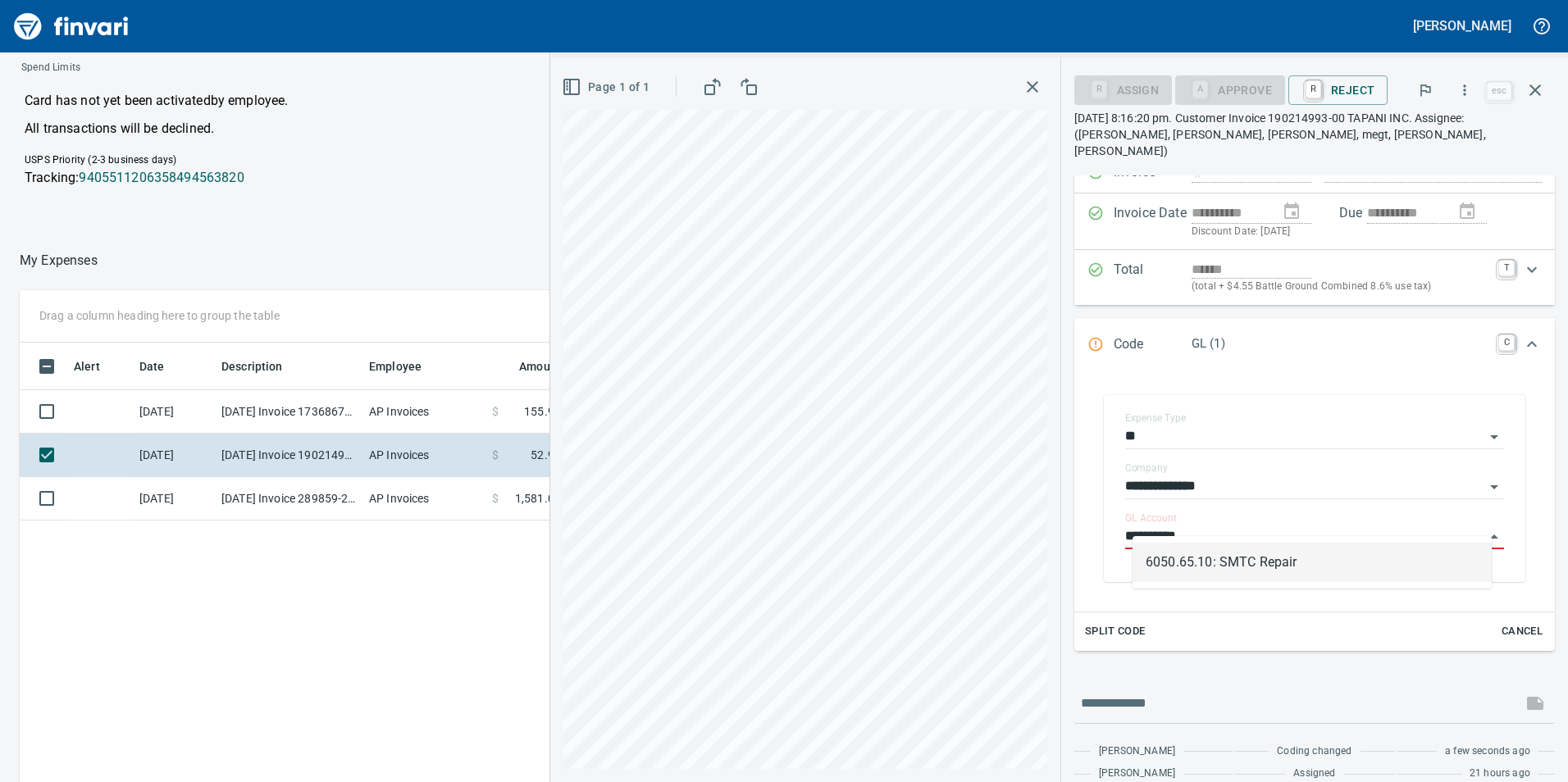
click at [1251, 555] on li "6050.65.10: SMTC Repair" at bounding box center [1311, 562] width 359 height 40
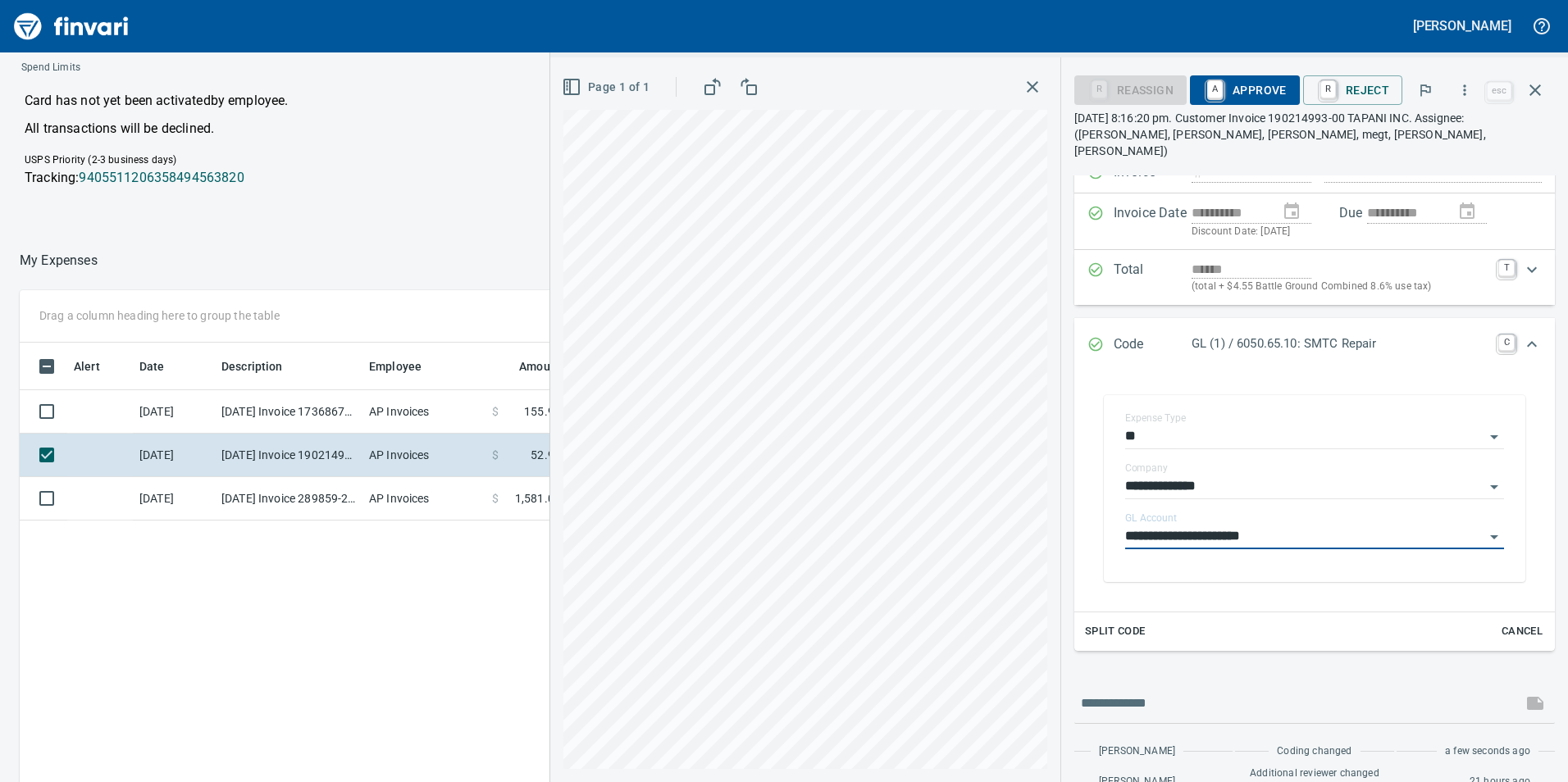
type input "**********"
click at [1266, 86] on span "A Approve" at bounding box center [1244, 90] width 84 height 28
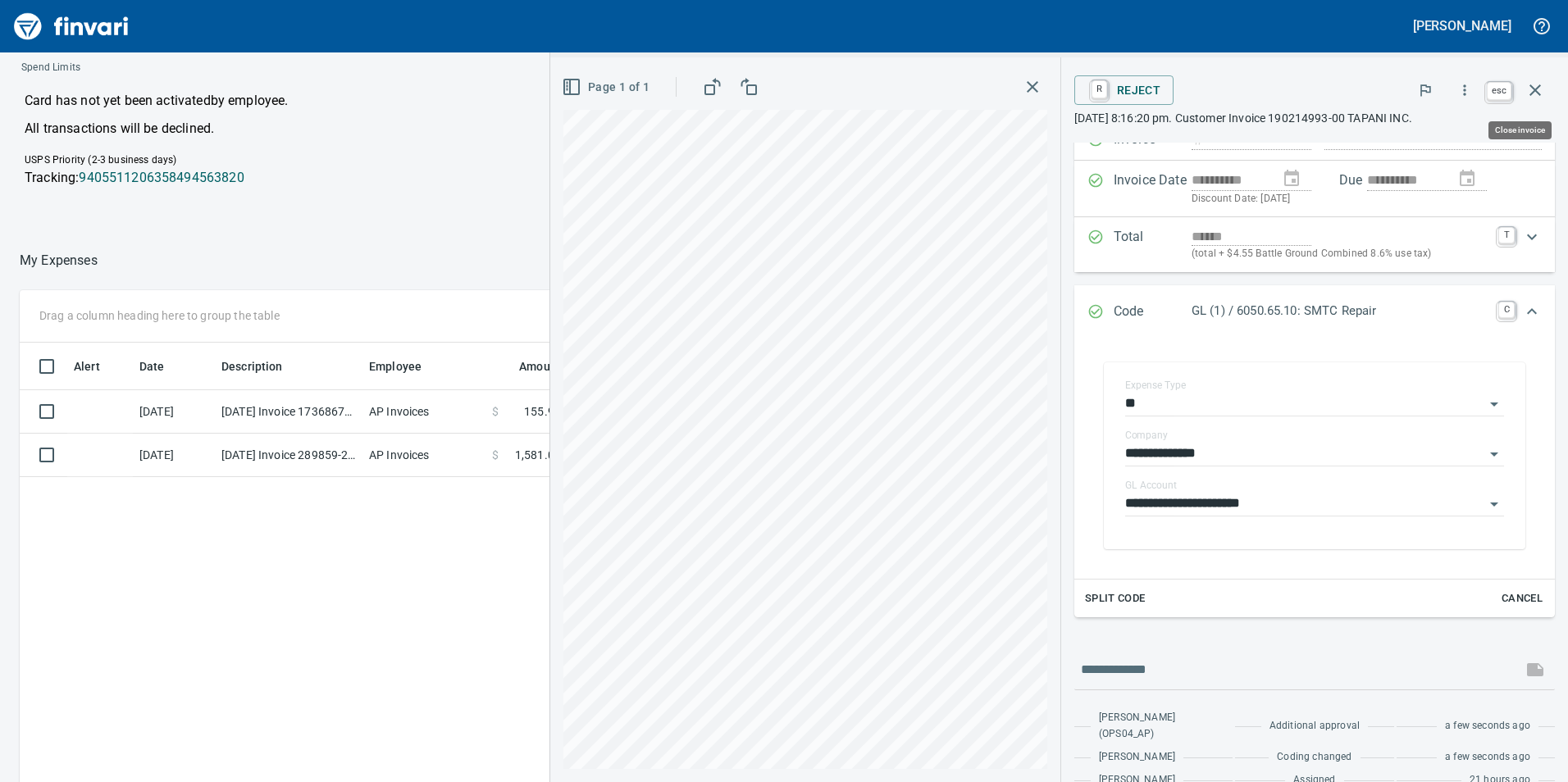
click at [1533, 80] on icon "button" at bounding box center [1534, 90] width 19 height 19
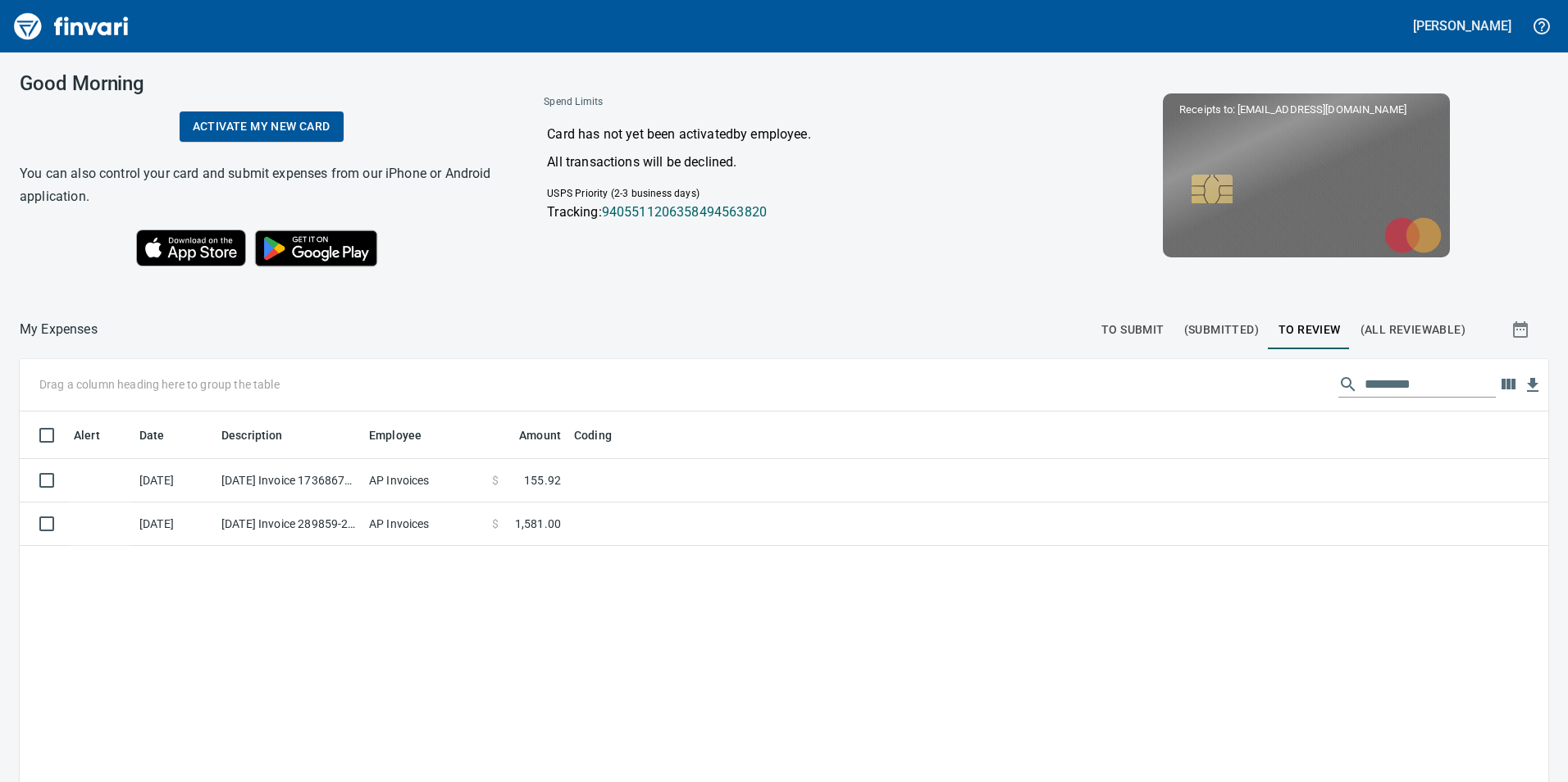
scroll to position [589, 1501]
click at [1128, 316] on button "To Submit" at bounding box center [1133, 329] width 83 height 40
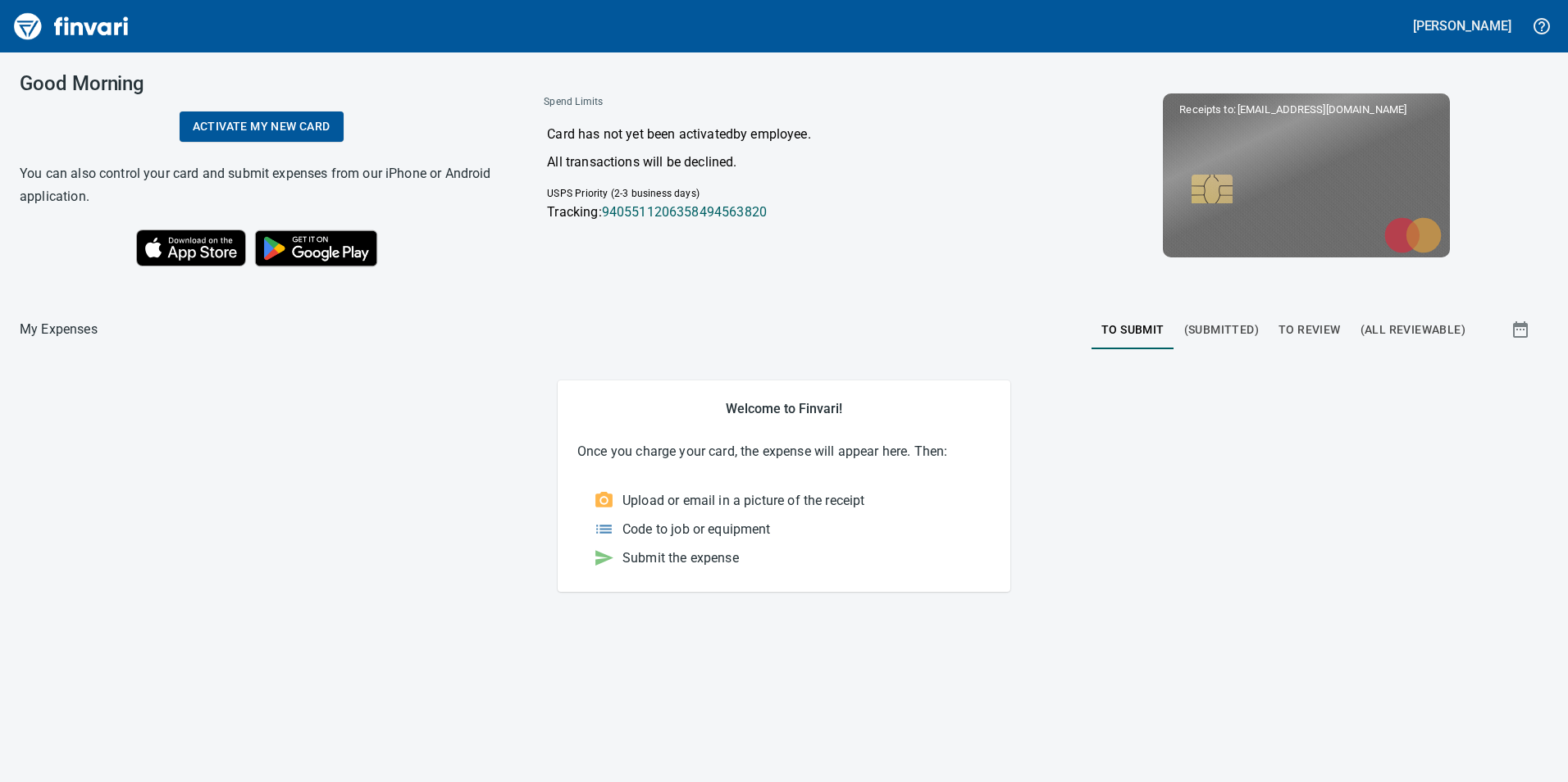
click at [703, 506] on p "Upload or email in a picture of the receipt" at bounding box center [743, 500] width 242 height 19
click at [1307, 312] on button "To Review" at bounding box center [1309, 329] width 82 height 40
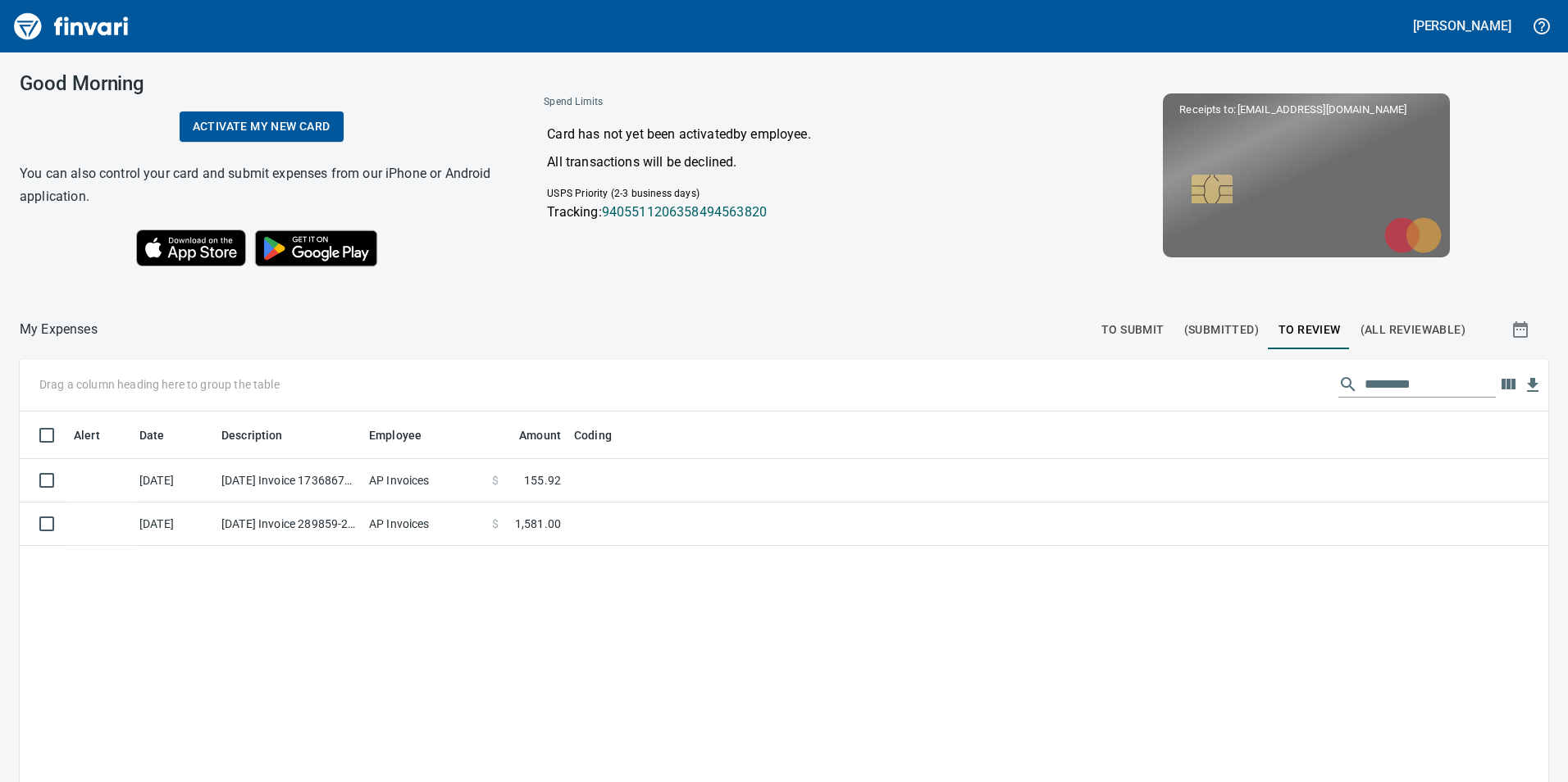
scroll to position [589, 1504]
